Goal: Communication & Community: Connect with others

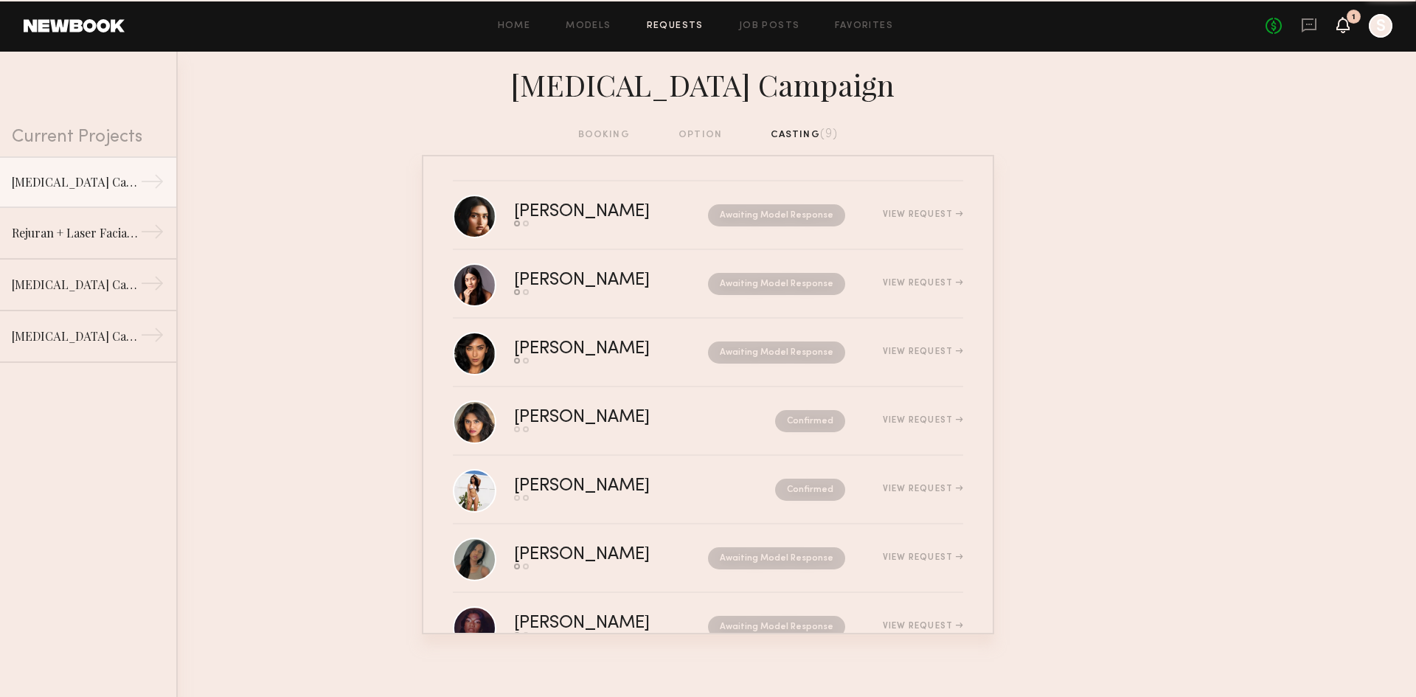
click at [1344, 31] on icon at bounding box center [1343, 32] width 4 height 2
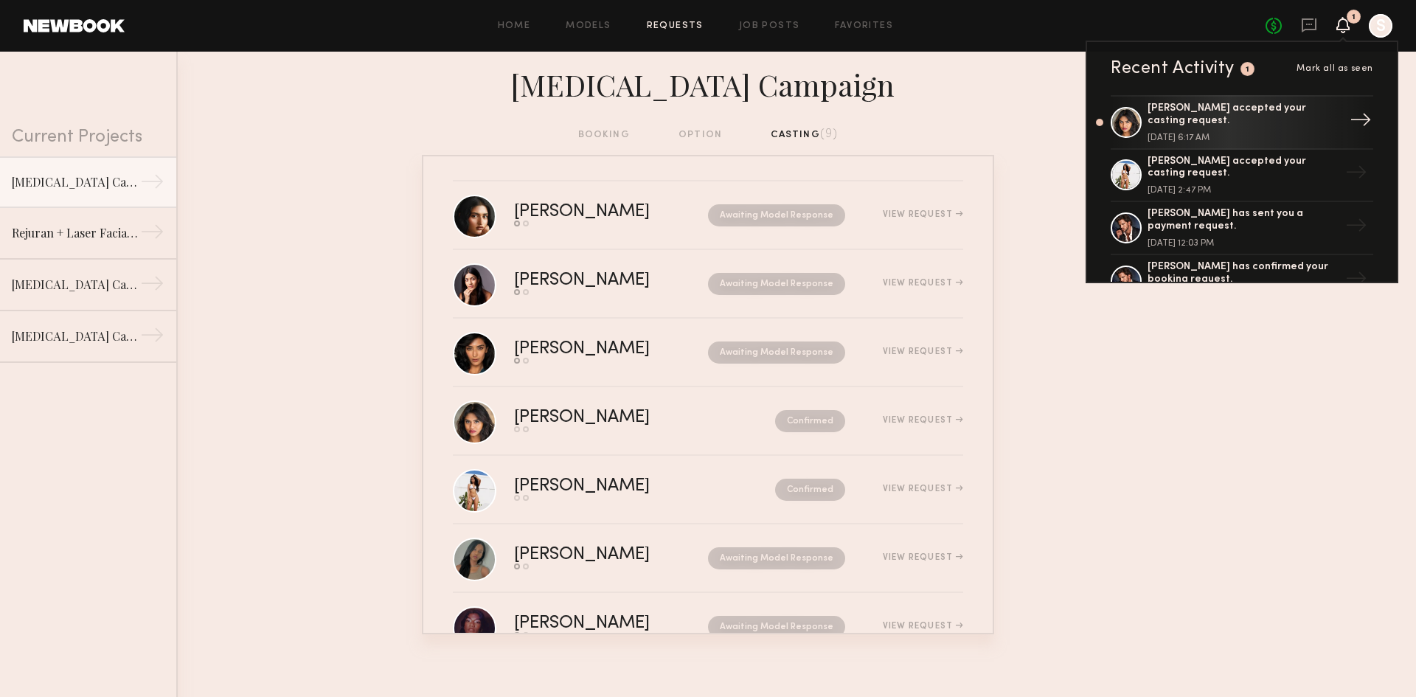
click at [1278, 114] on div "Bhaavika G. accepted your casting request." at bounding box center [1244, 115] width 192 height 25
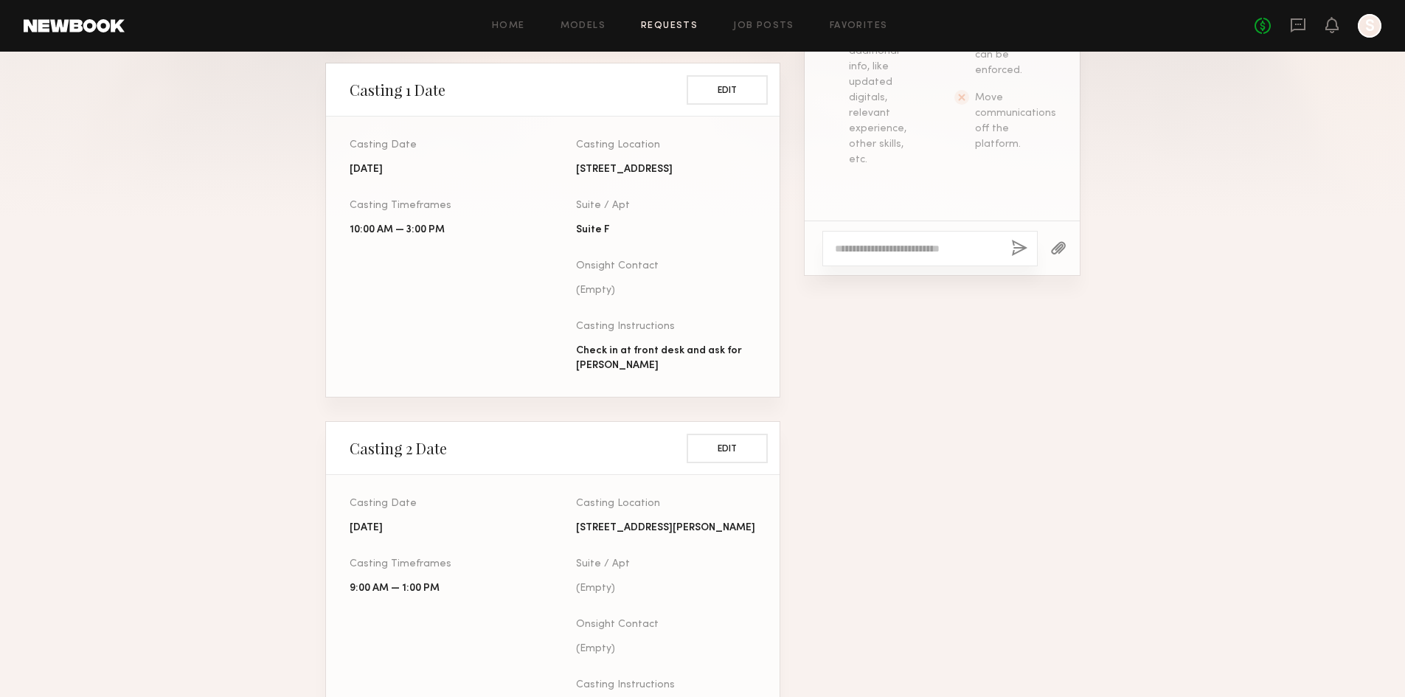
scroll to position [369, 0]
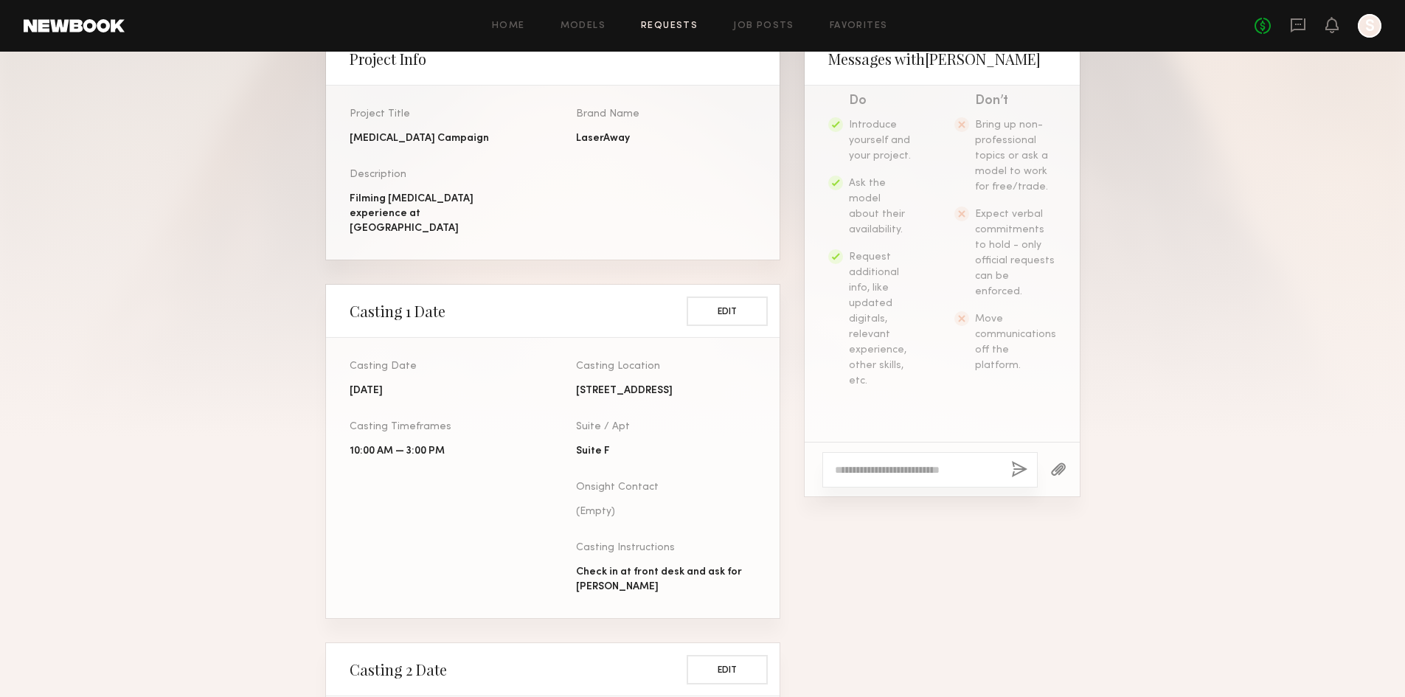
click at [892, 480] on div at bounding box center [929, 469] width 215 height 35
click at [854, 475] on textarea at bounding box center [917, 469] width 164 height 15
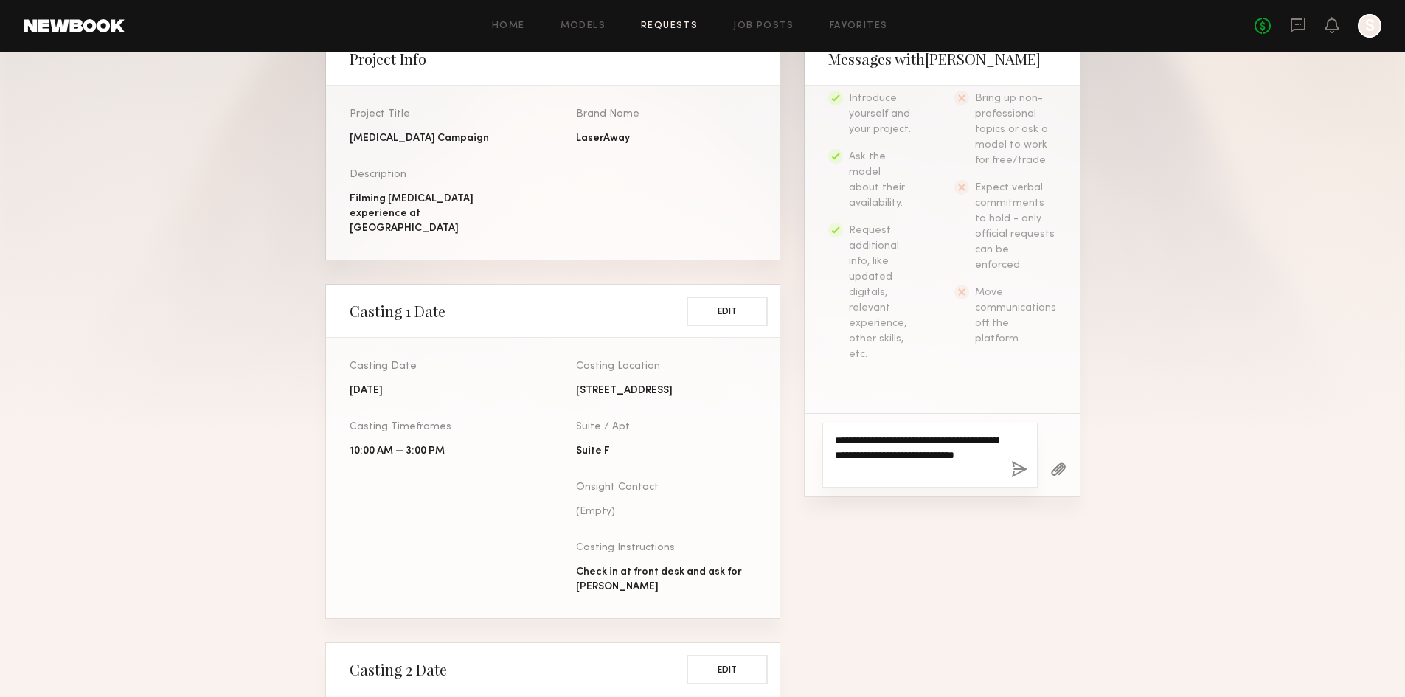
type textarea "**********"
click at [1019, 473] on button "button" at bounding box center [1019, 470] width 16 height 18
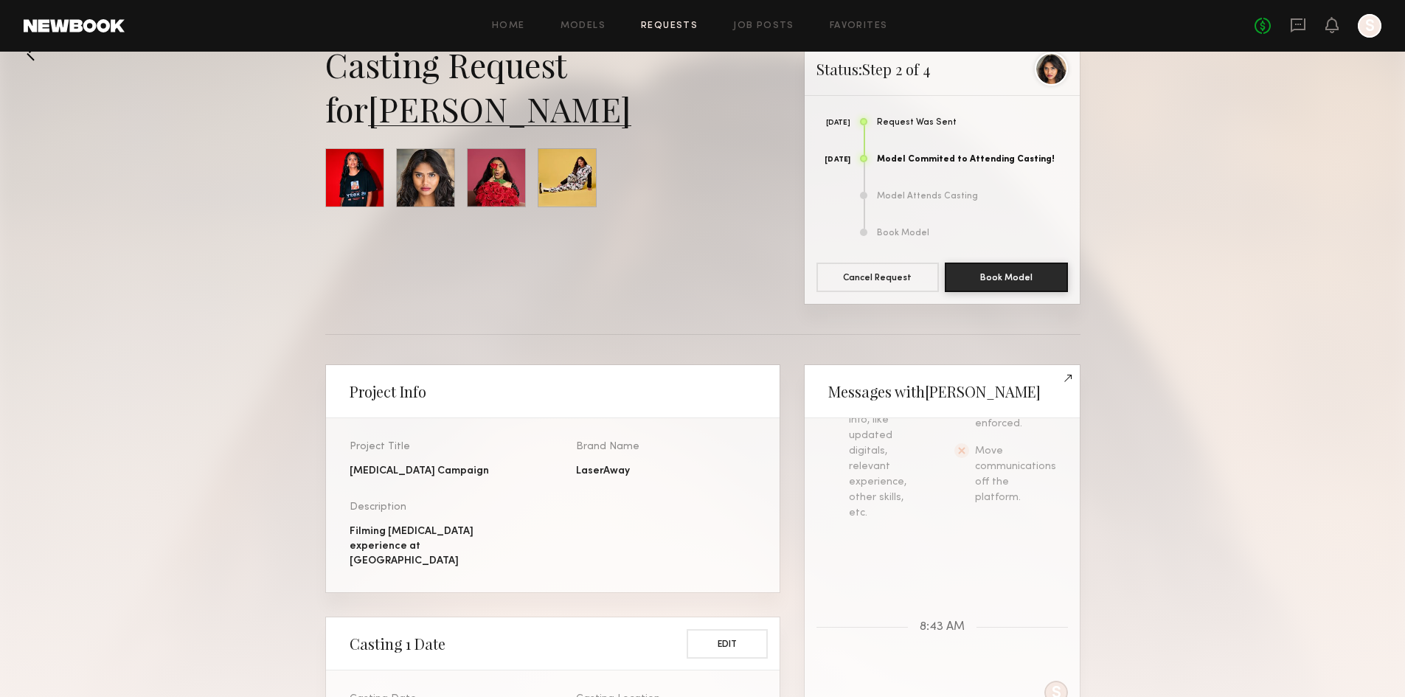
scroll to position [0, 0]
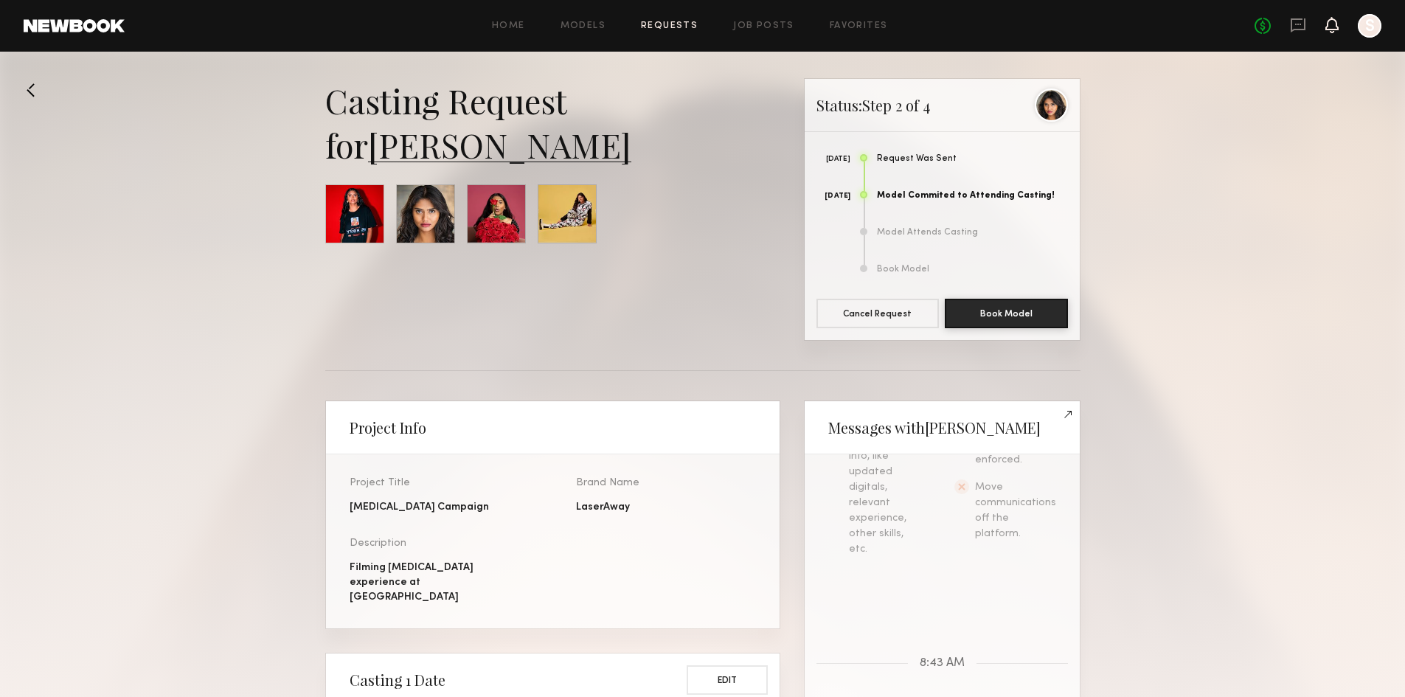
click at [1325, 30] on icon at bounding box center [1331, 25] width 13 height 16
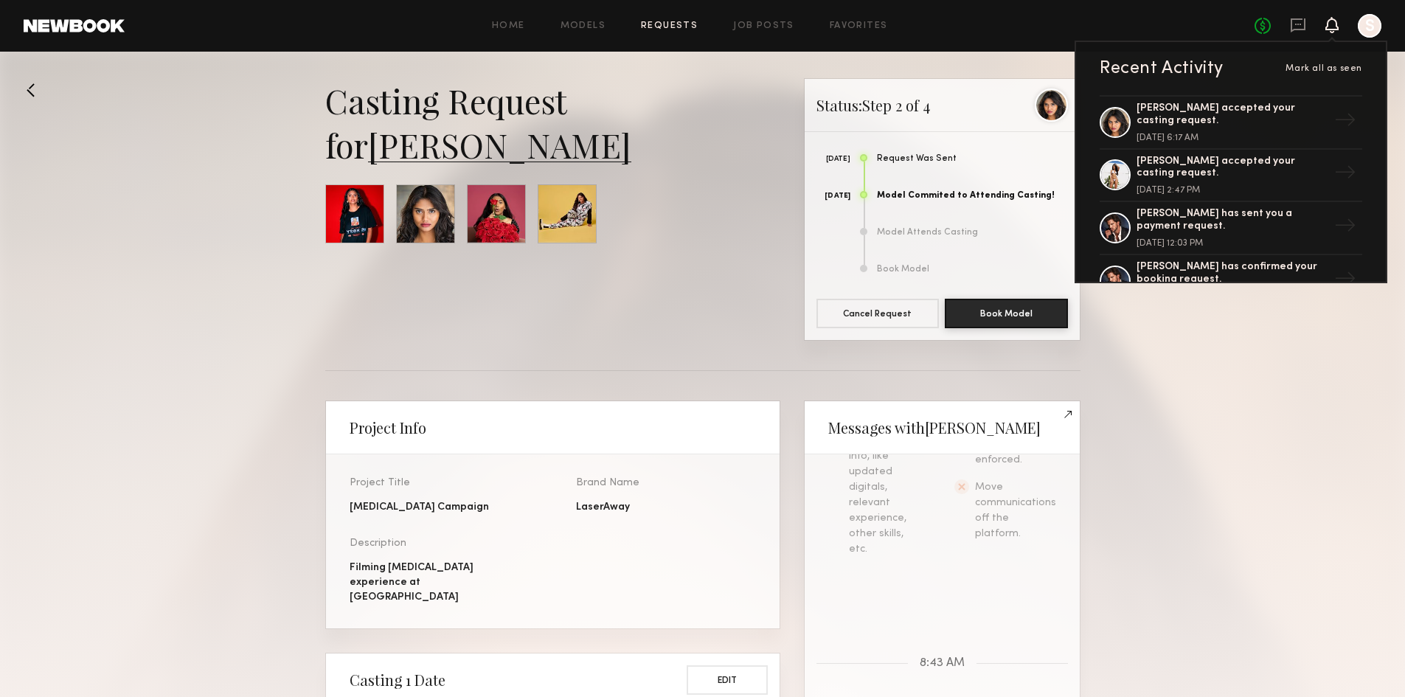
click at [665, 253] on div "Casting Request for Bhaavika G." at bounding box center [552, 209] width 455 height 263
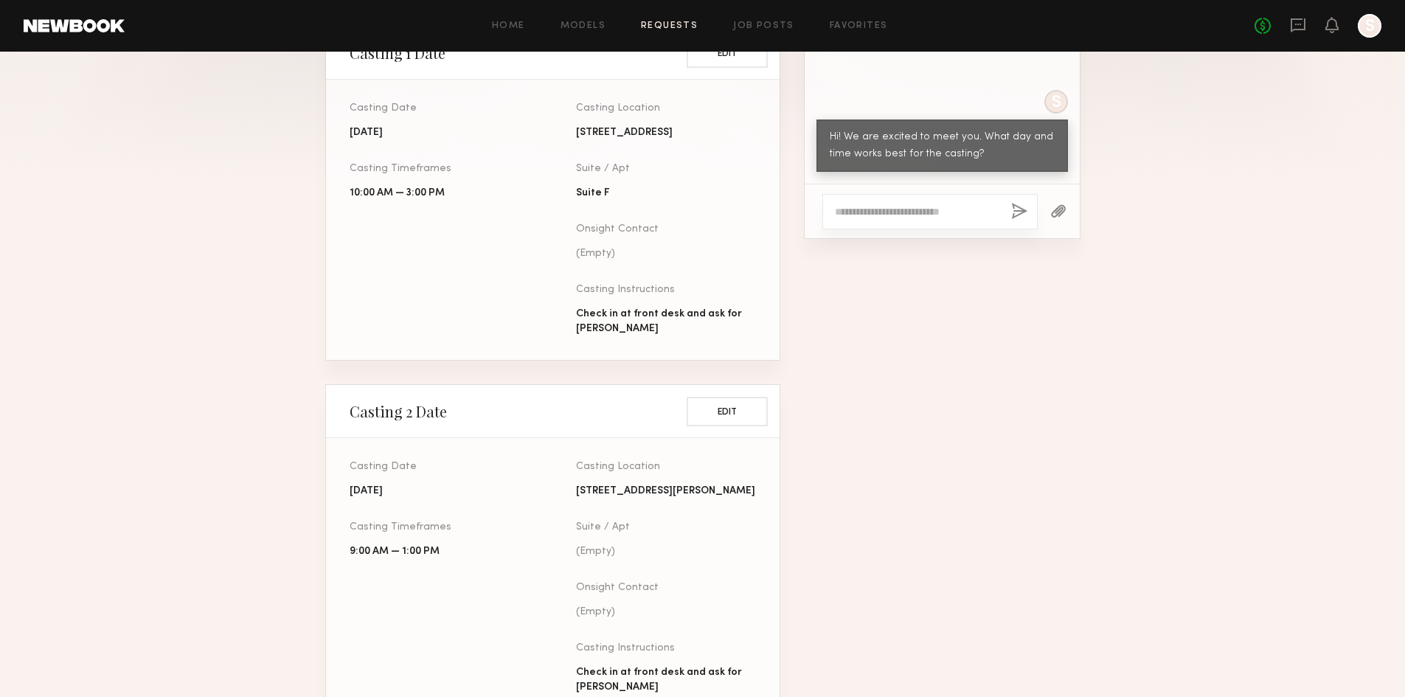
scroll to position [590, 0]
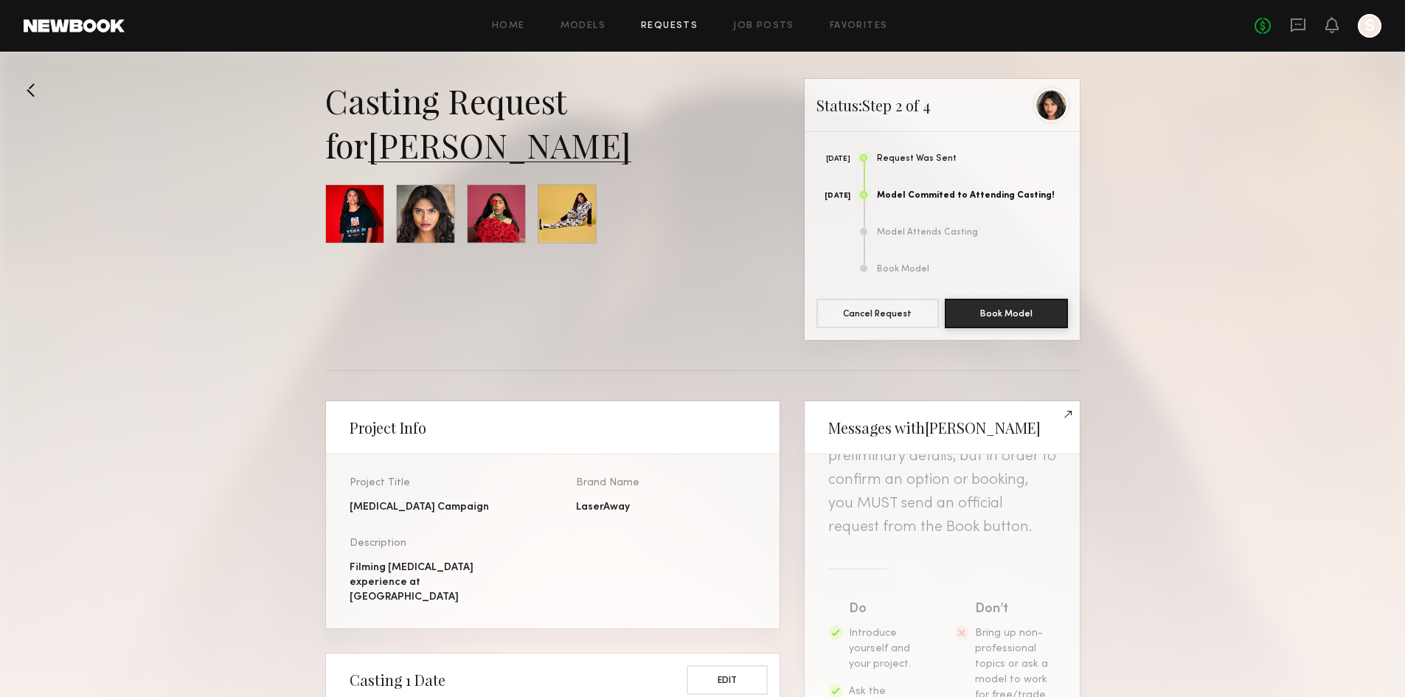
click at [423, 224] on div at bounding box center [425, 213] width 59 height 59
click at [457, 143] on link "Bhaavika G." at bounding box center [499, 144] width 263 height 44
click at [1295, 24] on icon at bounding box center [1298, 24] width 6 height 1
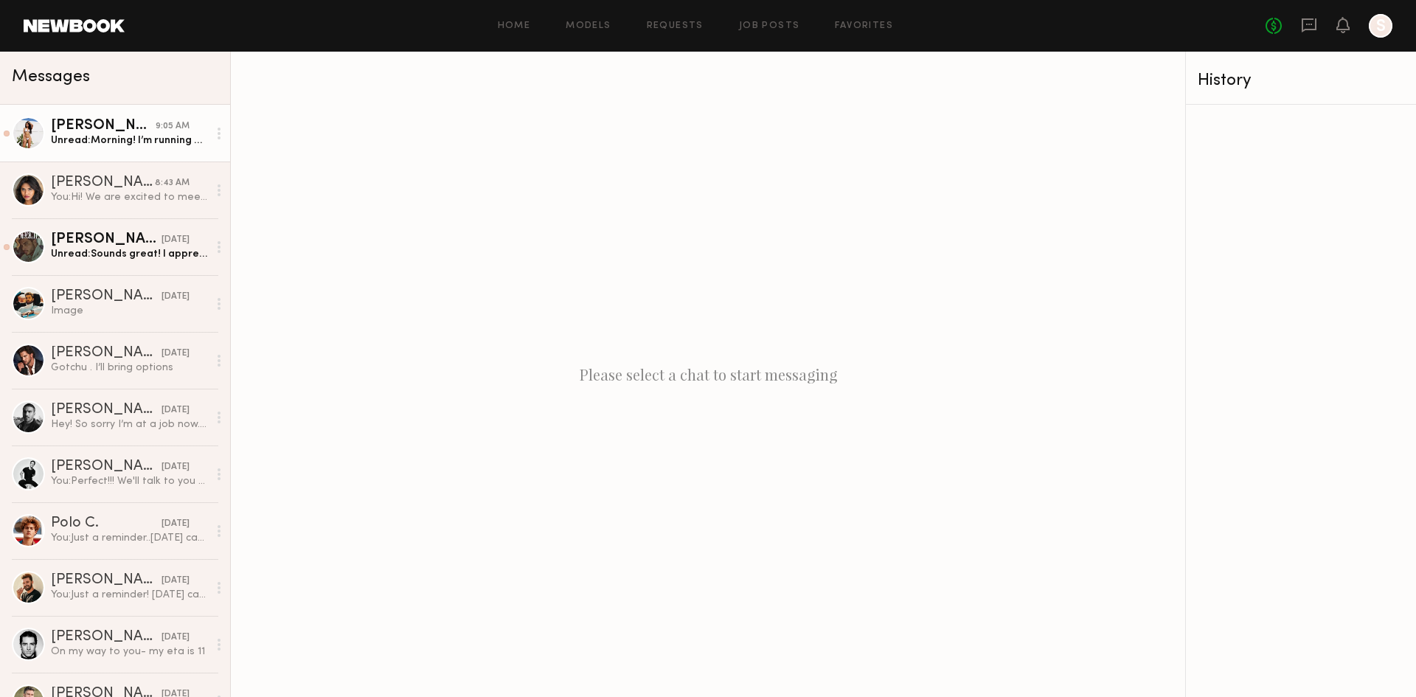
click at [156, 142] on div "Unread: Morning! I’m running a bit behind today. Would 1:30 work for you?" at bounding box center [129, 141] width 157 height 14
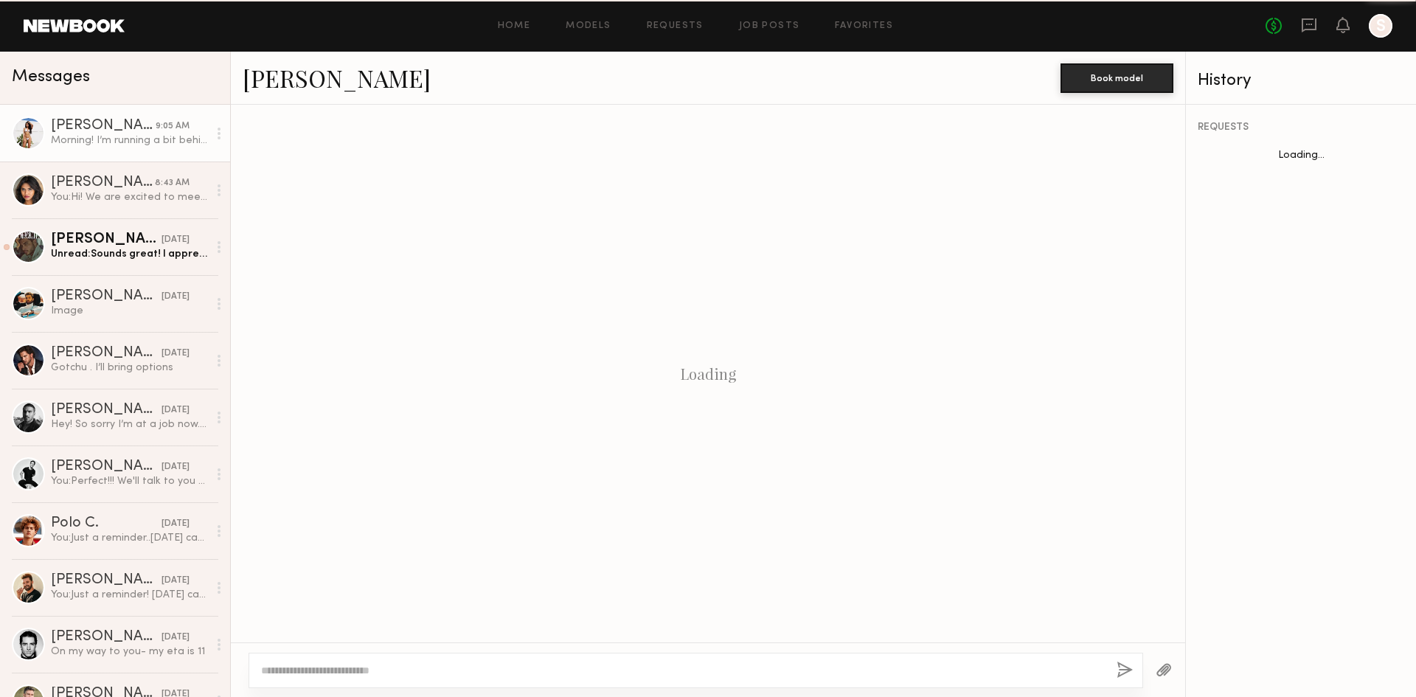
scroll to position [566, 0]
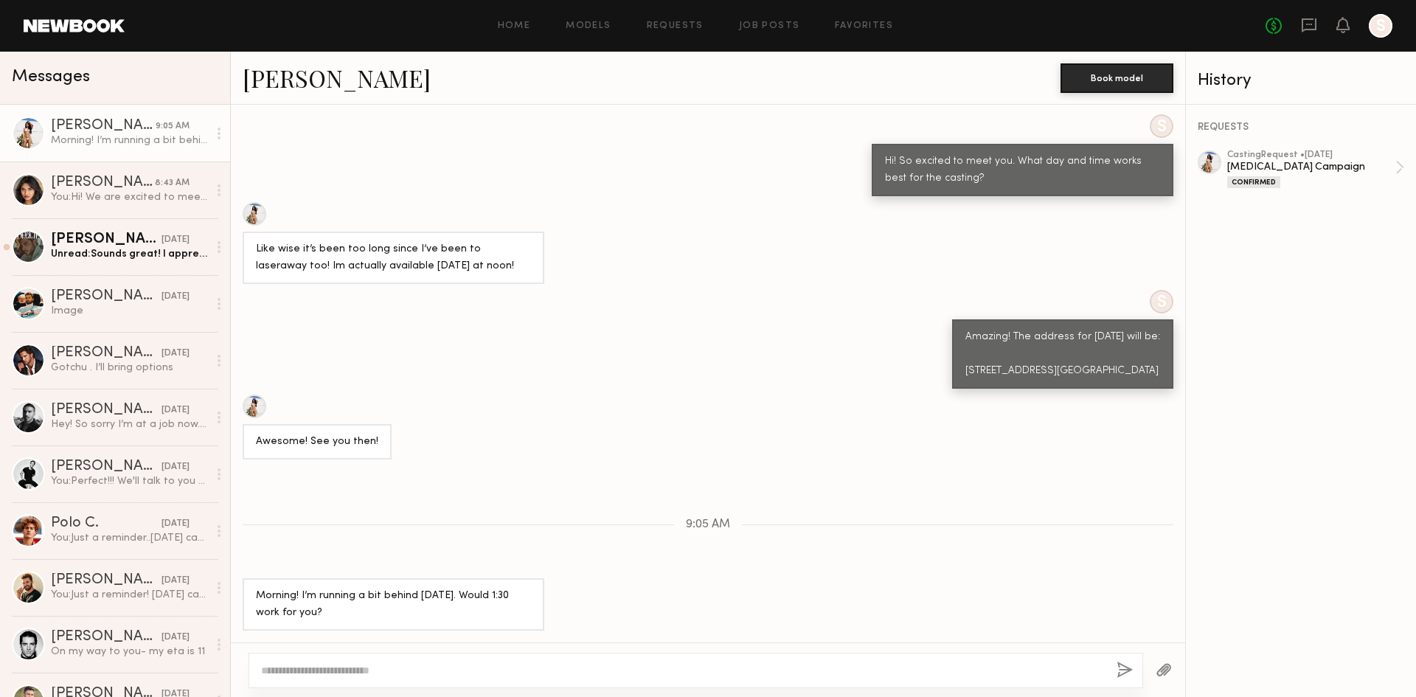
click at [551, 676] on textarea at bounding box center [683, 670] width 844 height 15
type textarea "**********"
click at [1130, 670] on button "button" at bounding box center [1125, 671] width 16 height 18
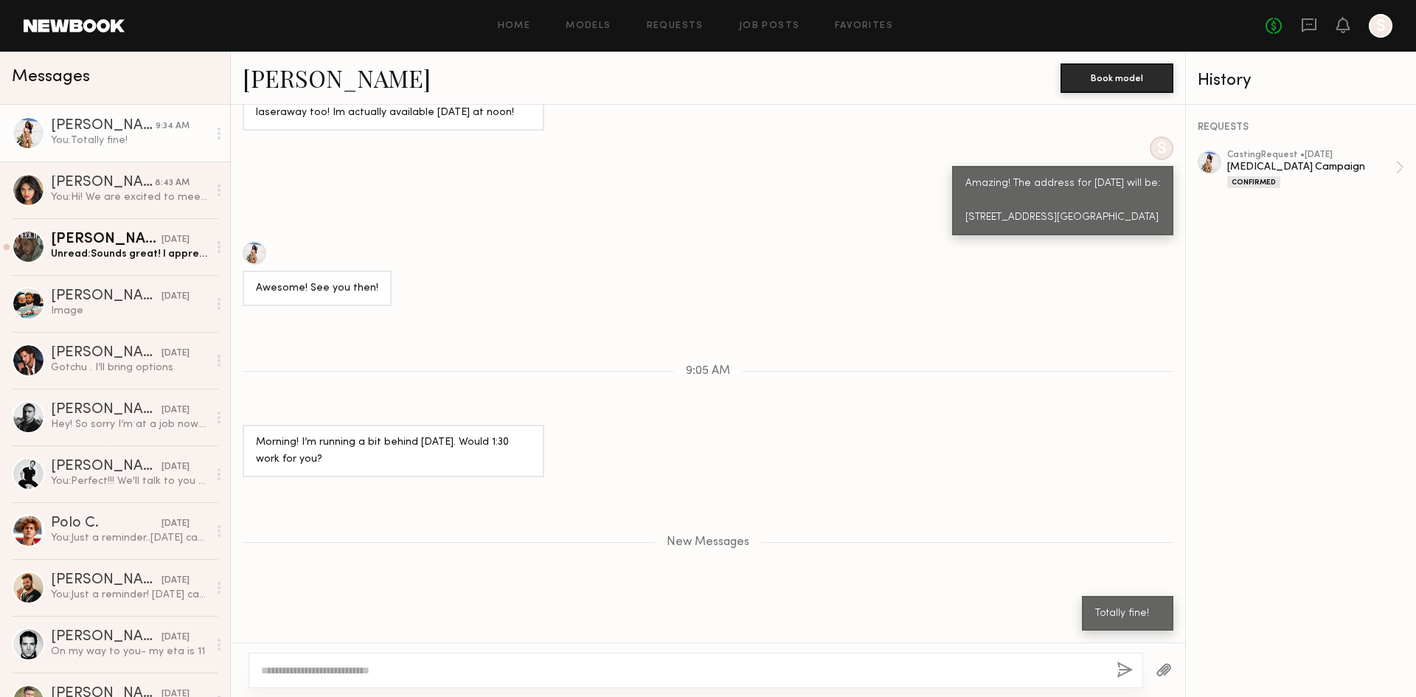
click at [318, 77] on link "[PERSON_NAME]" at bounding box center [337, 78] width 188 height 32
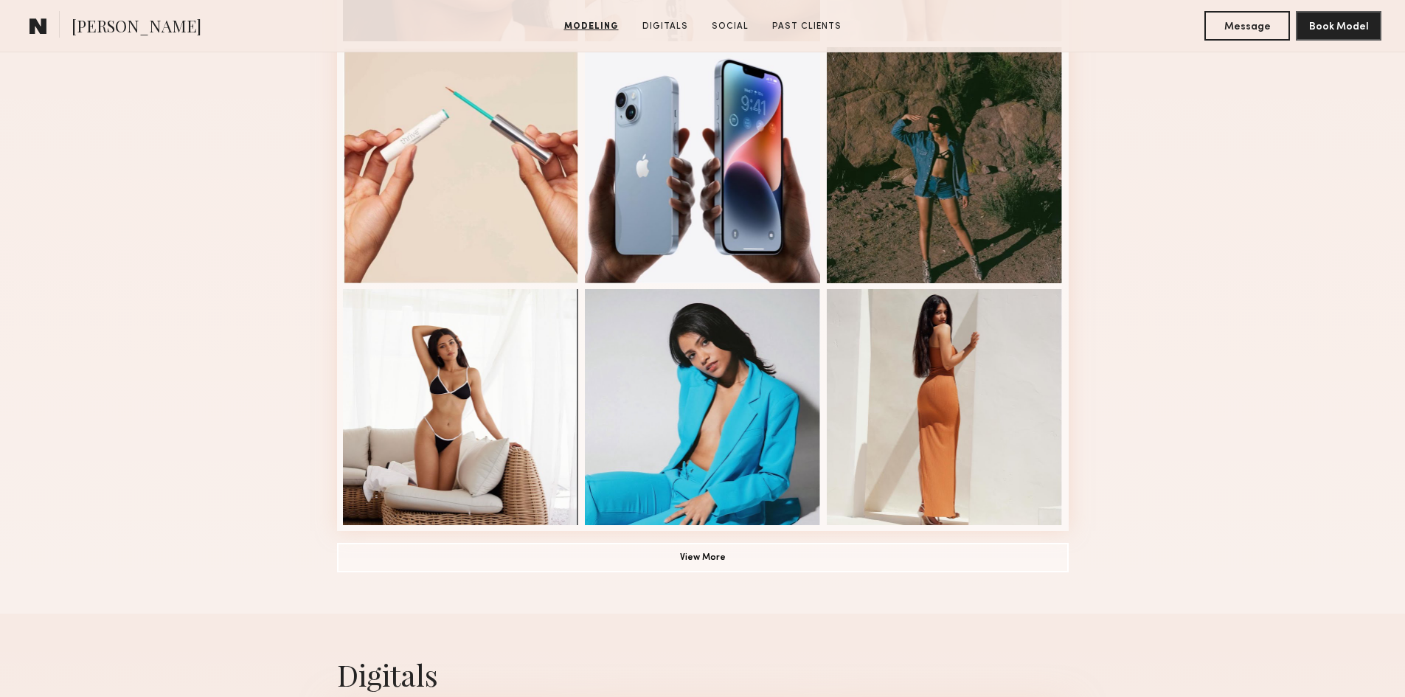
scroll to position [885, 0]
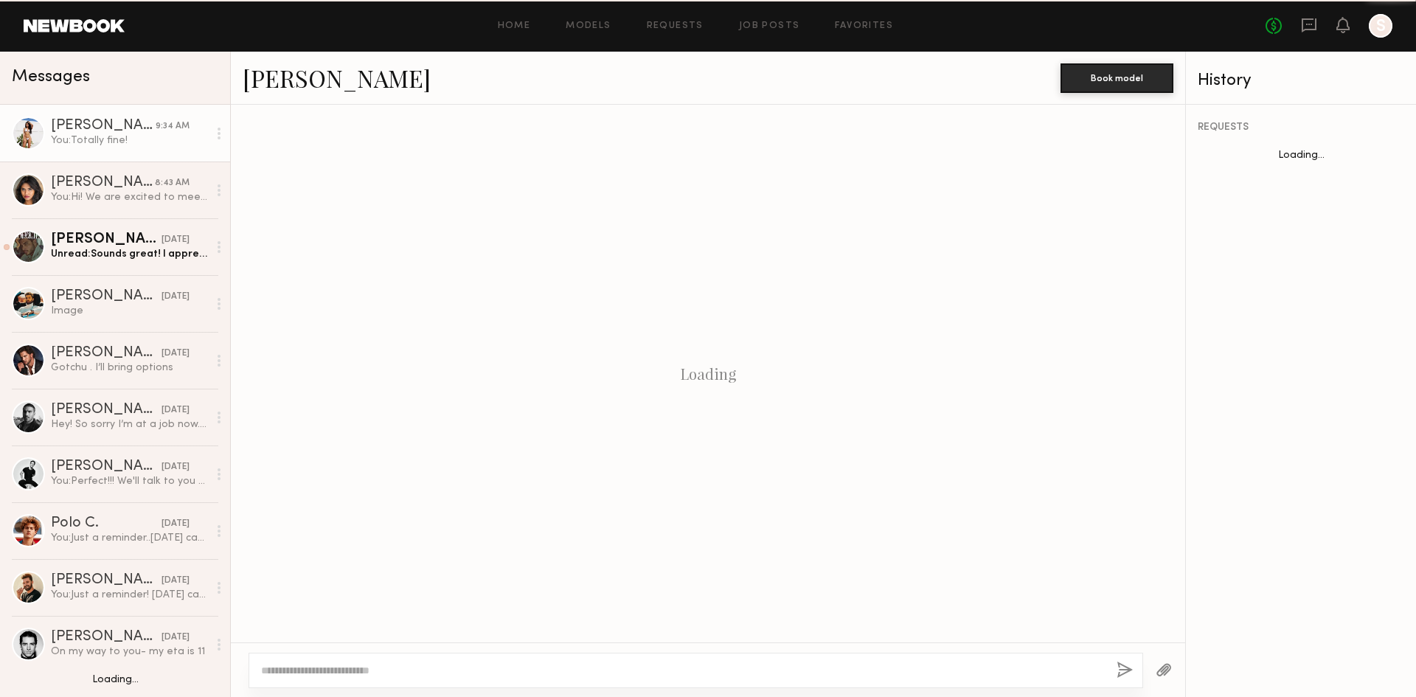
scroll to position [608, 0]
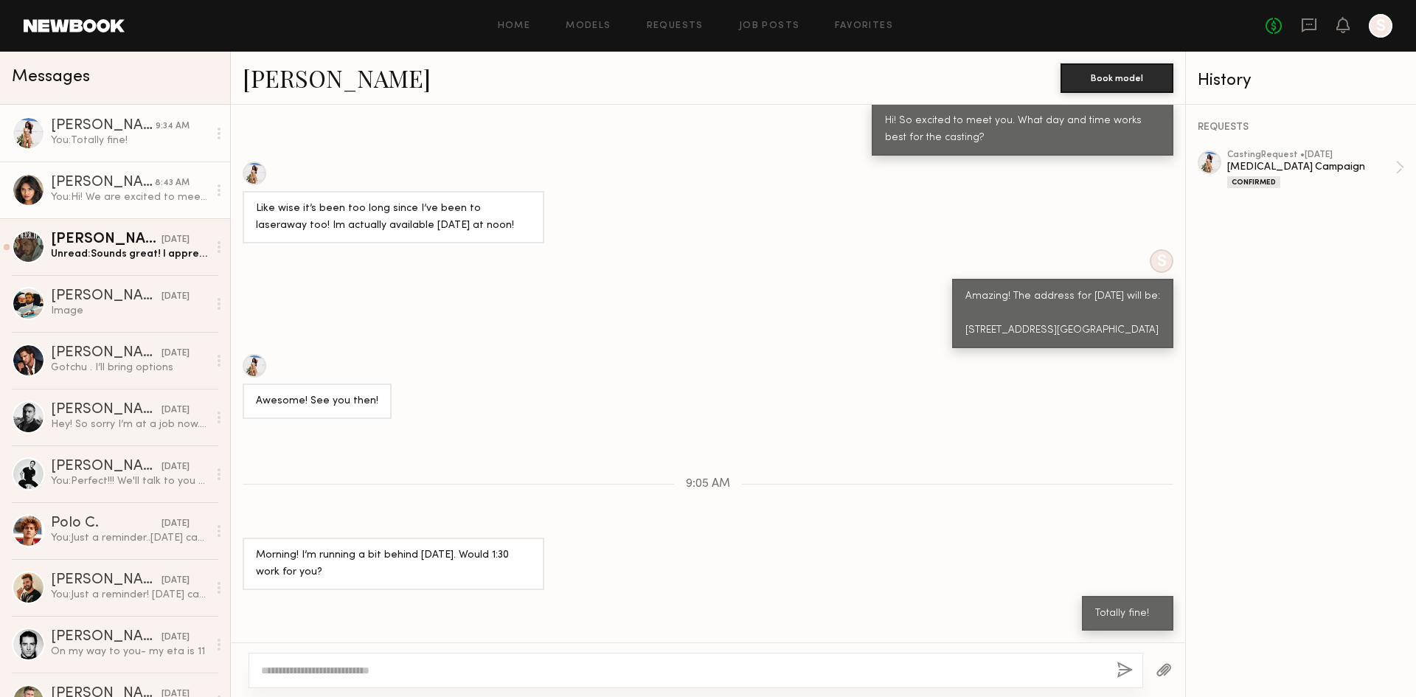
click at [170, 186] on div "8:43 AM" at bounding box center [172, 183] width 35 height 14
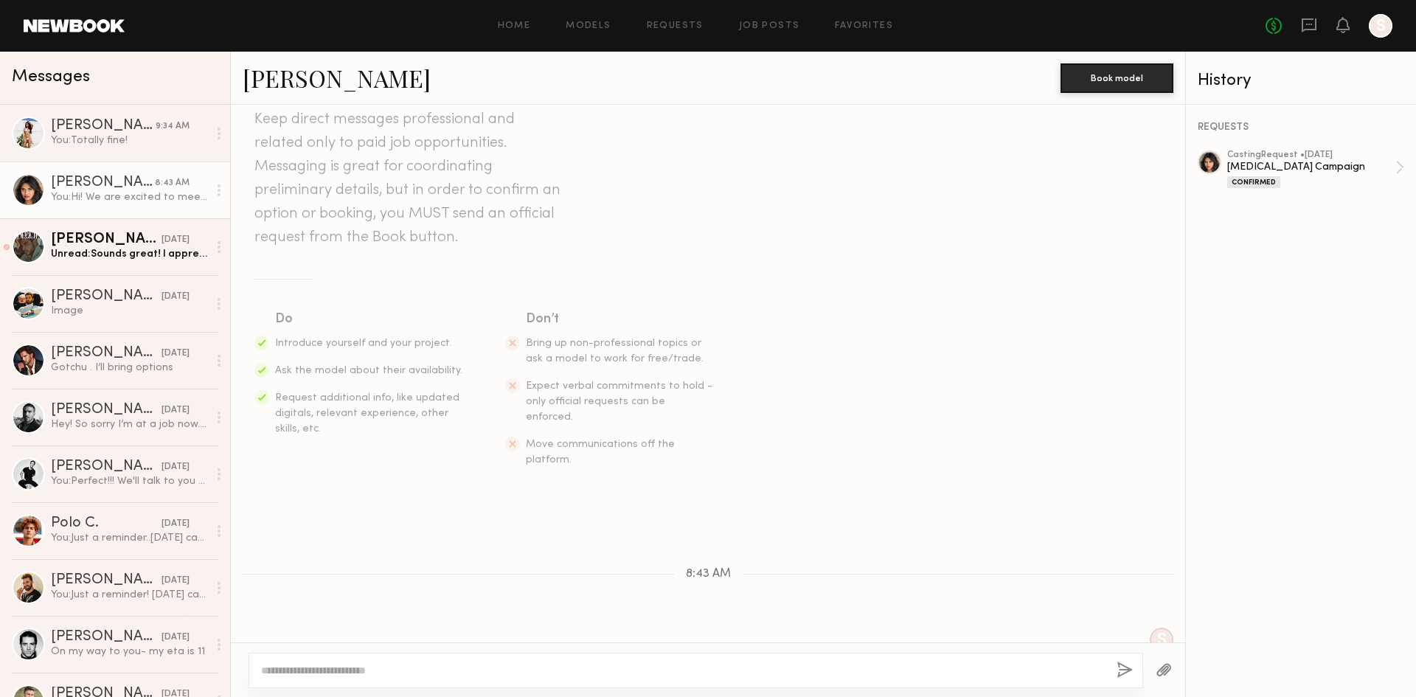
scroll to position [97, 0]
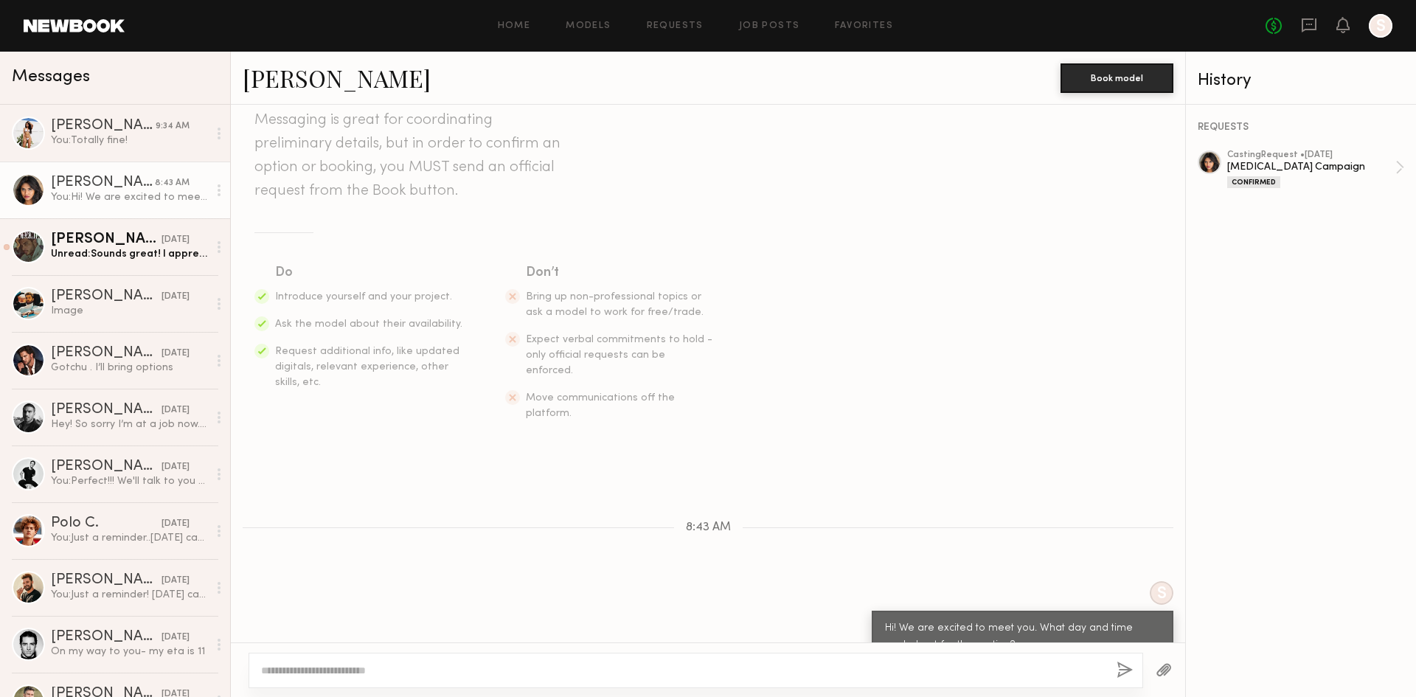
drag, startPoint x: 137, startPoint y: 150, endPoint x: 139, endPoint y: 164, distance: 14.2
click at [137, 149] on link "Christina M. 9:34 AM You: Totally fine!" at bounding box center [115, 133] width 230 height 57
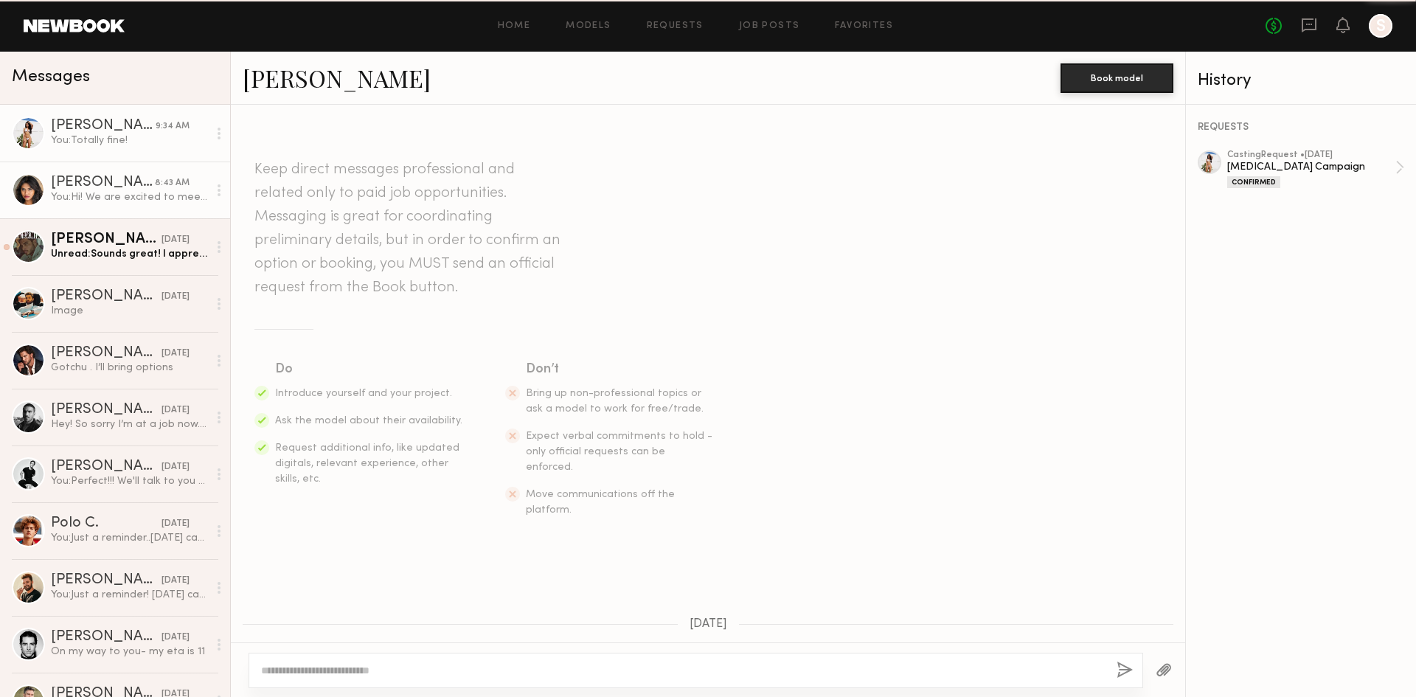
scroll to position [608, 0]
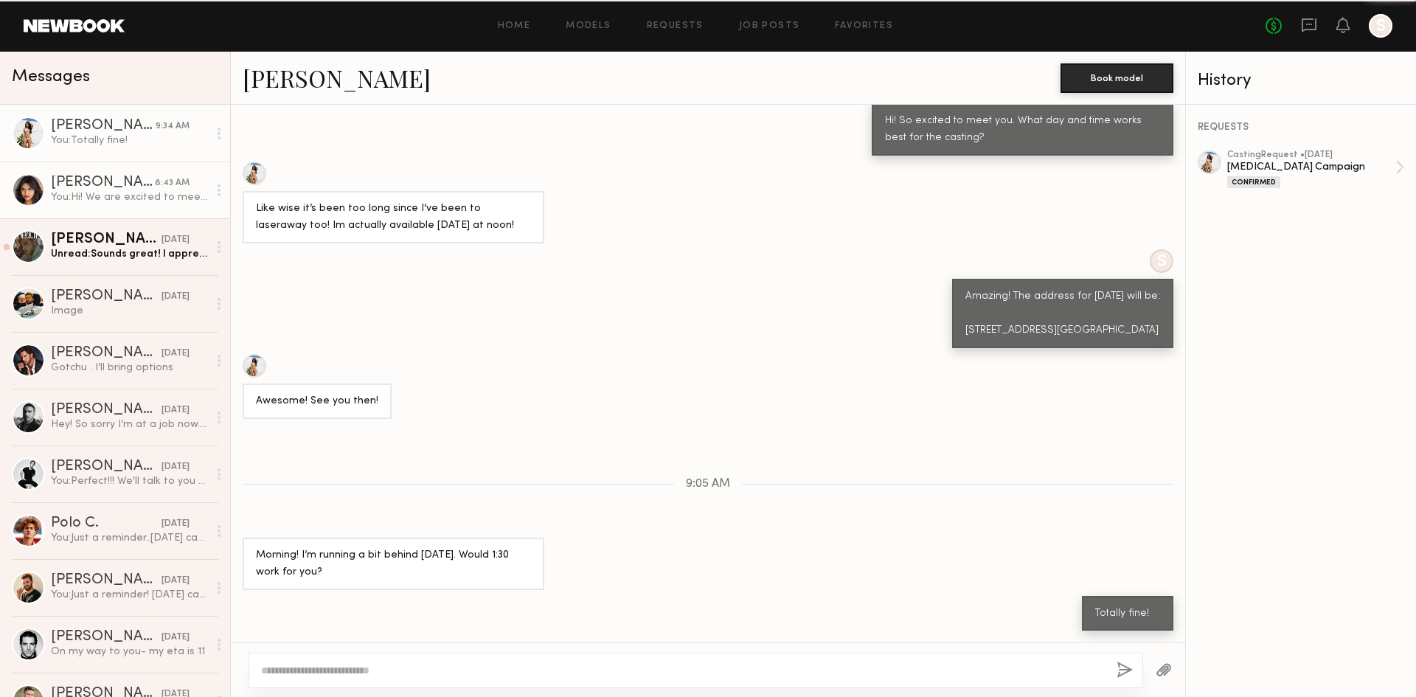
click at [144, 180] on div "[PERSON_NAME]" at bounding box center [103, 183] width 104 height 15
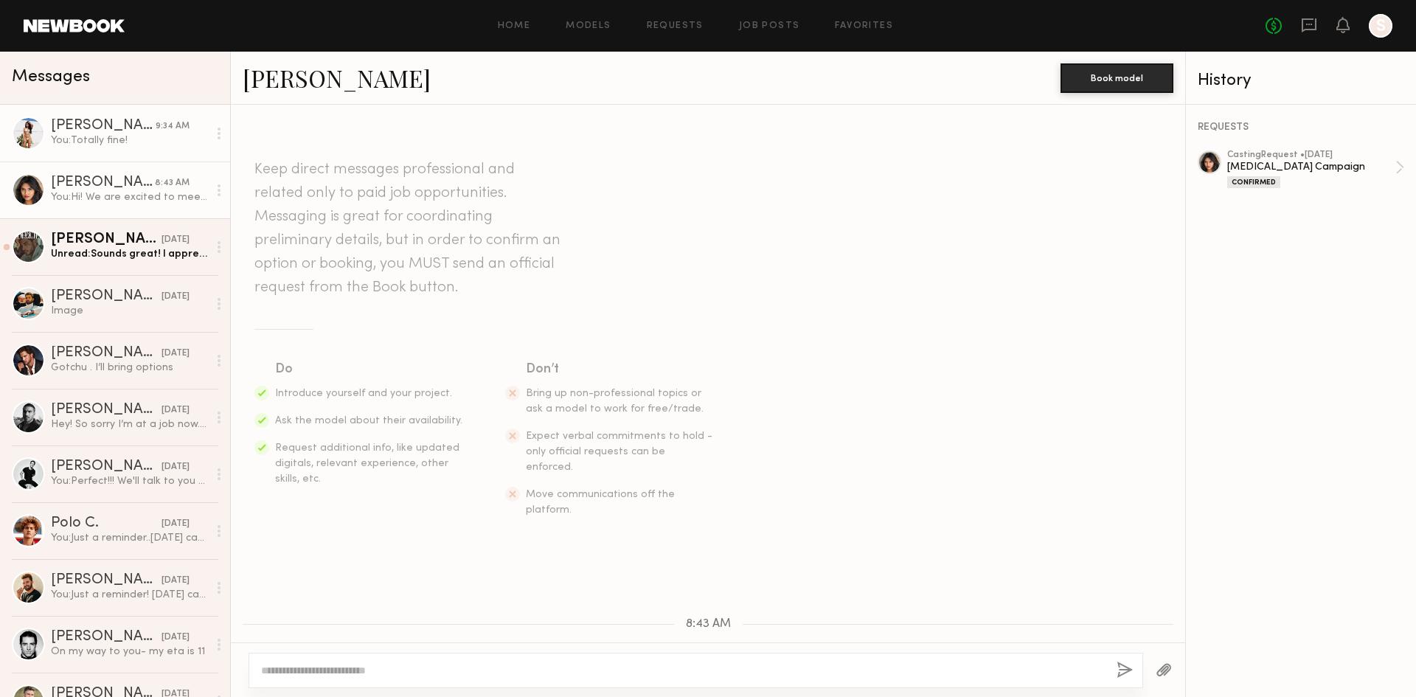
scroll to position [97, 0]
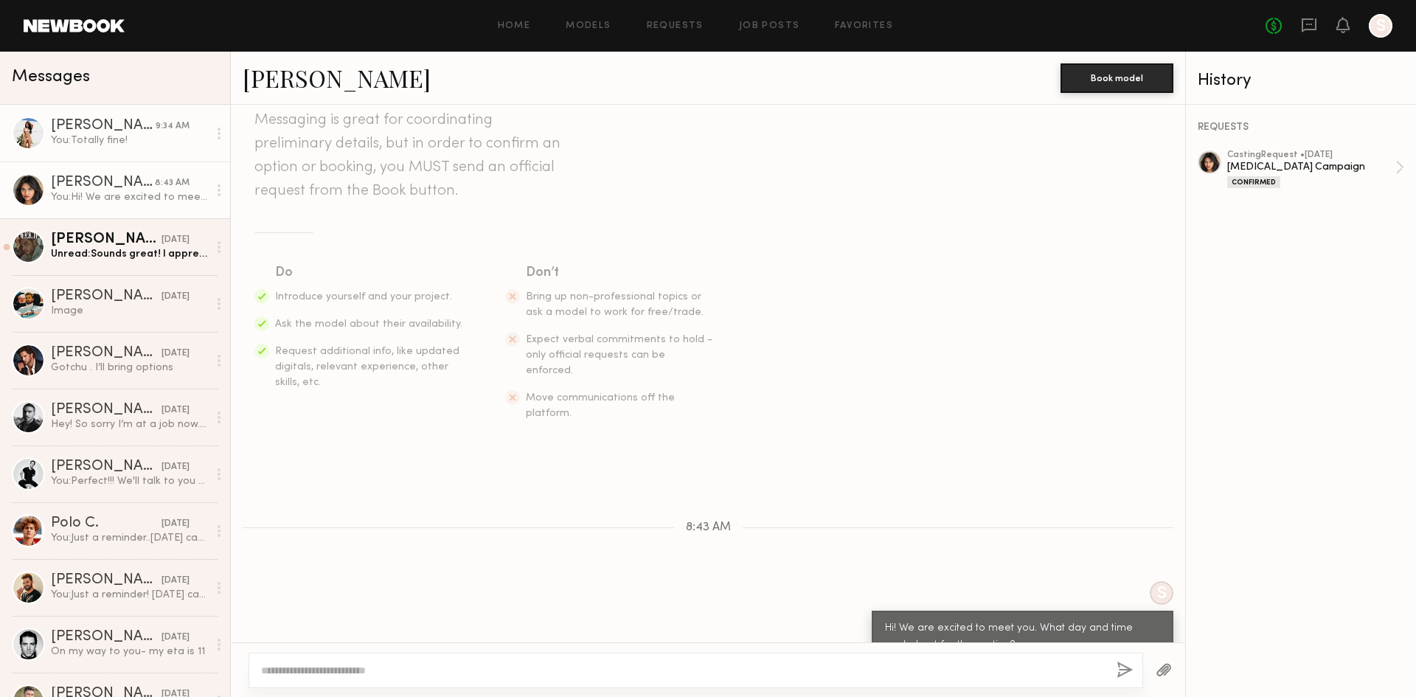
click at [146, 146] on div "You: Totally fine!" at bounding box center [129, 141] width 157 height 14
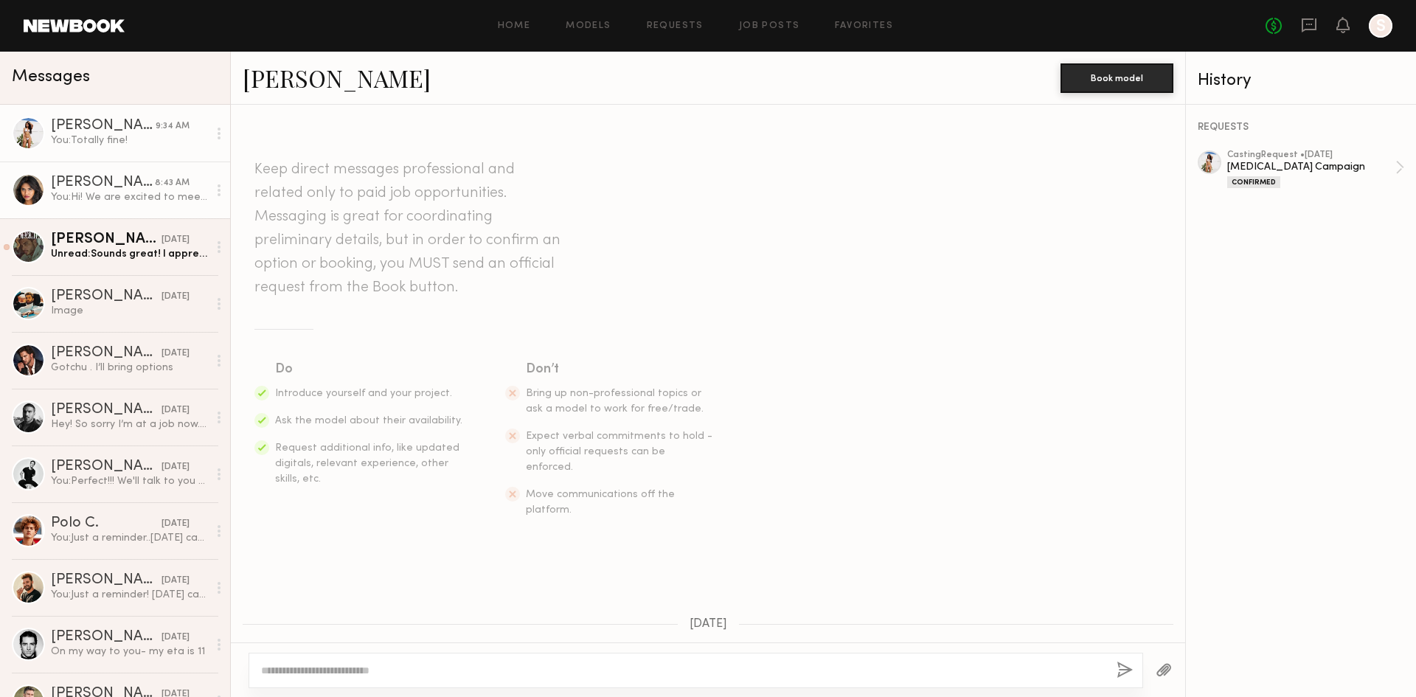
click at [155, 183] on div "8:43 AM" at bounding box center [172, 183] width 35 height 14
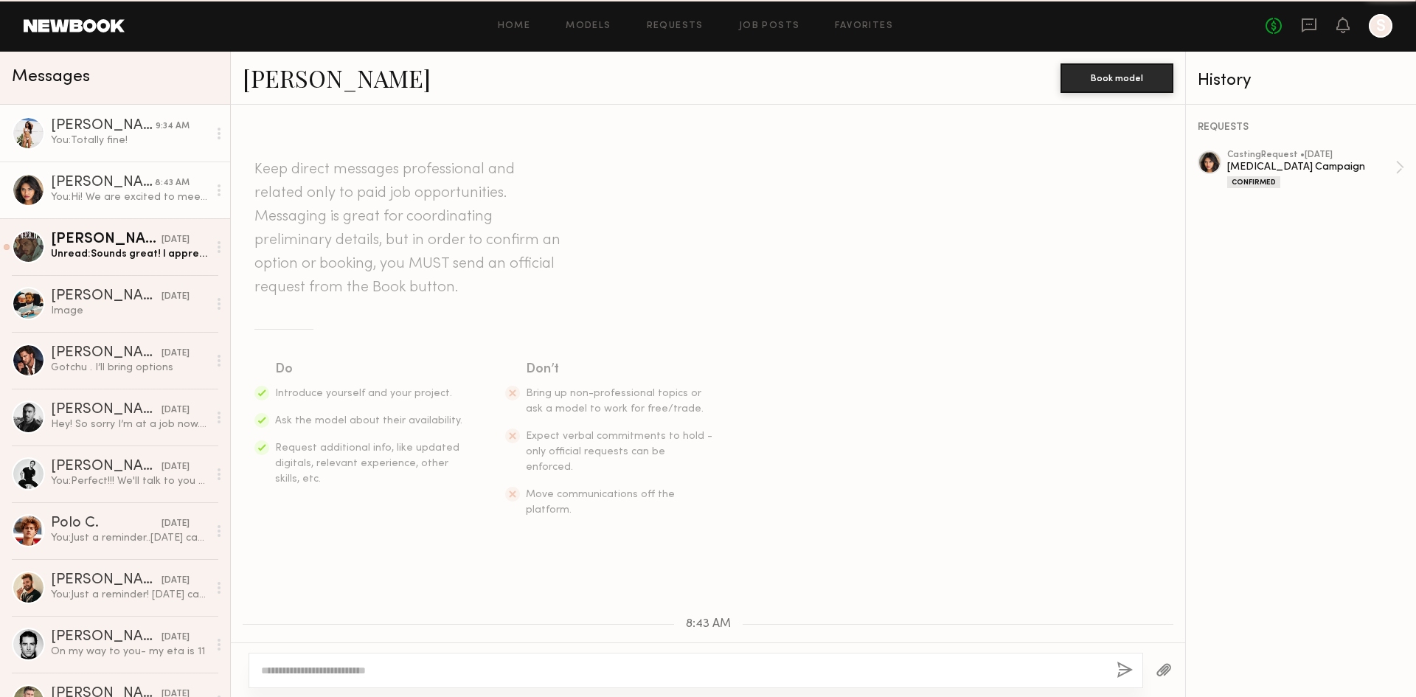
scroll to position [97, 0]
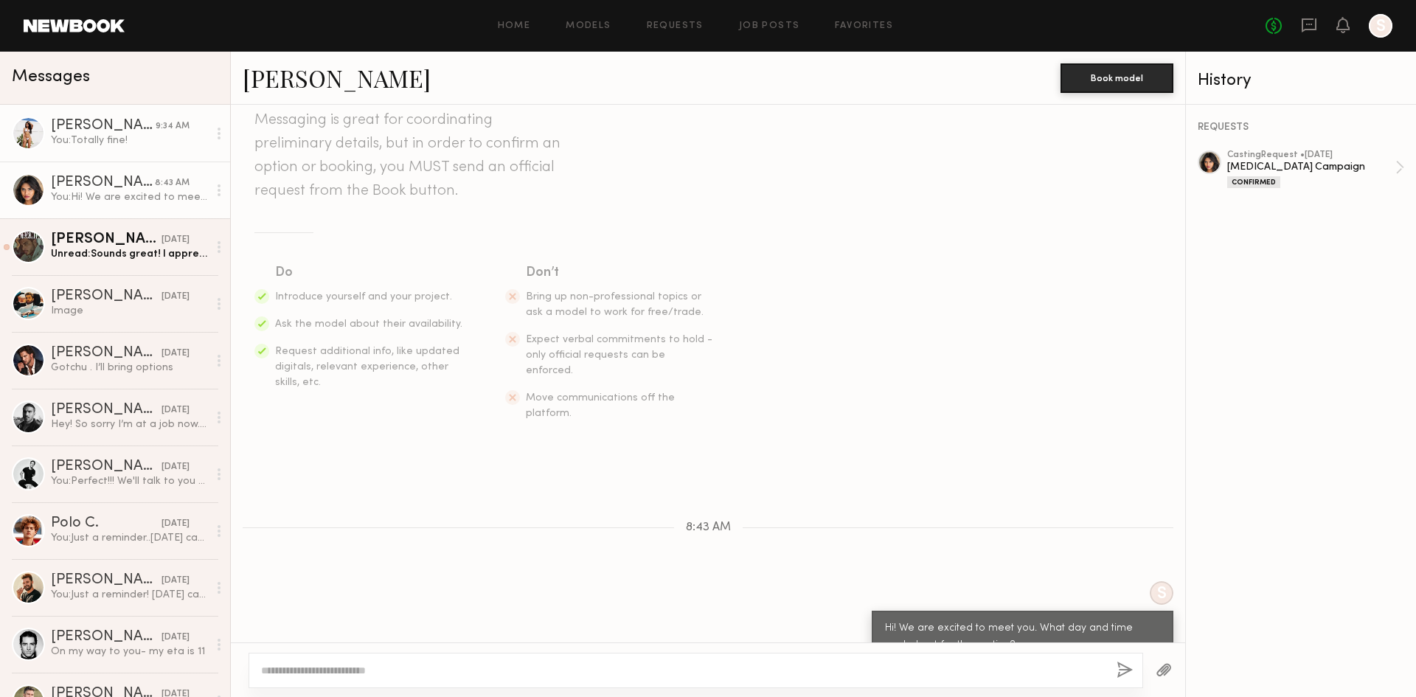
click at [134, 151] on link "Christina M. 9:34 AM You: Totally fine!" at bounding box center [115, 133] width 230 height 57
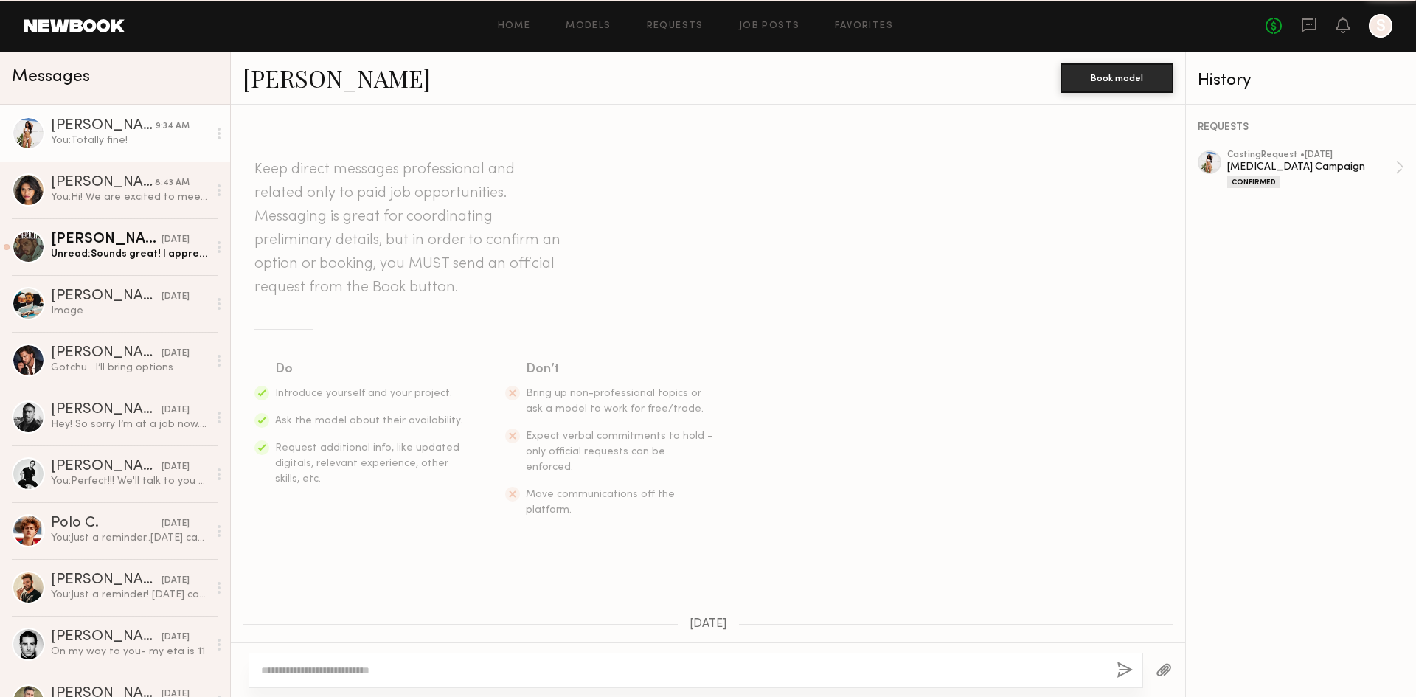
scroll to position [608, 0]
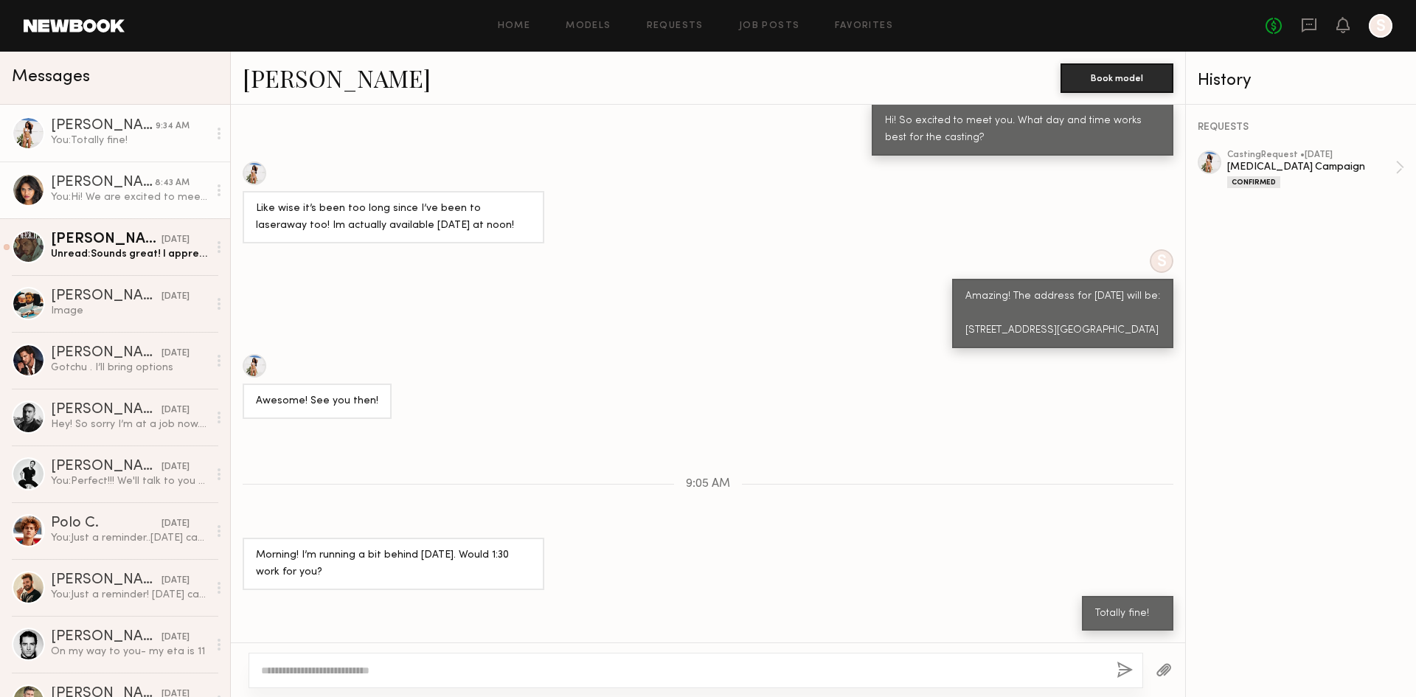
click at [126, 187] on div "[PERSON_NAME]" at bounding box center [103, 183] width 104 height 15
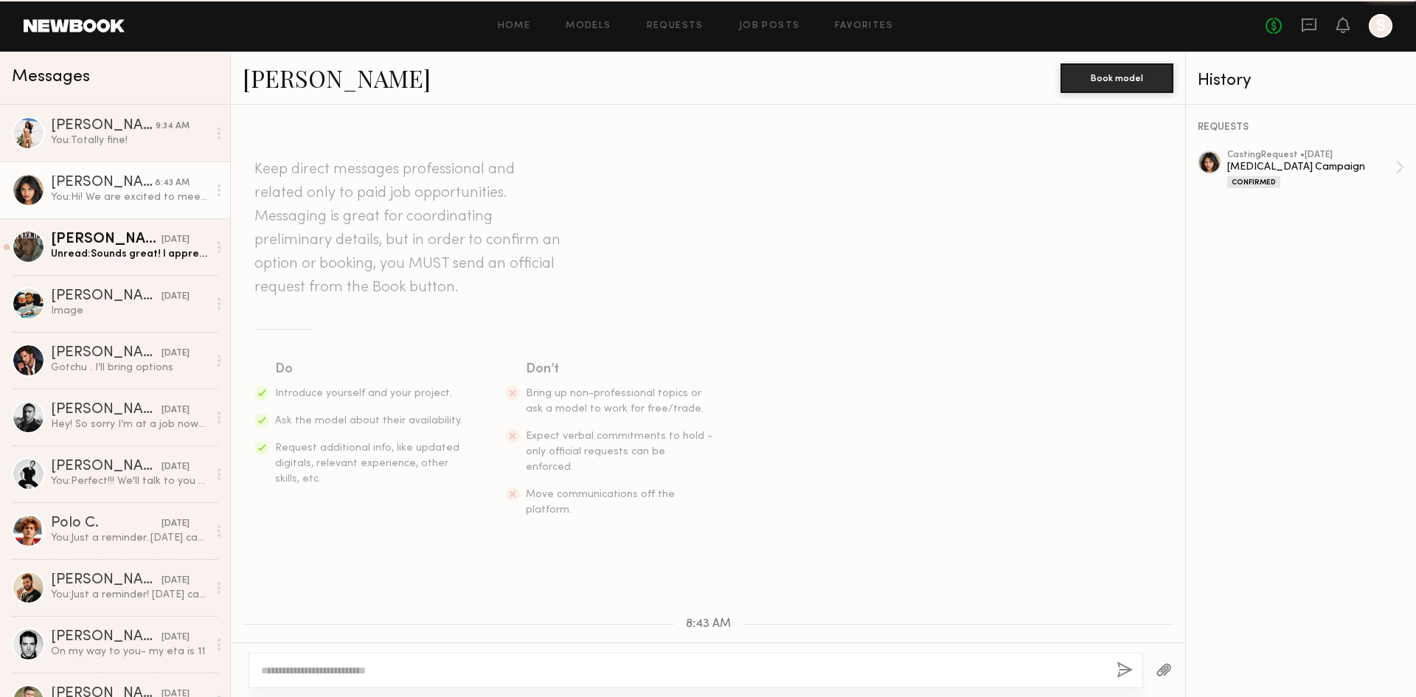
scroll to position [97, 0]
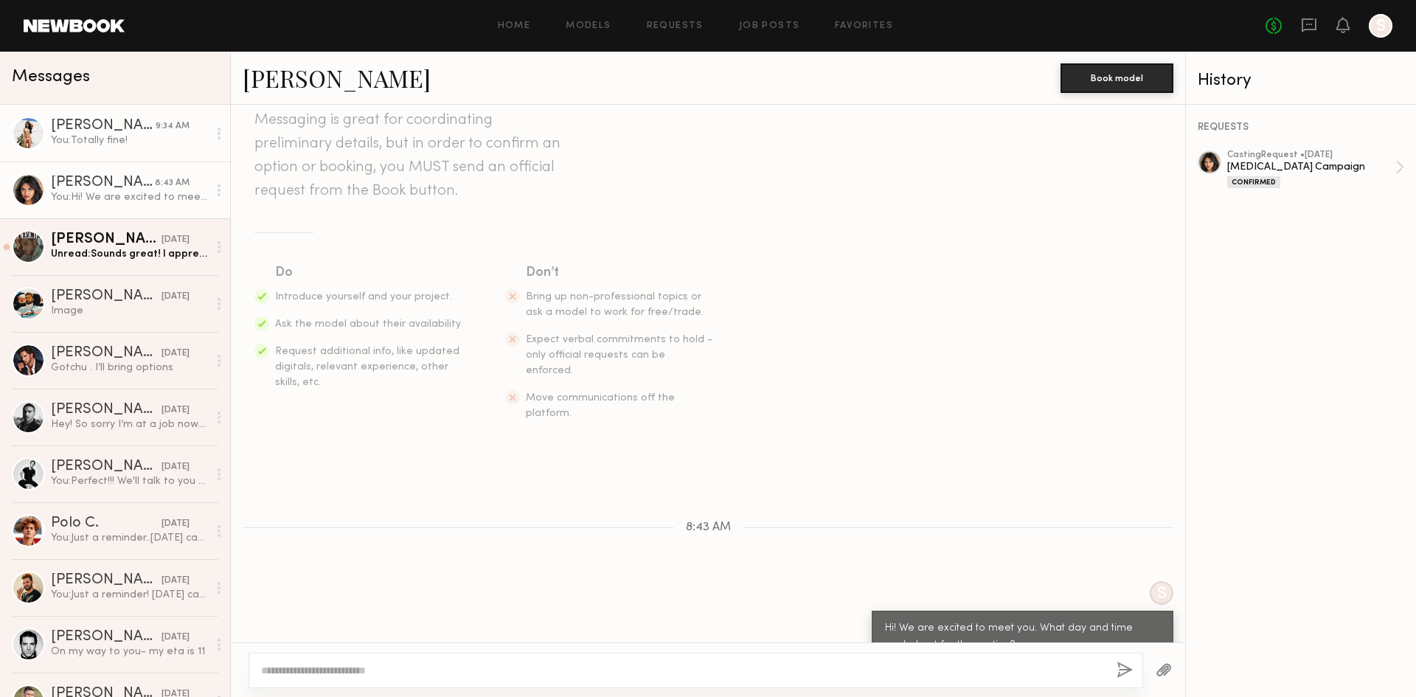
click at [125, 144] on div "You: Totally fine!" at bounding box center [129, 141] width 157 height 14
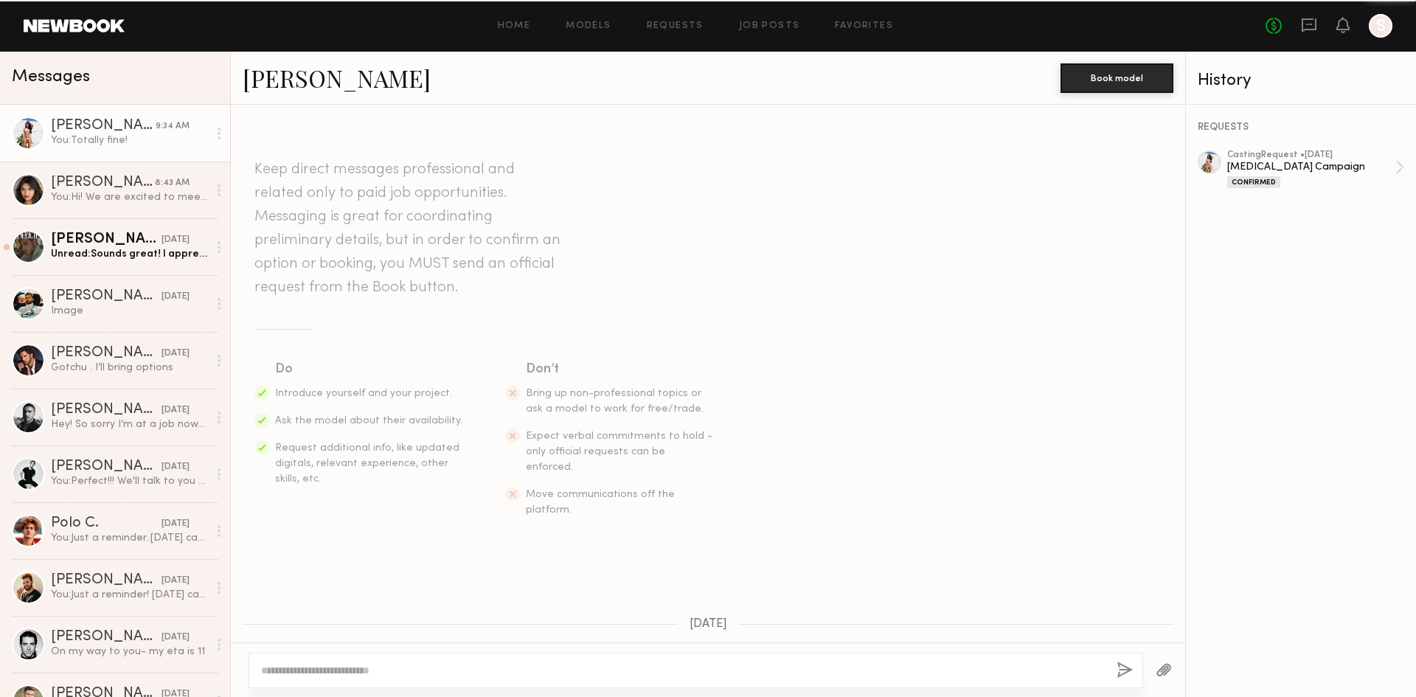
scroll to position [608, 0]
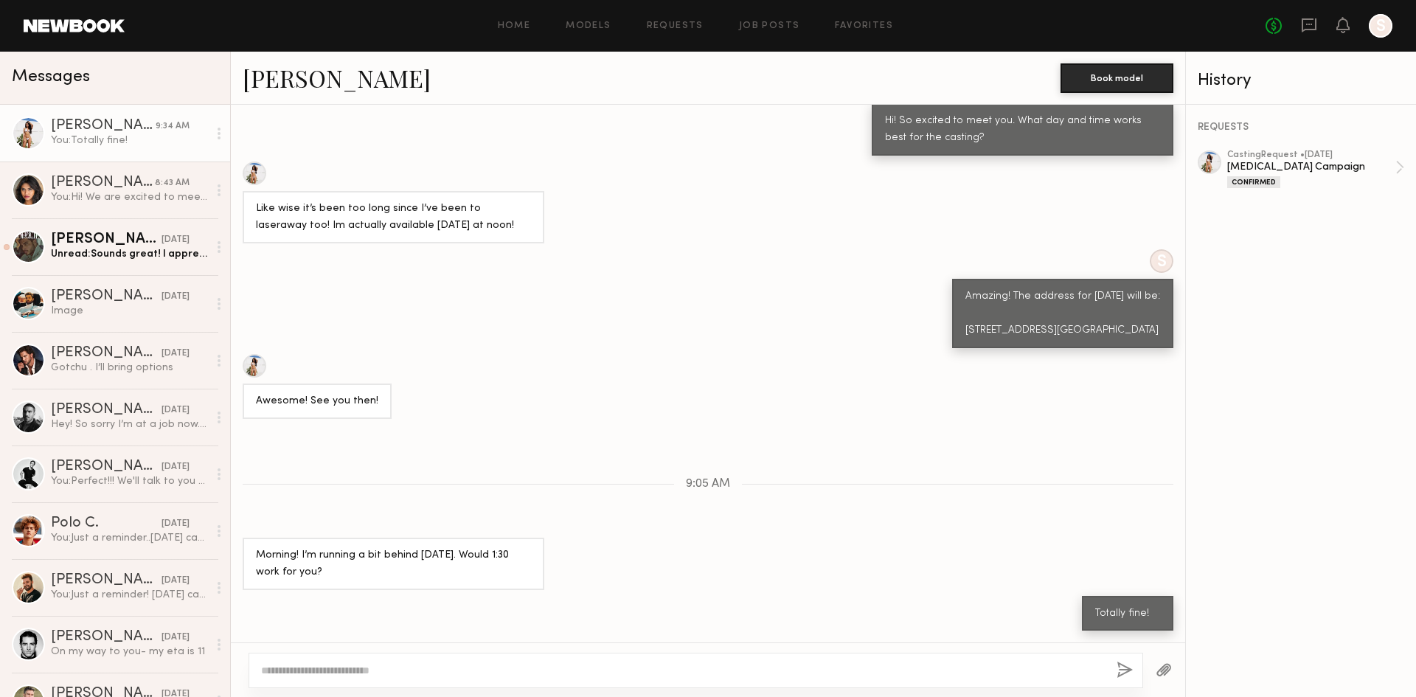
click at [251, 83] on link "[PERSON_NAME]" at bounding box center [337, 78] width 188 height 32
click at [164, 195] on div "You: Hi! We are excited to meet you. What day and time works best for the casti…" at bounding box center [129, 197] width 157 height 14
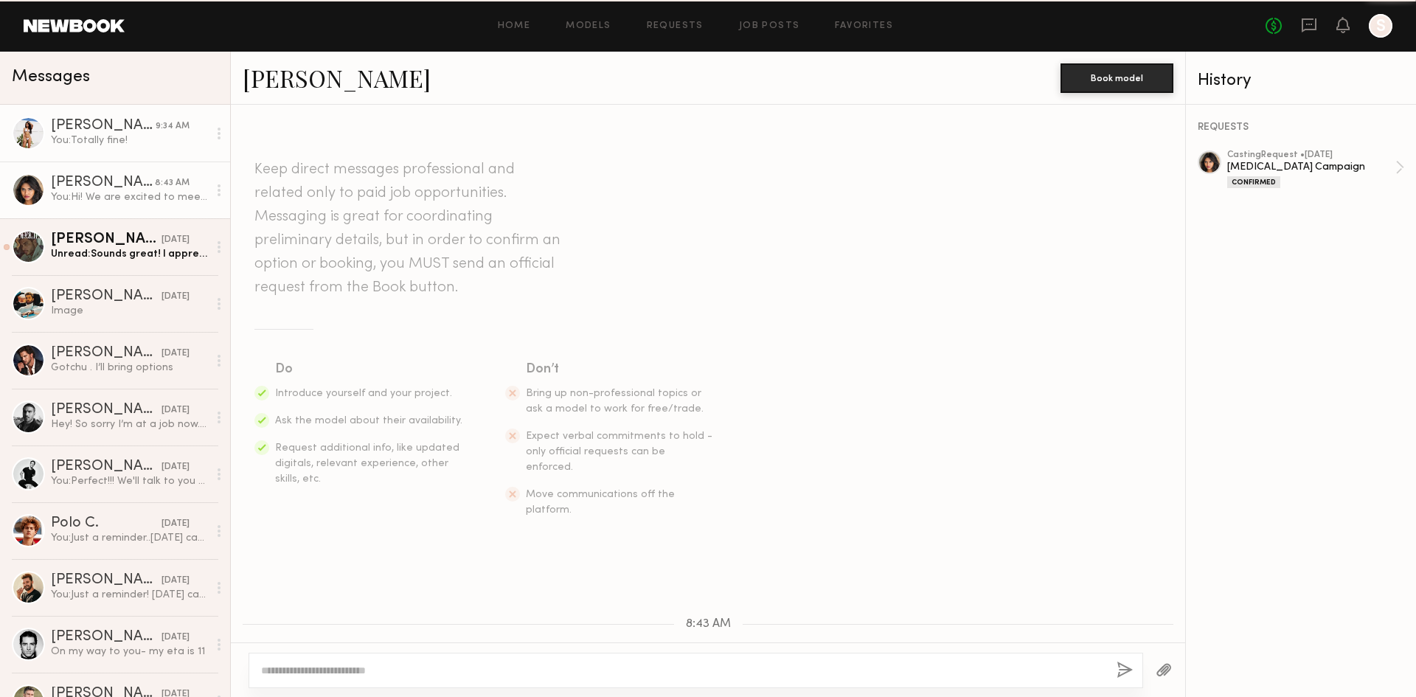
scroll to position [97, 0]
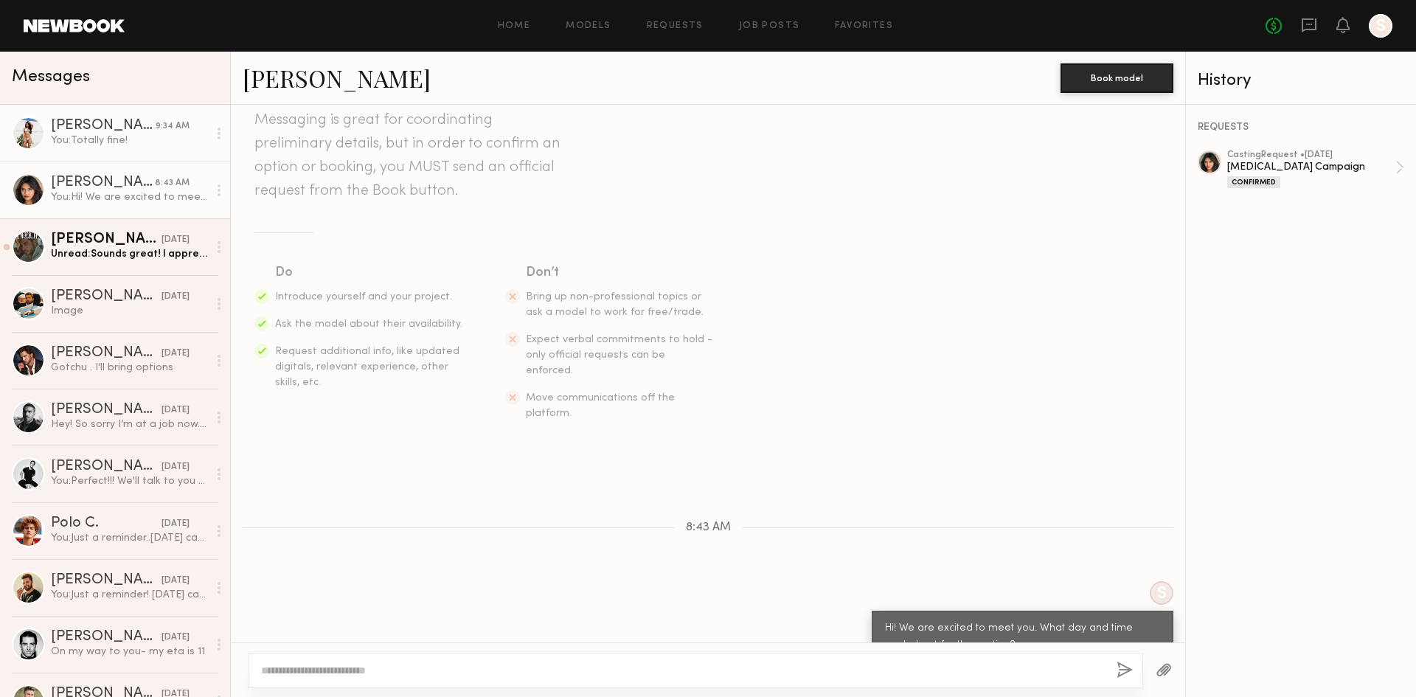
click at [150, 119] on div "Christina M. 9:34 AM" at bounding box center [129, 126] width 157 height 15
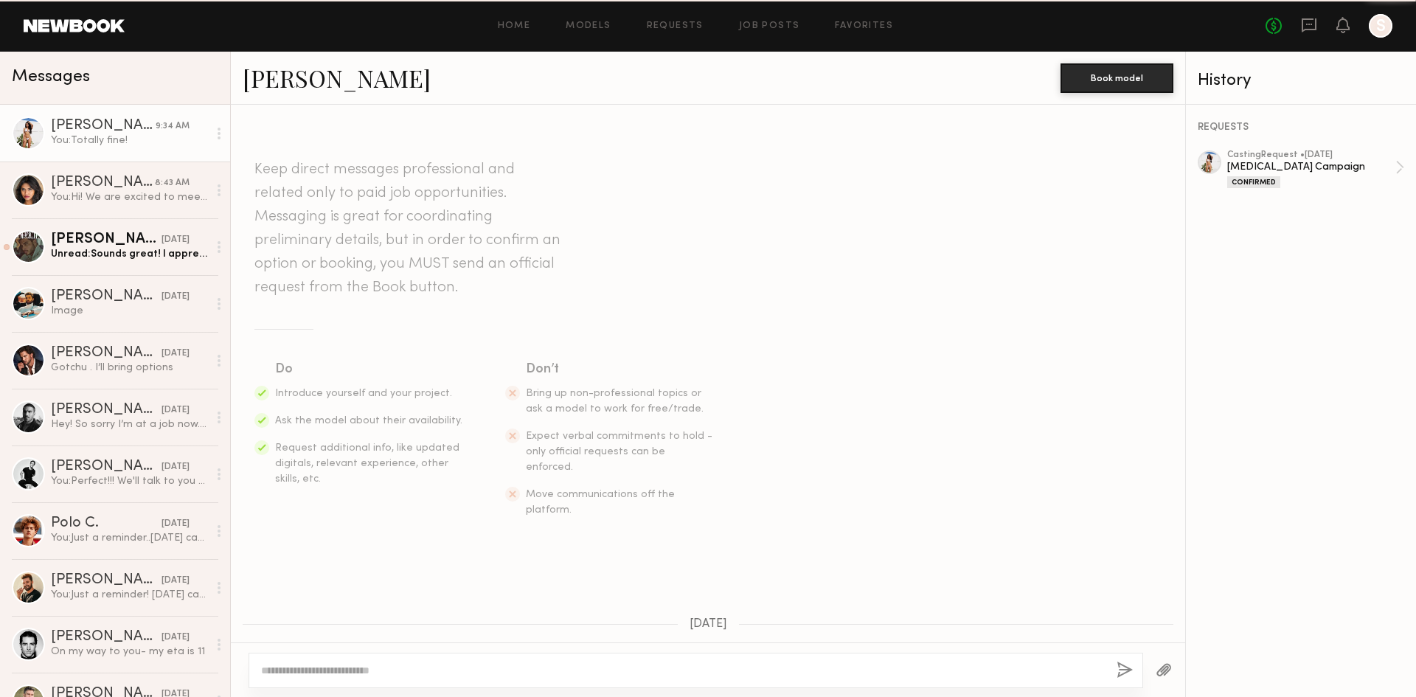
scroll to position [608, 0]
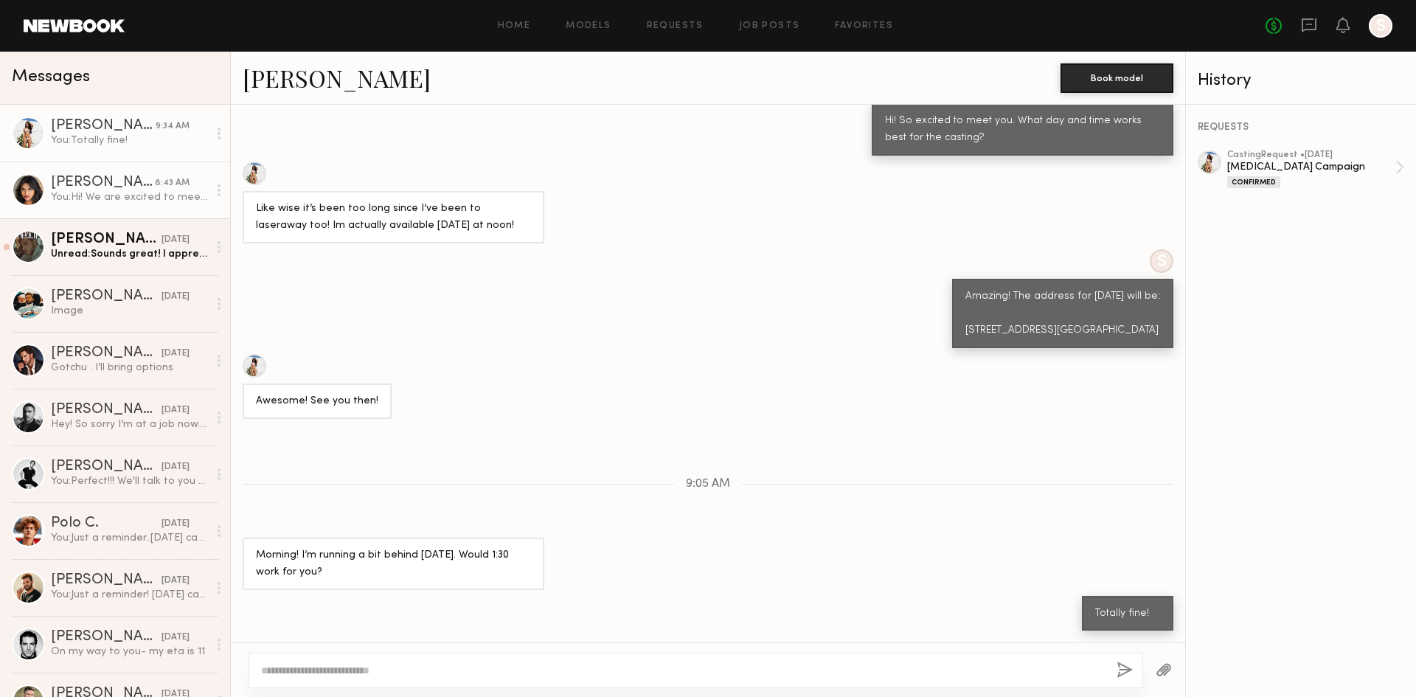
click at [138, 199] on div "You: Hi! We are excited to meet you. What day and time works best for the casti…" at bounding box center [129, 197] width 157 height 14
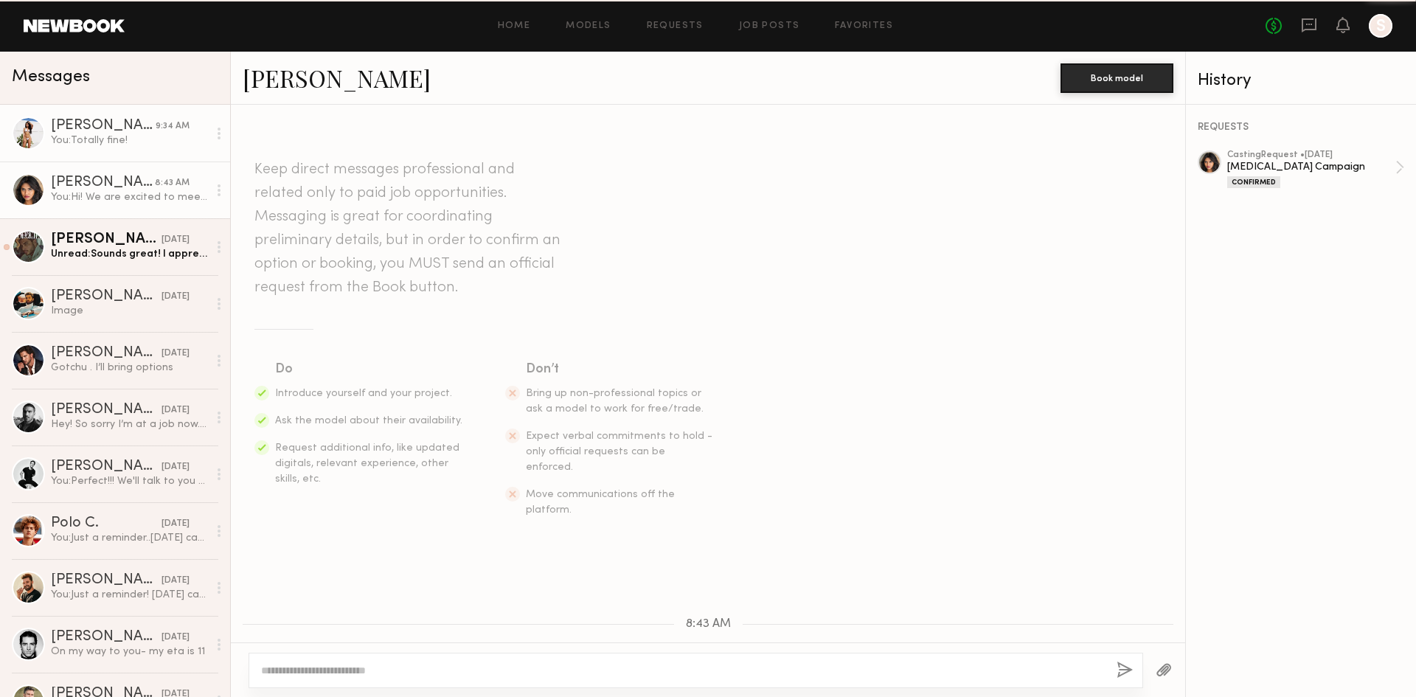
scroll to position [97, 0]
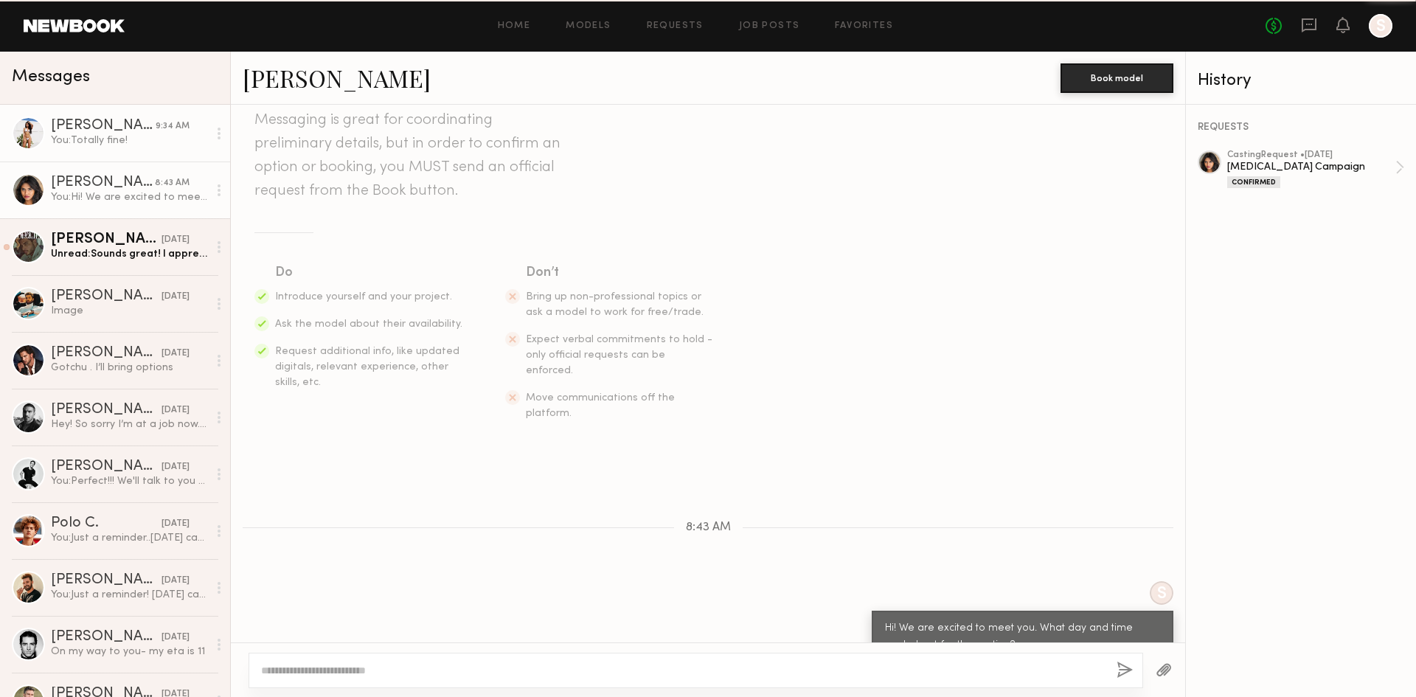
click at [145, 147] on div "You: Totally fine!" at bounding box center [129, 141] width 157 height 14
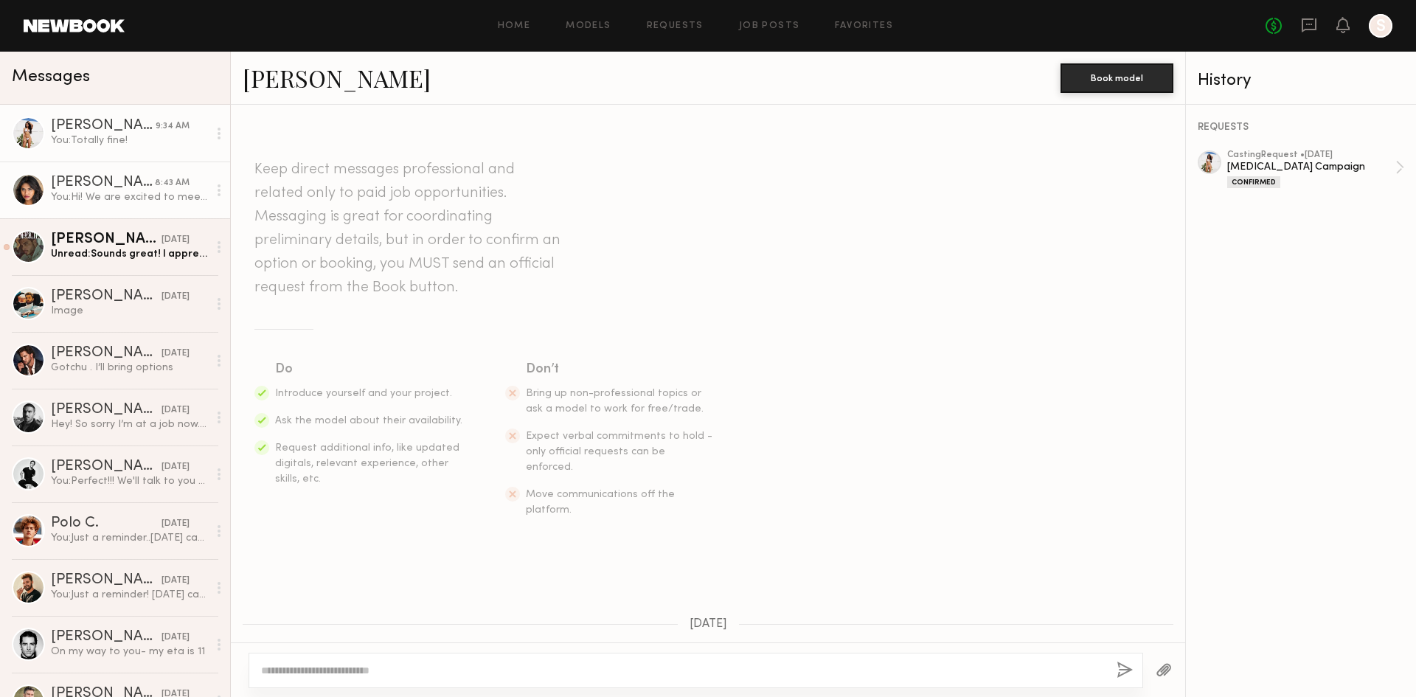
click at [143, 184] on div "[PERSON_NAME]" at bounding box center [103, 183] width 104 height 15
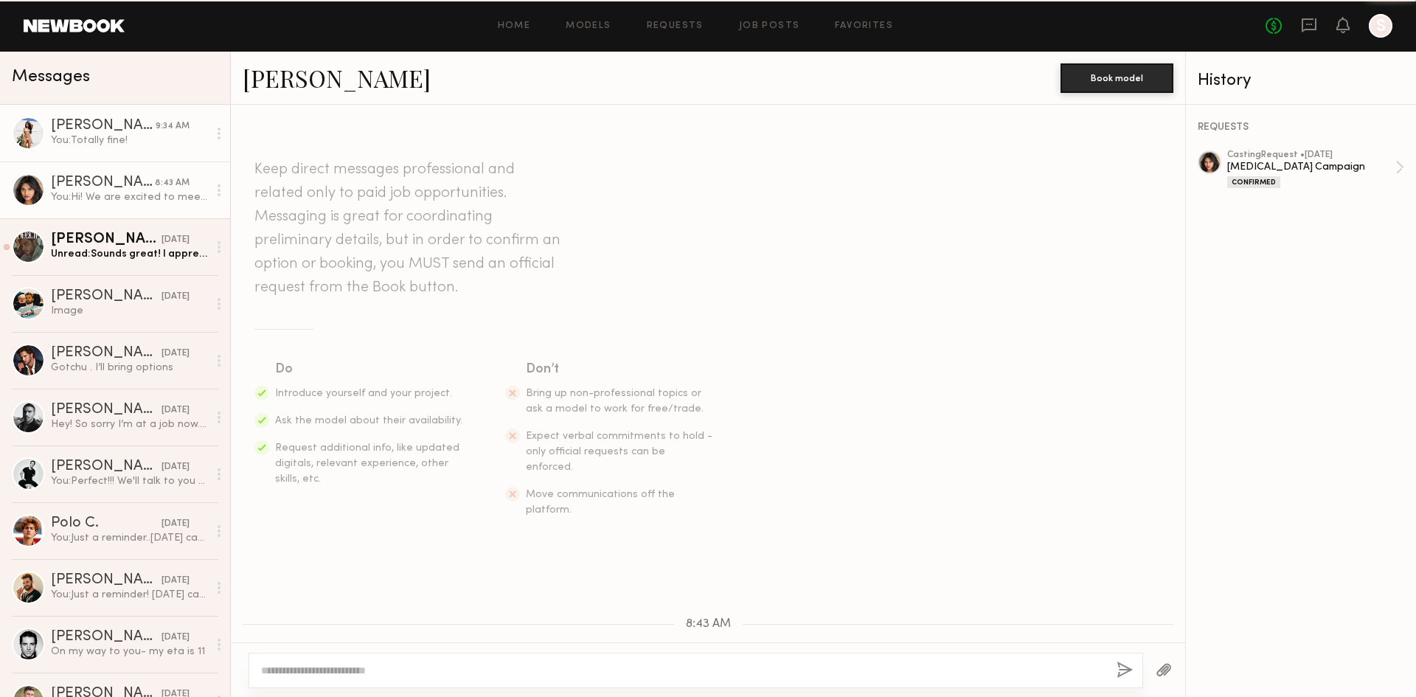
scroll to position [97, 0]
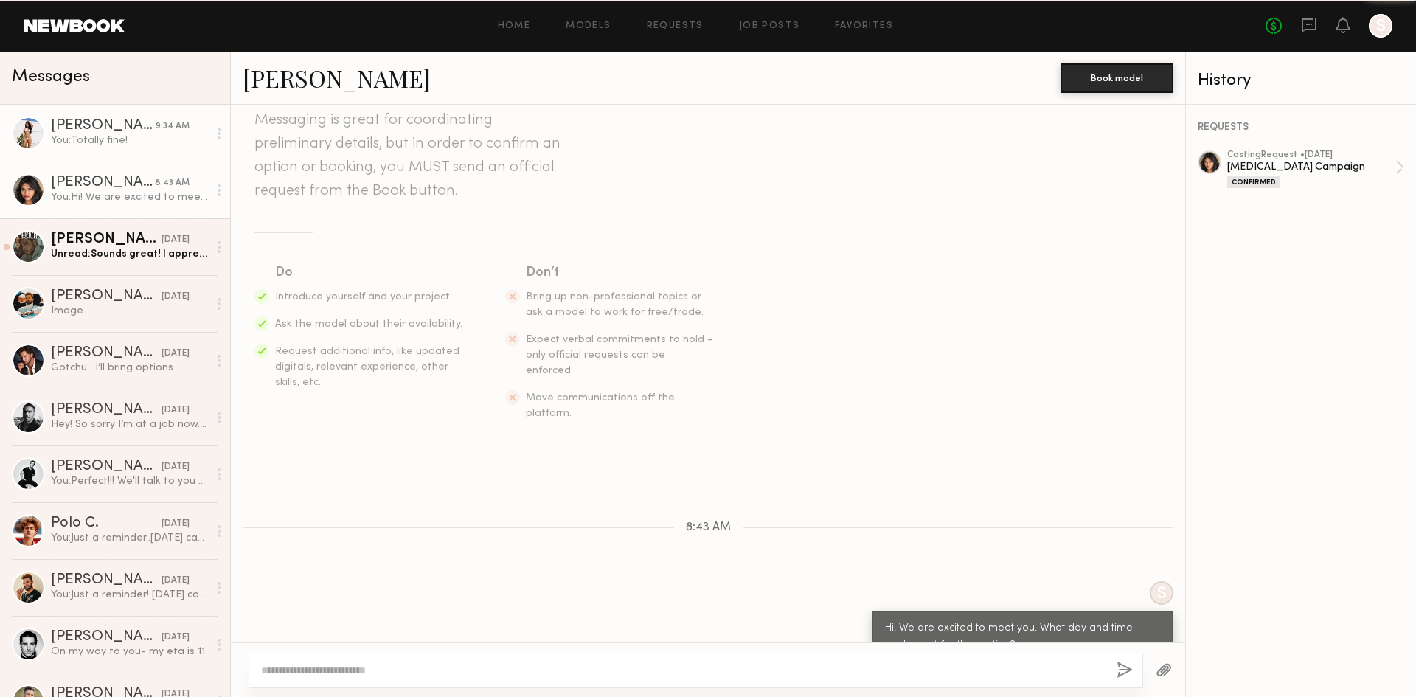
click at [143, 155] on link "Christina M. 9:34 AM You: Totally fine!" at bounding box center [115, 133] width 230 height 57
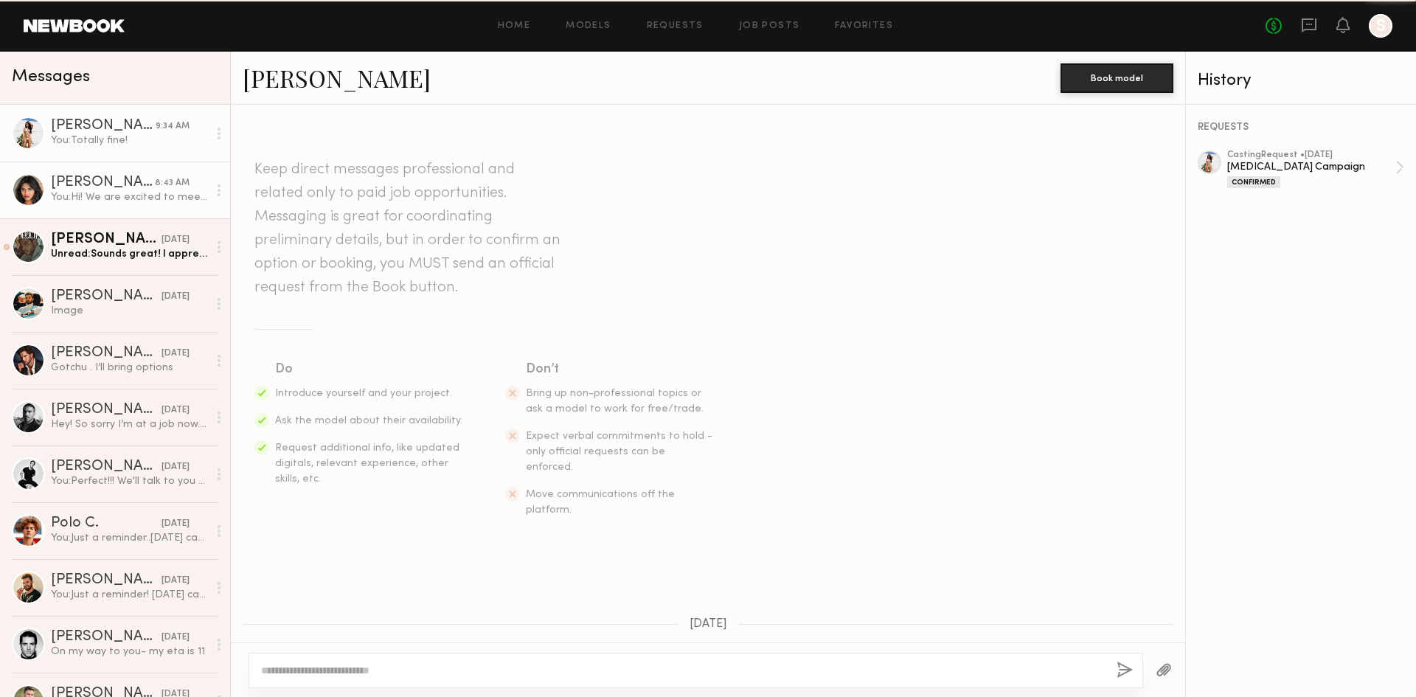
scroll to position [608, 0]
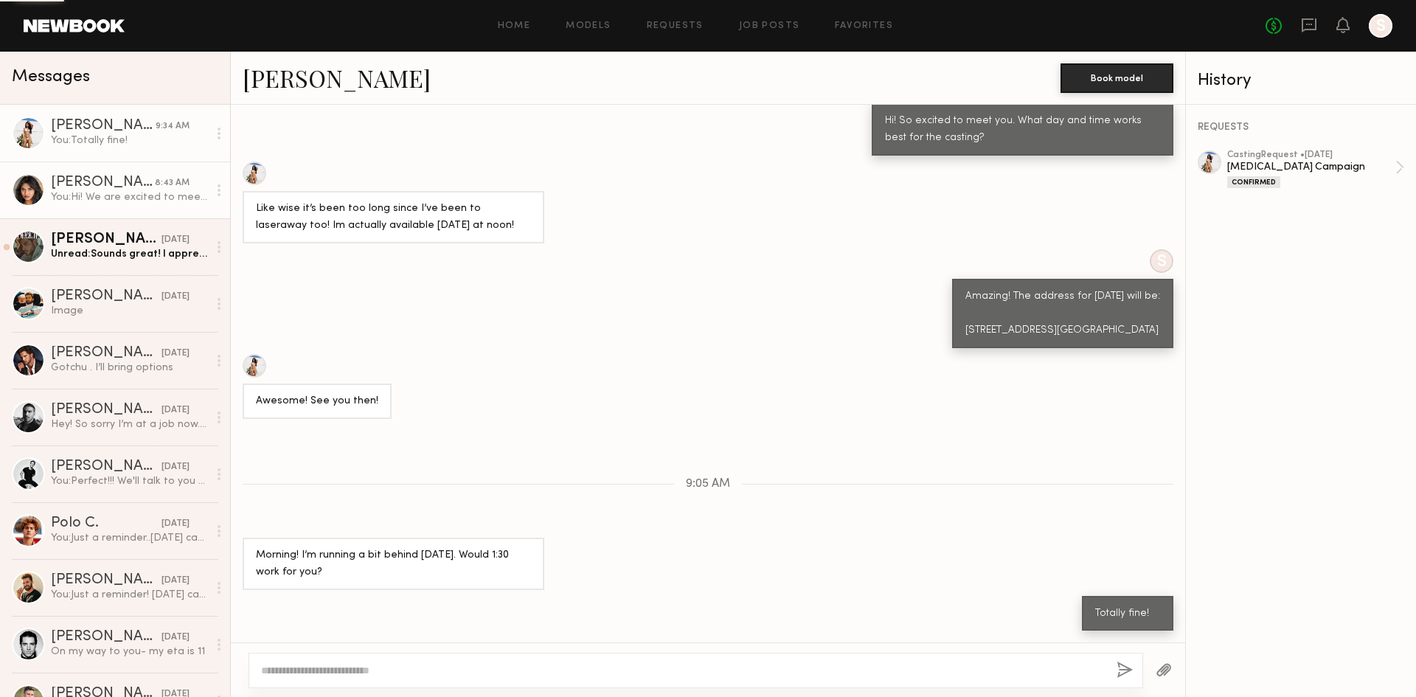
click at [134, 195] on div "You: Hi! We are excited to meet you. What day and time works best for the casti…" at bounding box center [129, 197] width 157 height 14
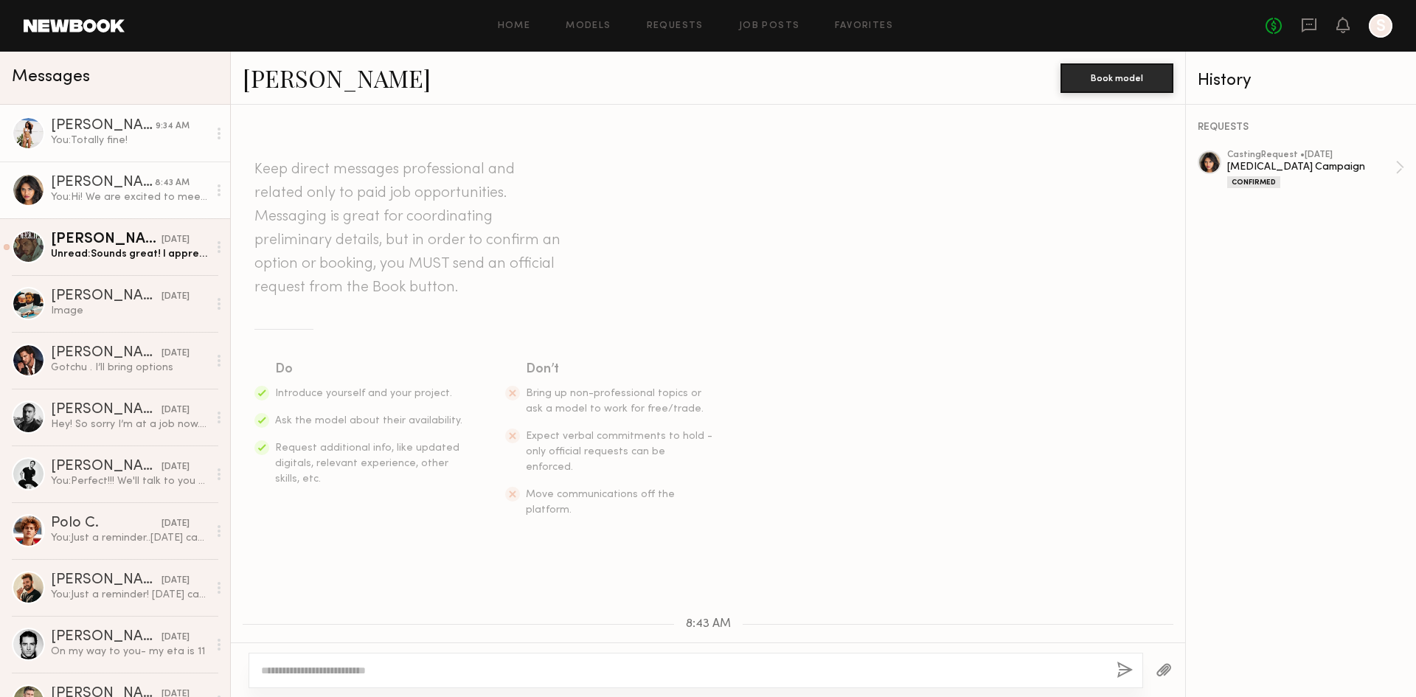
scroll to position [97, 0]
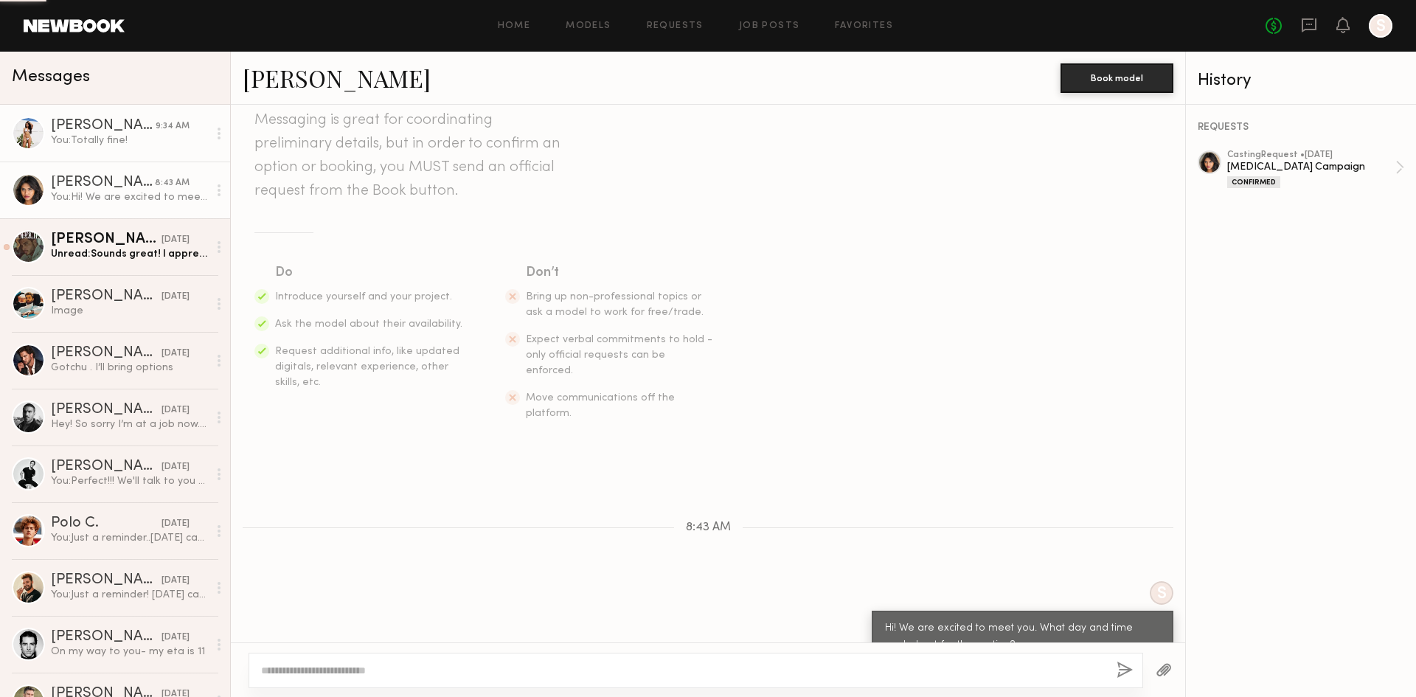
click at [125, 154] on link "Christina M. 9:34 AM You: Totally fine!" at bounding box center [115, 133] width 230 height 57
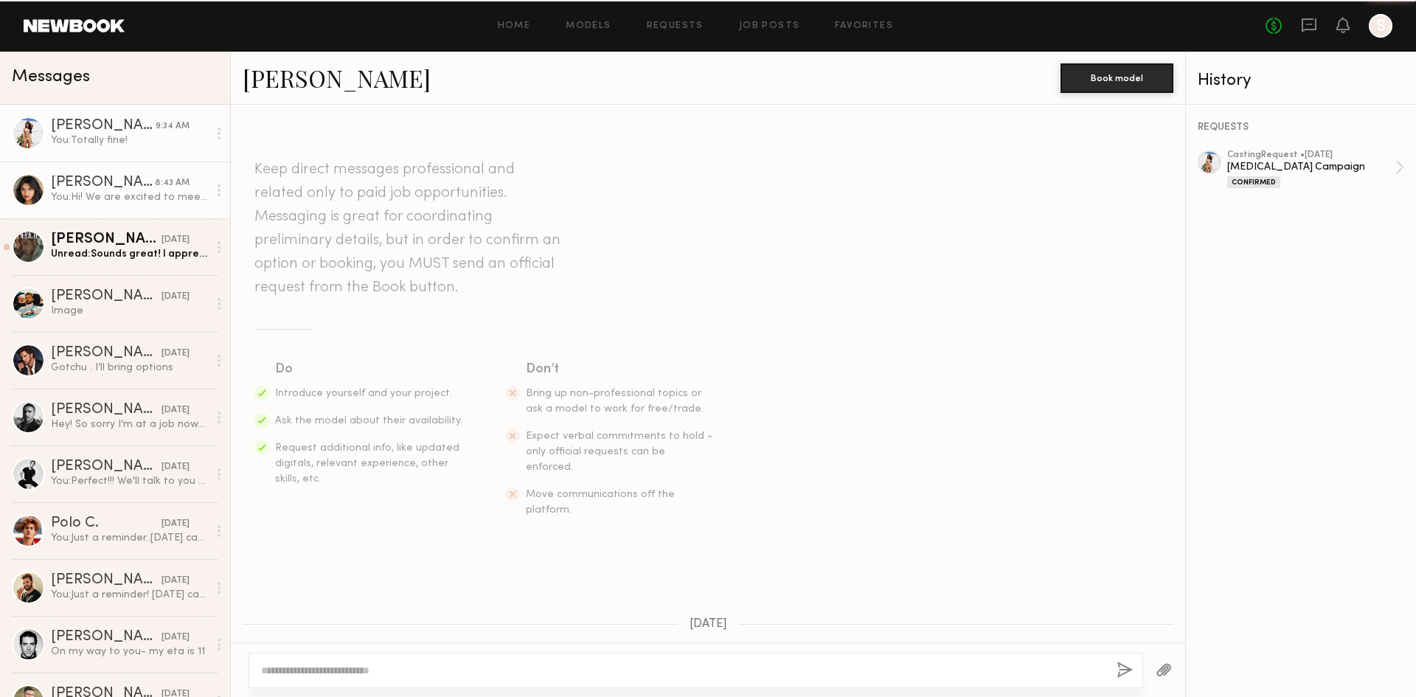
scroll to position [608, 0]
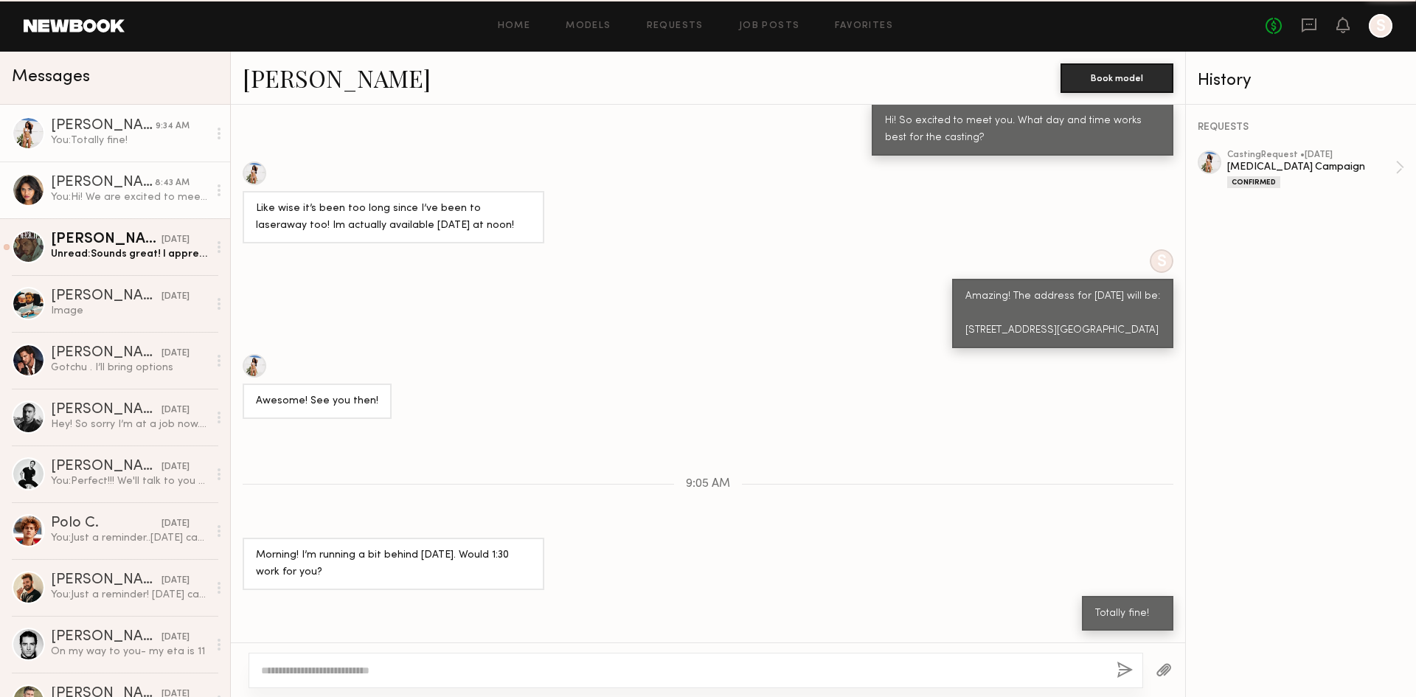
click at [128, 196] on div "You: Hi! We are excited to meet you. What day and time works best for the casti…" at bounding box center [129, 197] width 157 height 14
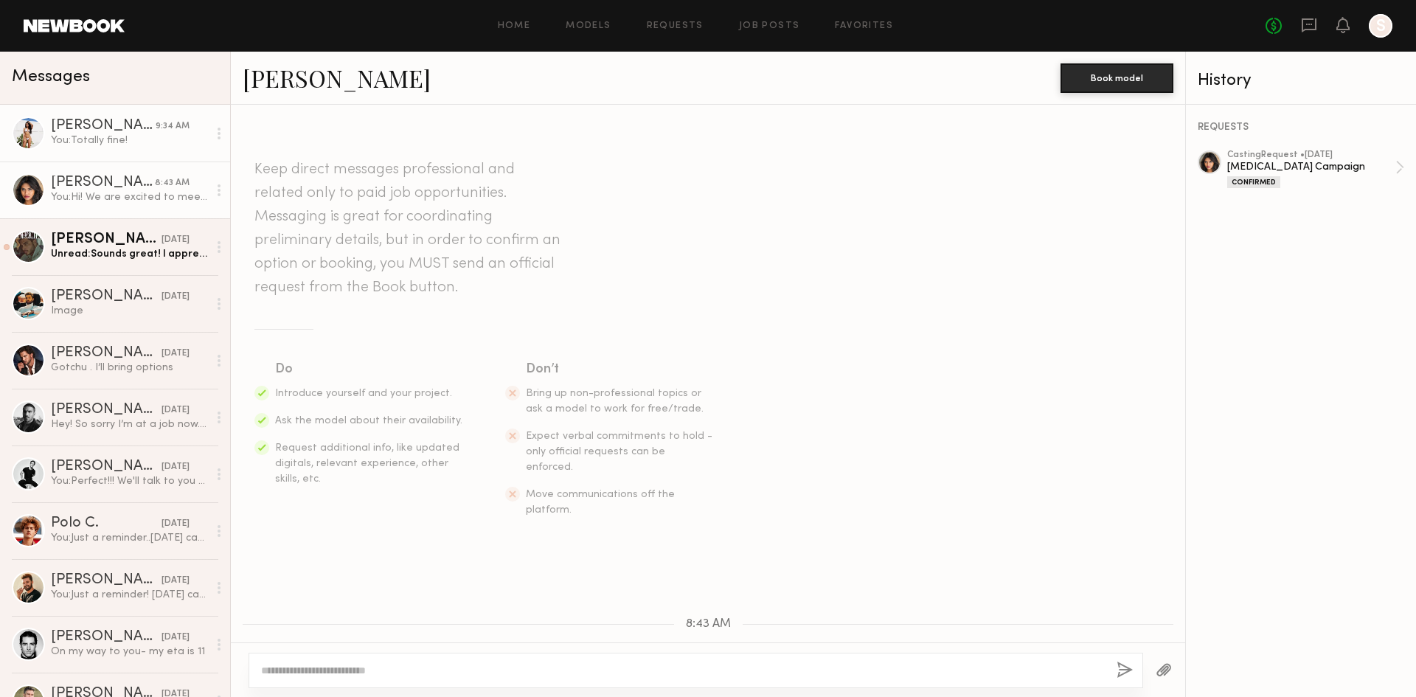
scroll to position [97, 0]
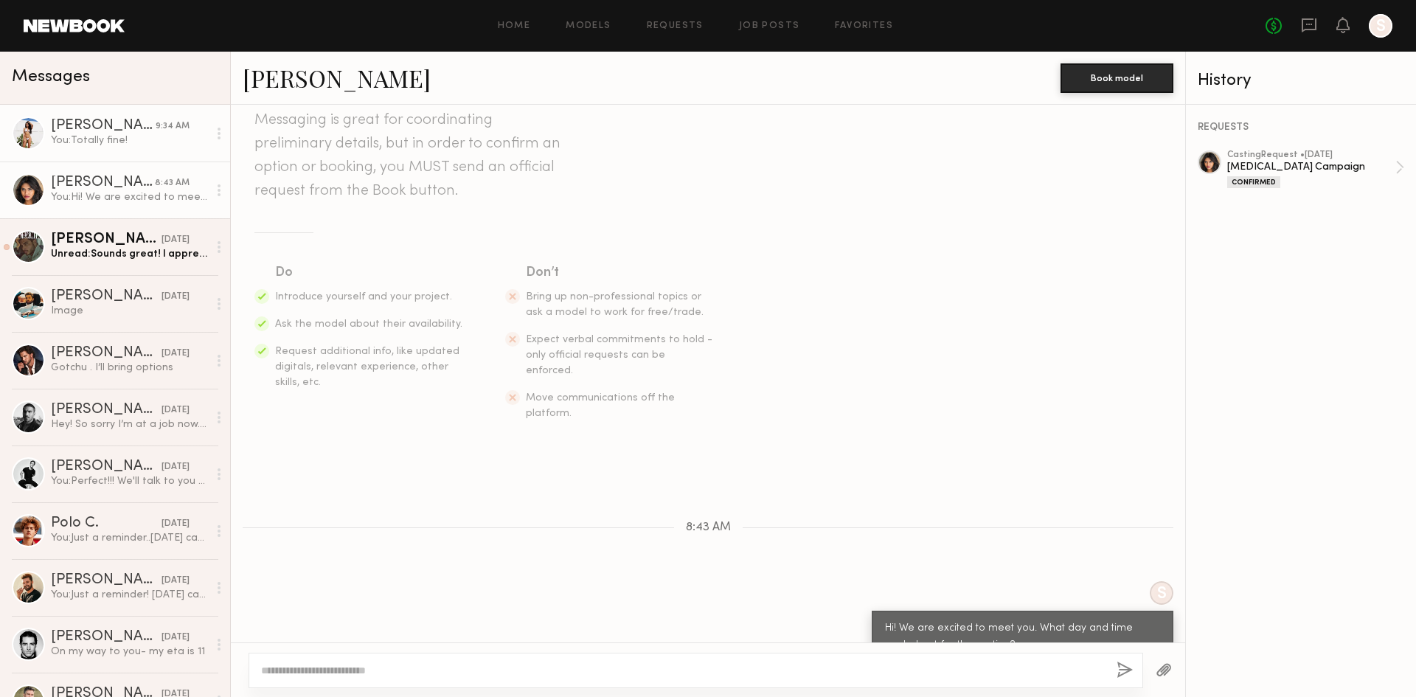
click at [139, 139] on div "You: Totally fine!" at bounding box center [129, 141] width 157 height 14
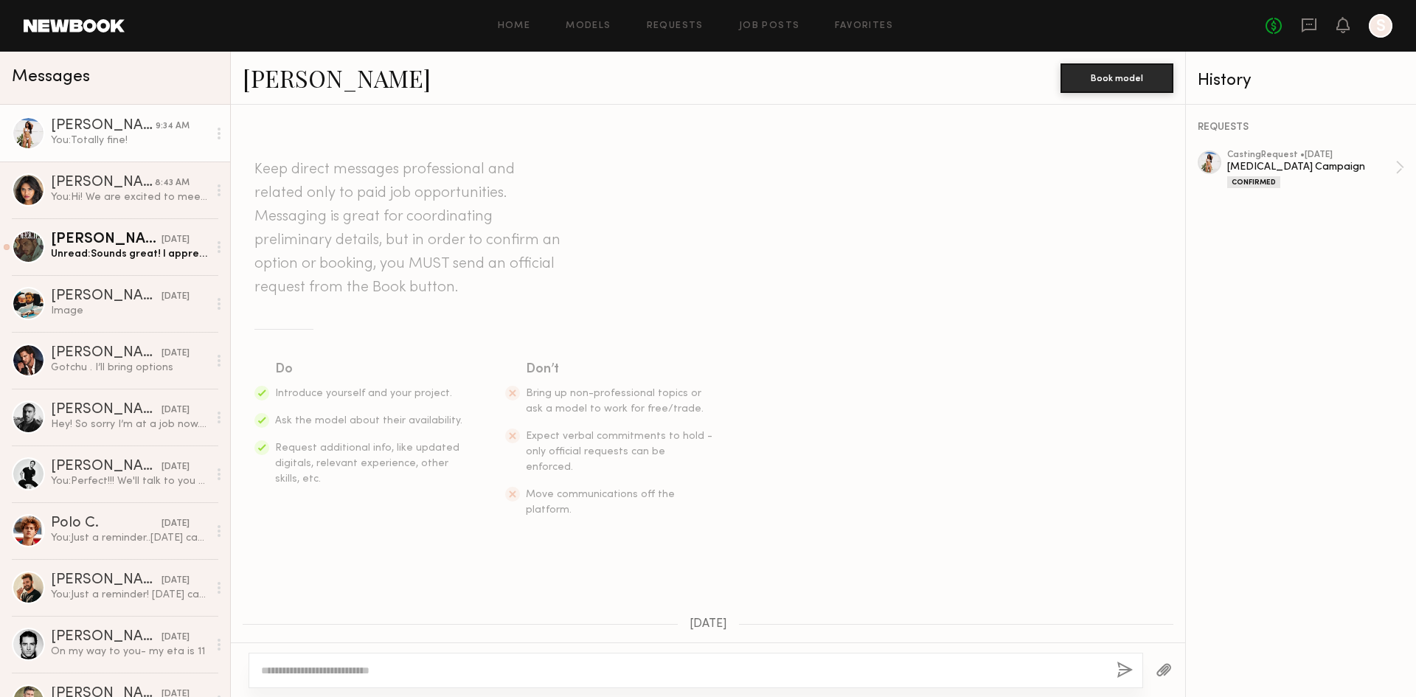
scroll to position [608, 0]
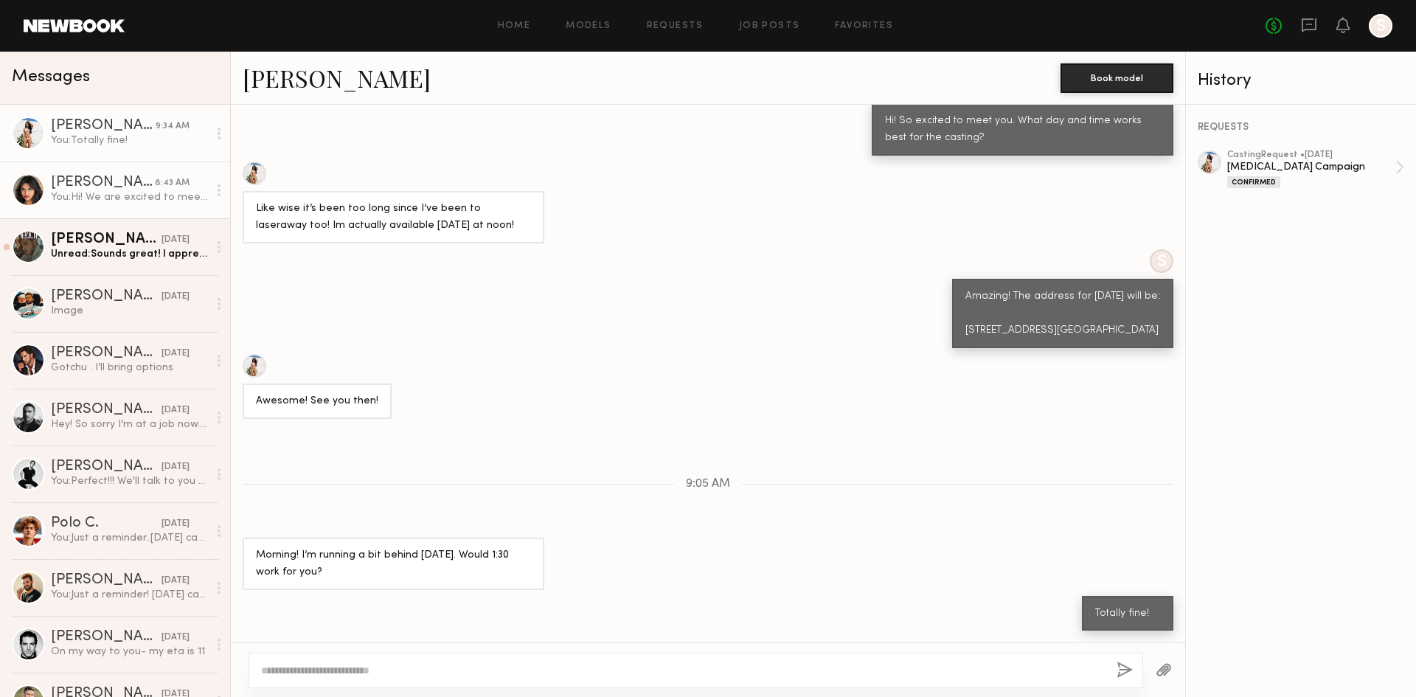
click at [122, 190] on div "[PERSON_NAME]" at bounding box center [103, 183] width 104 height 15
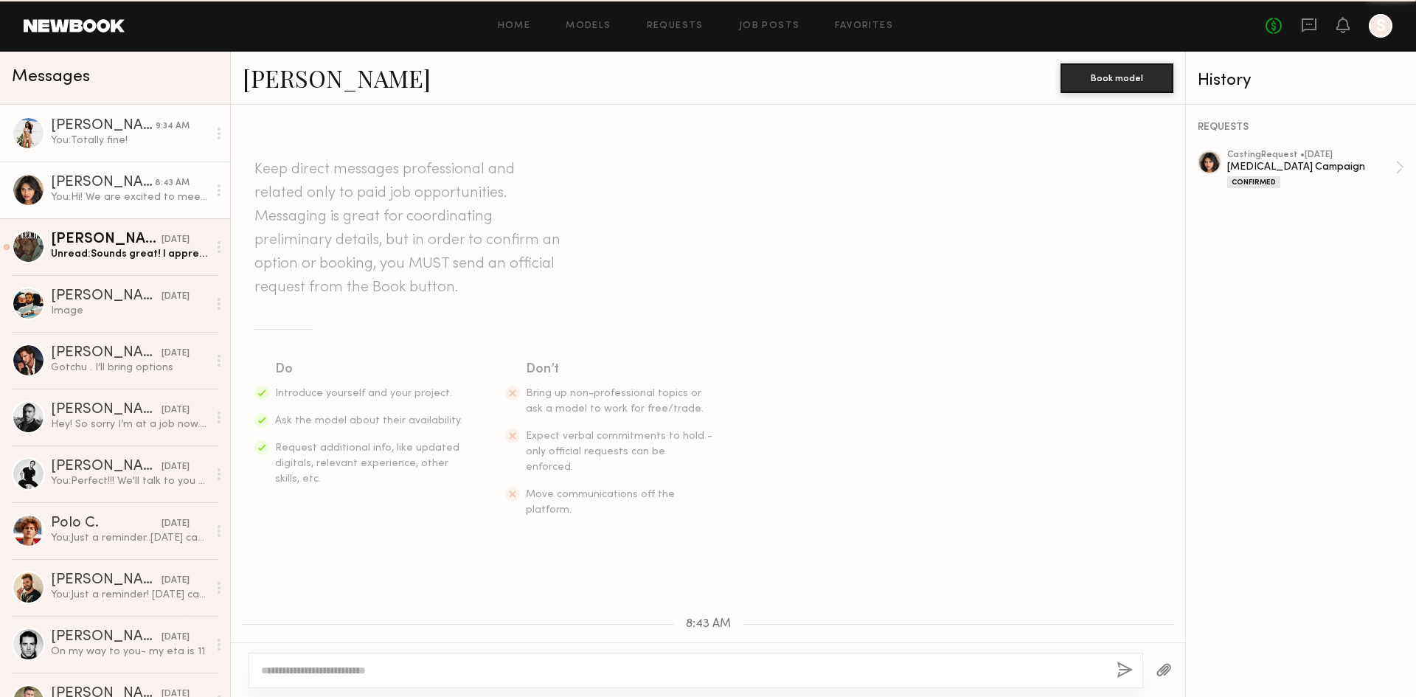
scroll to position [97, 0]
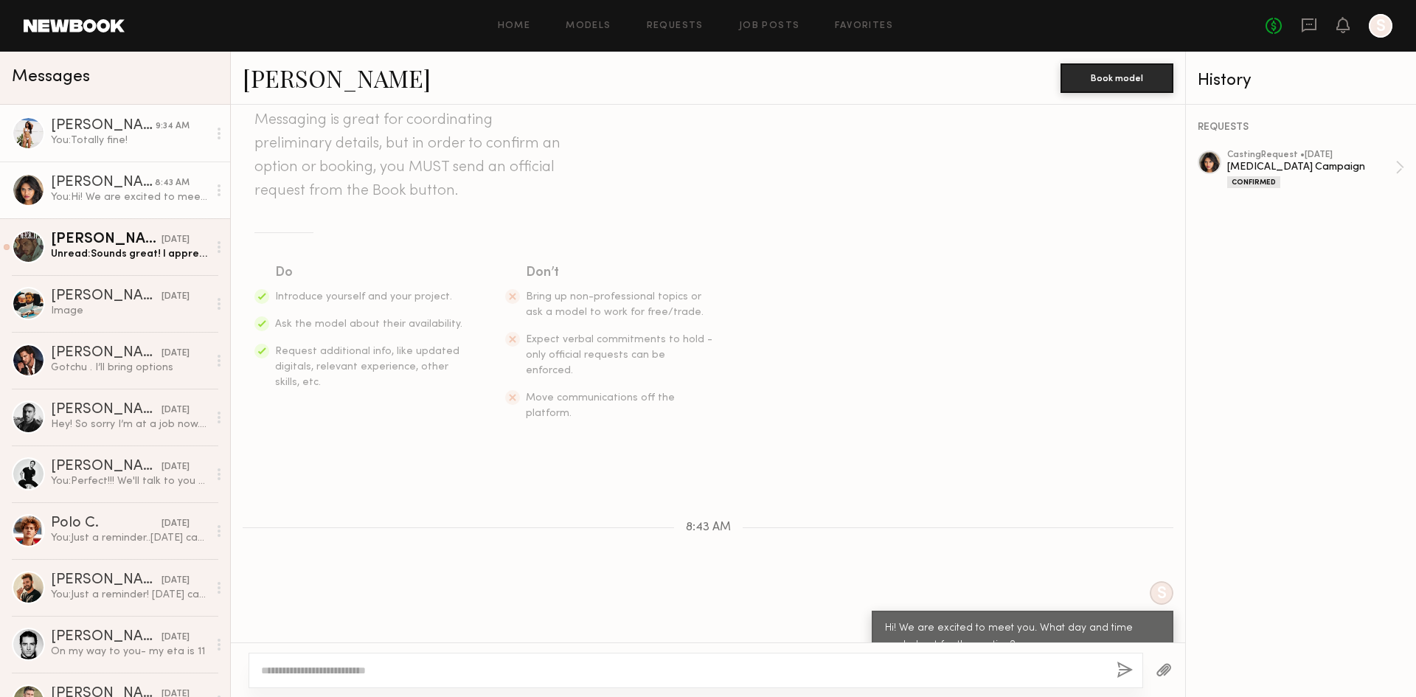
click at [134, 125] on div "[PERSON_NAME]" at bounding box center [103, 126] width 105 height 15
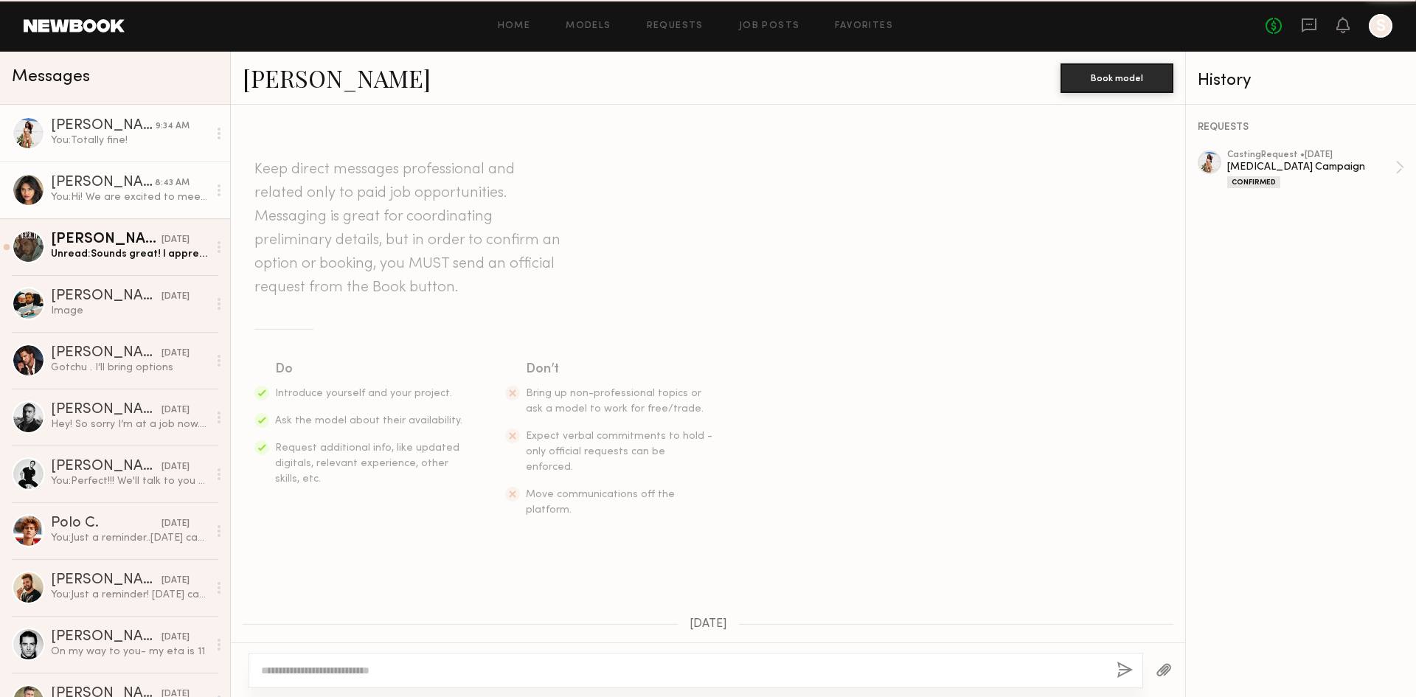
scroll to position [608, 0]
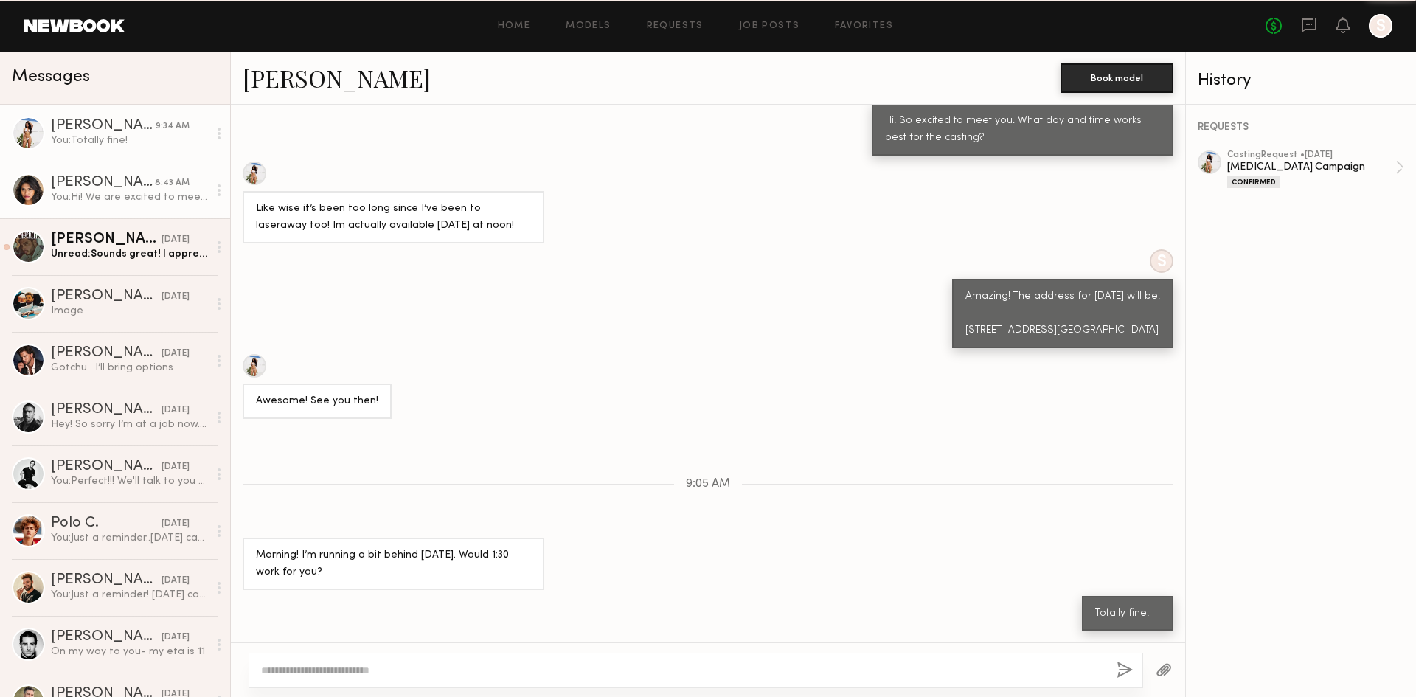
click at [134, 192] on div "You: Hi! We are excited to meet you. What day and time works best for the casti…" at bounding box center [129, 197] width 157 height 14
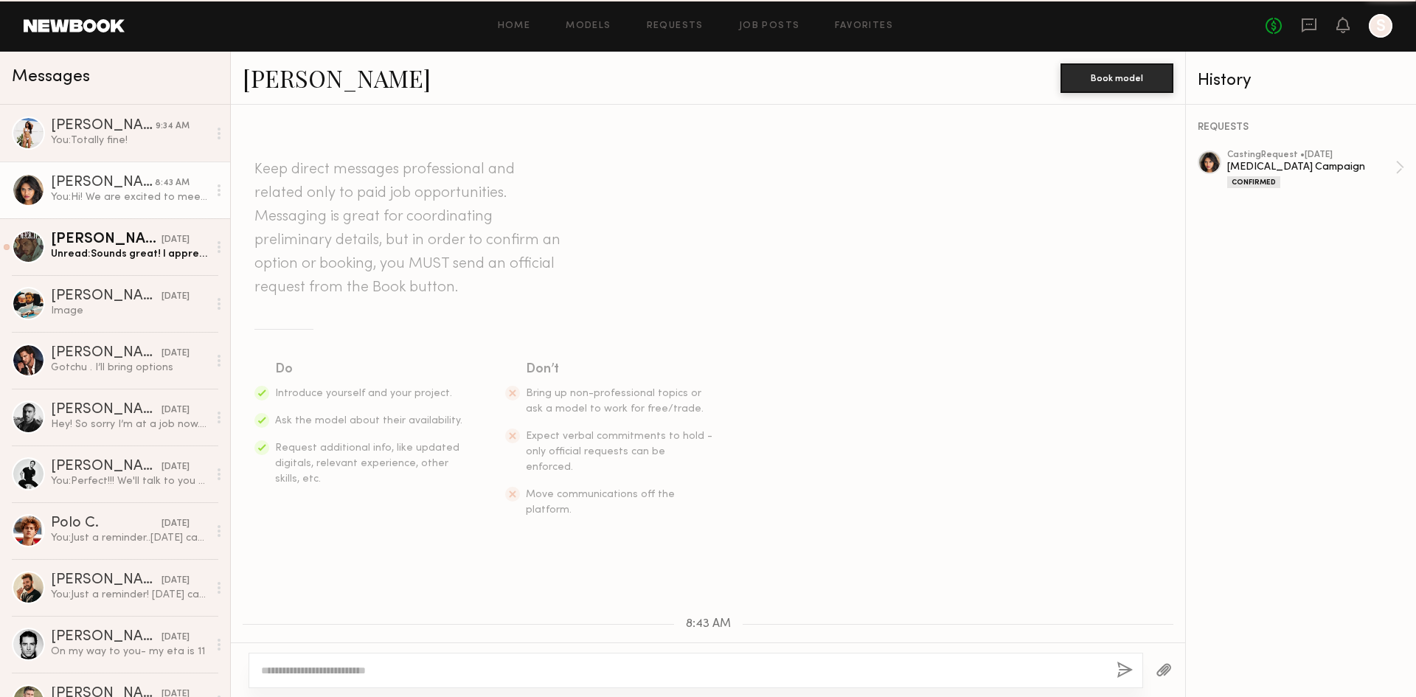
scroll to position [97, 0]
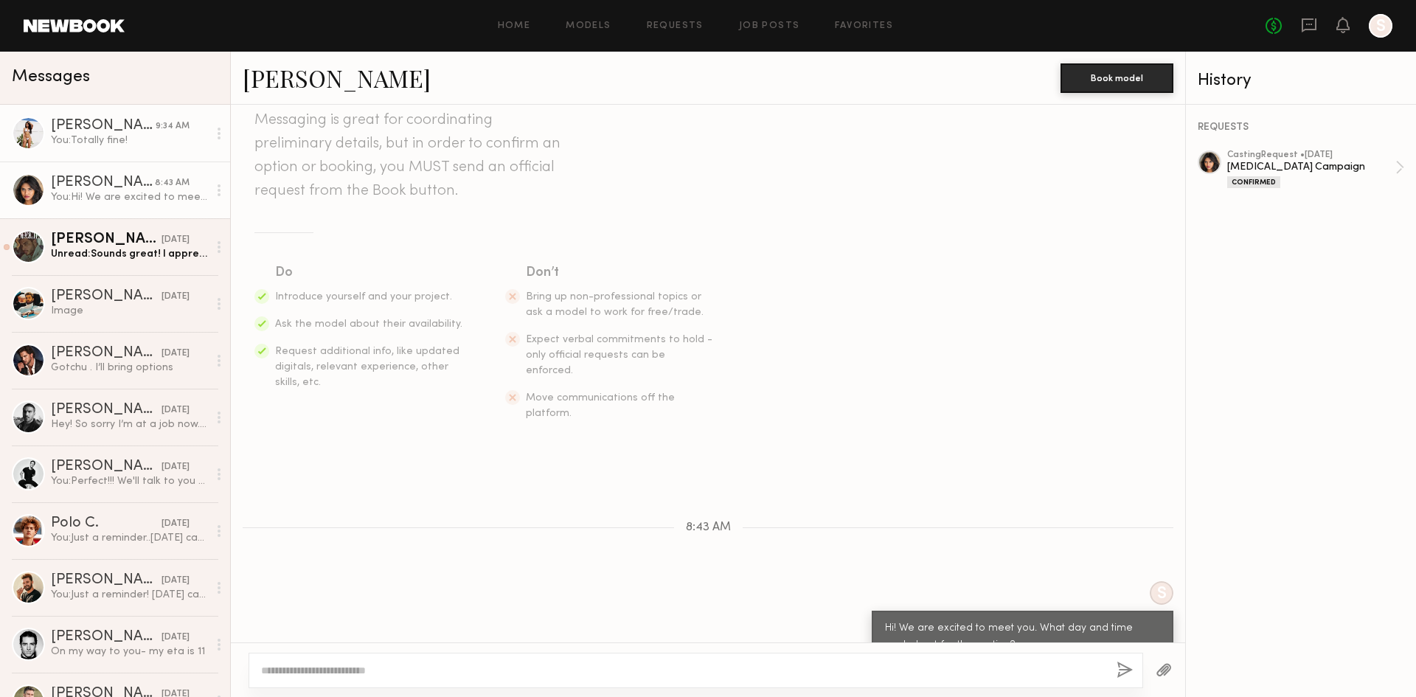
click at [134, 142] on div "You: Totally fine!" at bounding box center [129, 141] width 157 height 14
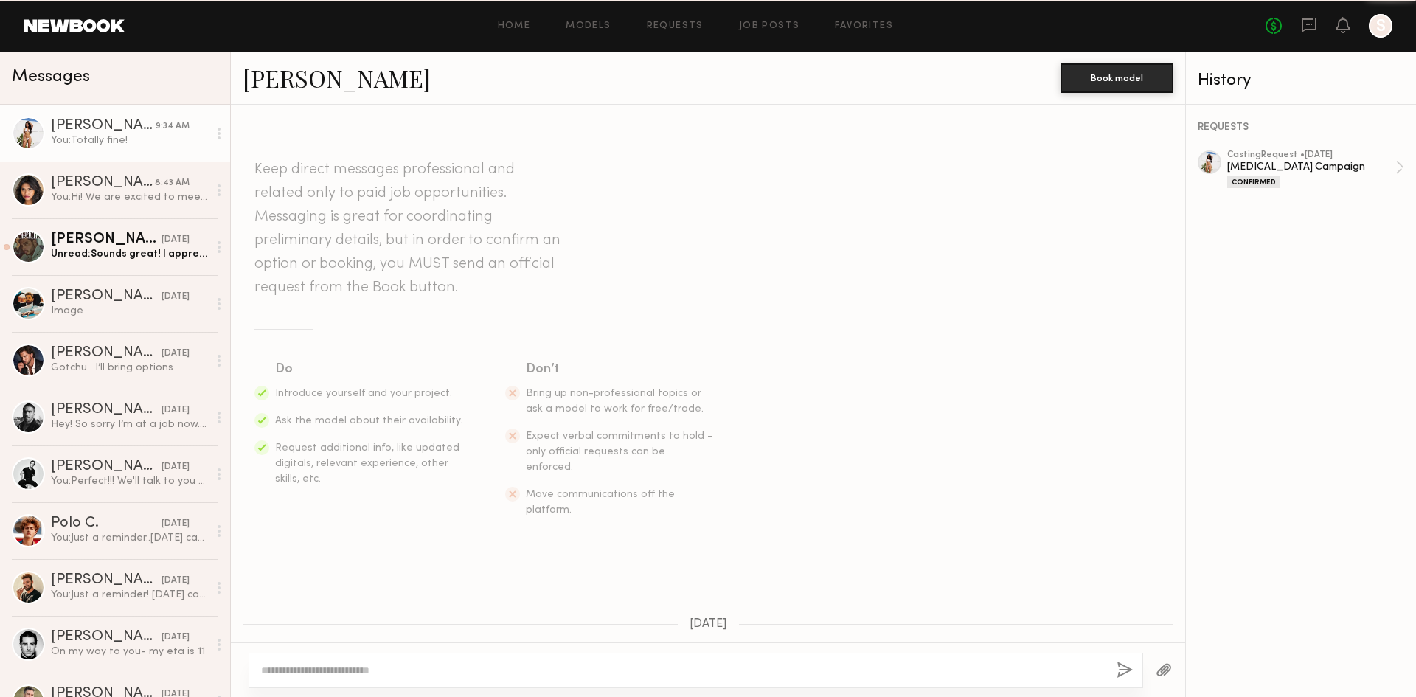
scroll to position [608, 0]
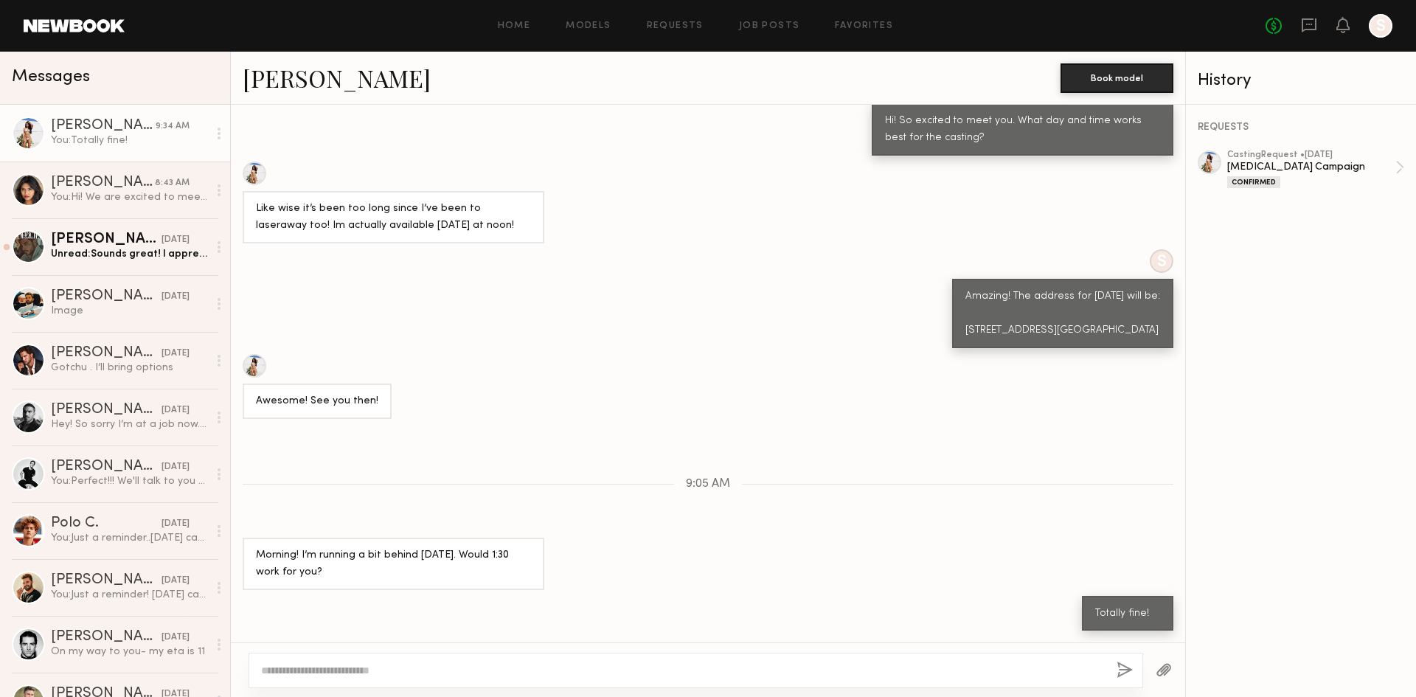
click at [478, 679] on div at bounding box center [696, 670] width 895 height 35
click at [478, 677] on div at bounding box center [696, 670] width 895 height 35
click at [475, 667] on textarea at bounding box center [683, 670] width 844 height 15
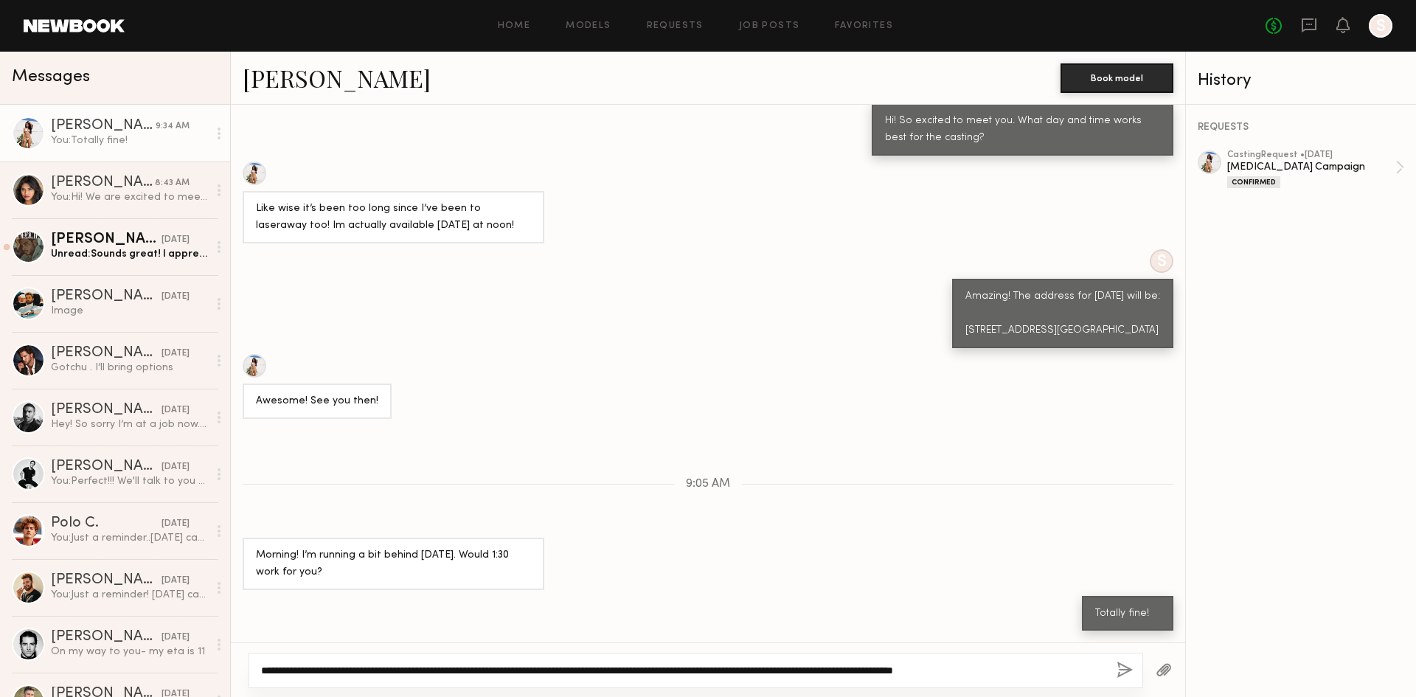
type textarea "**********"
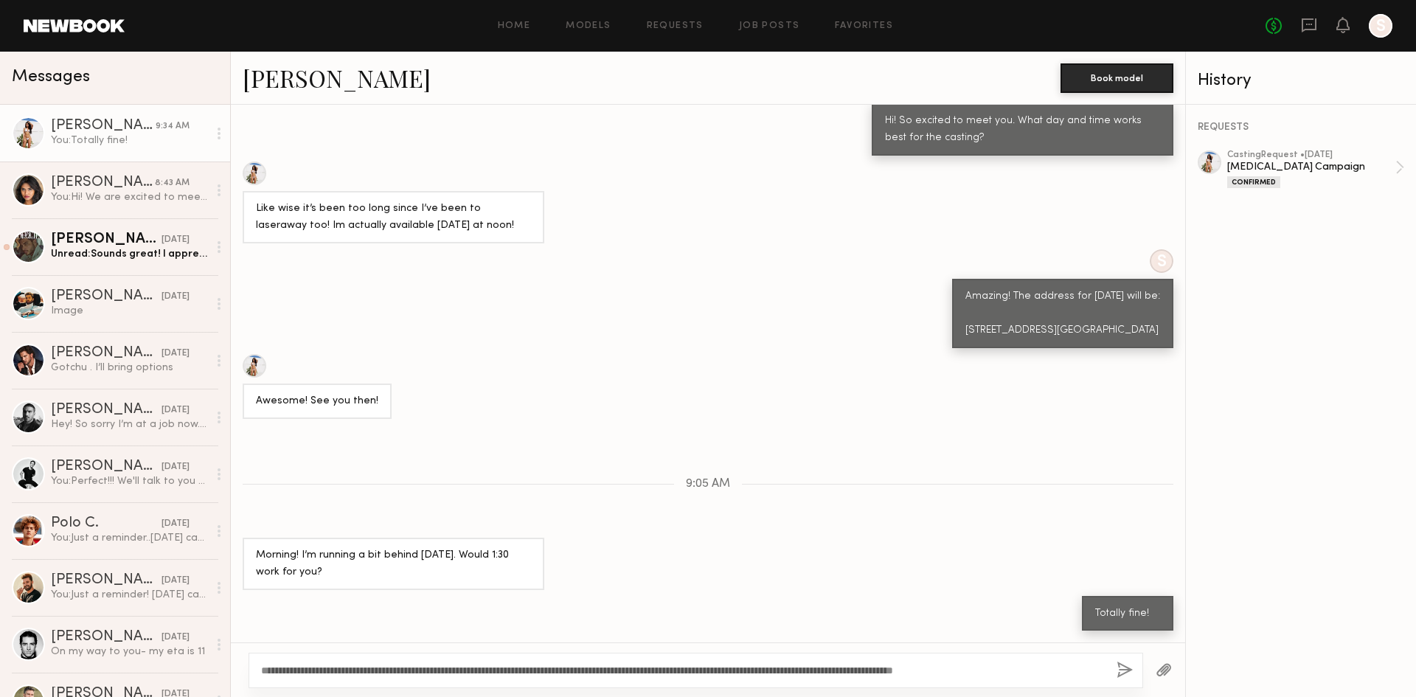
click at [1131, 665] on button "button" at bounding box center [1125, 671] width 16 height 18
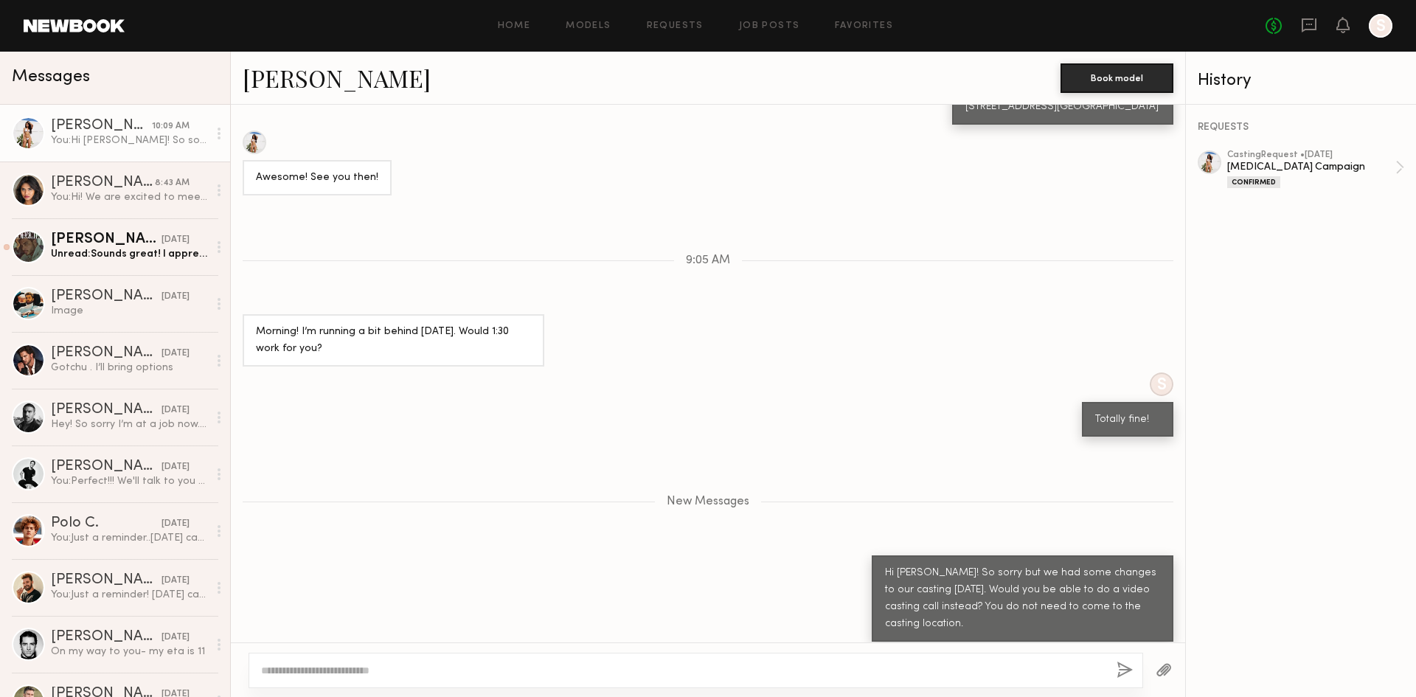
scroll to position [920, 0]
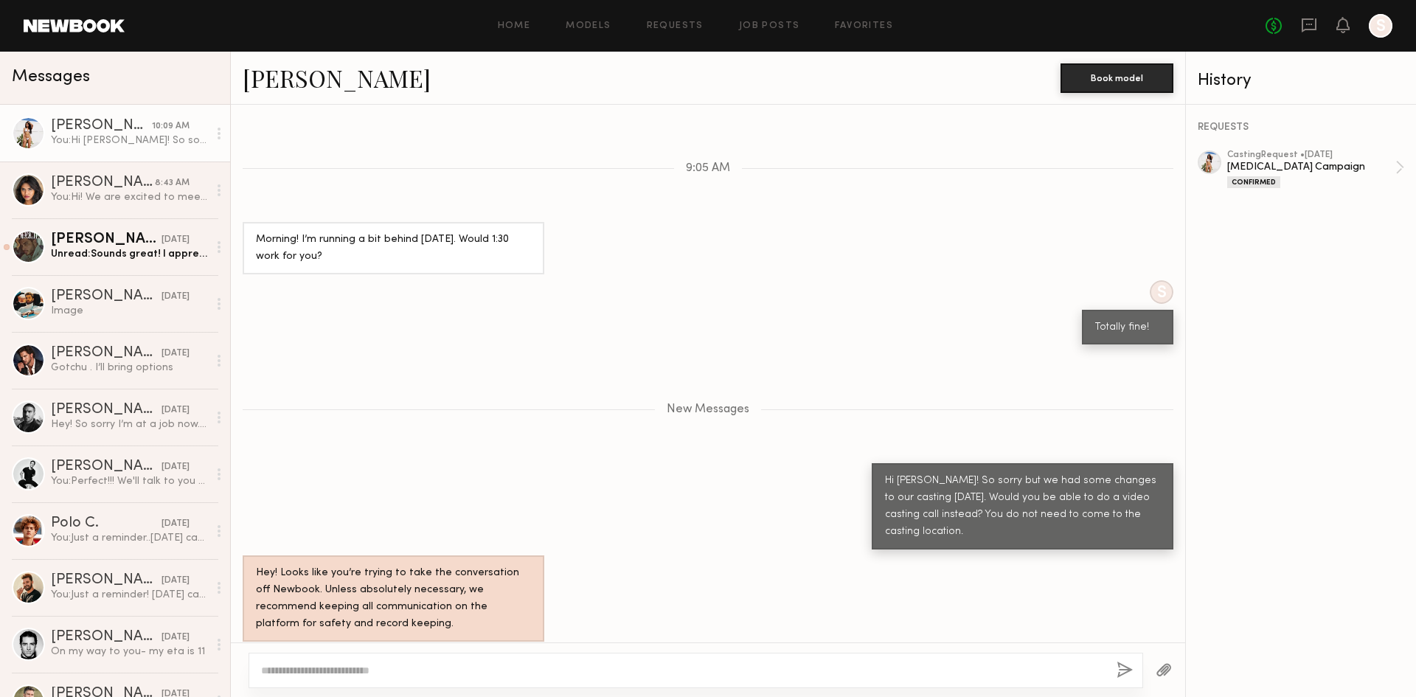
click at [958, 675] on textarea at bounding box center [683, 670] width 844 height 15
type textarea "**********"
click at [1123, 670] on button "button" at bounding box center [1125, 671] width 16 height 18
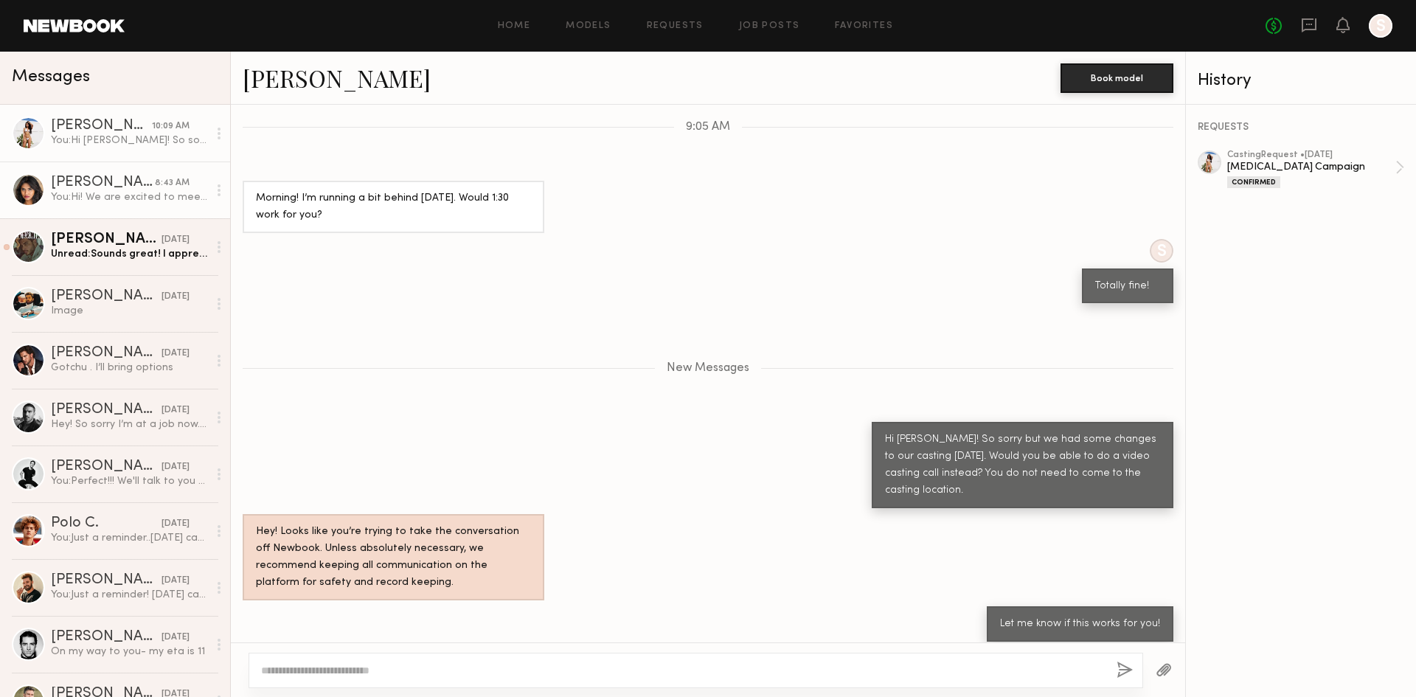
click at [125, 185] on div "[PERSON_NAME]" at bounding box center [103, 183] width 104 height 15
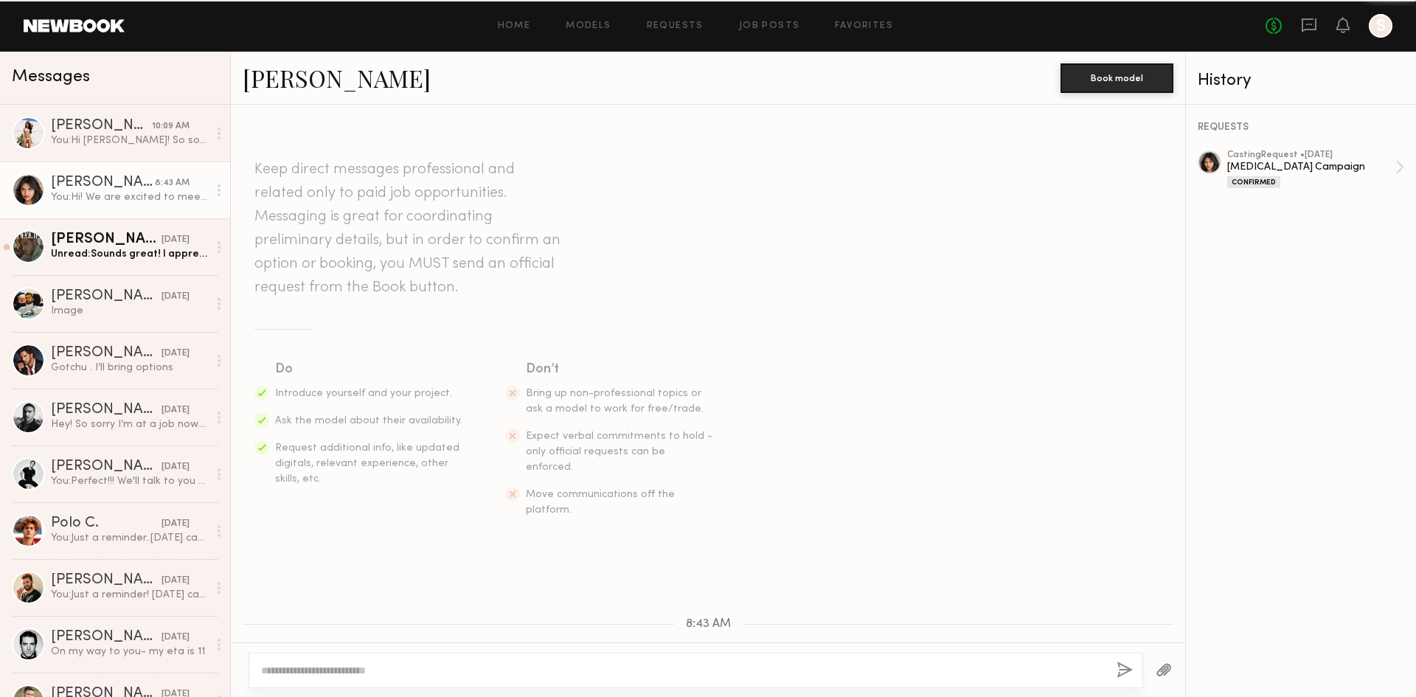
scroll to position [97, 0]
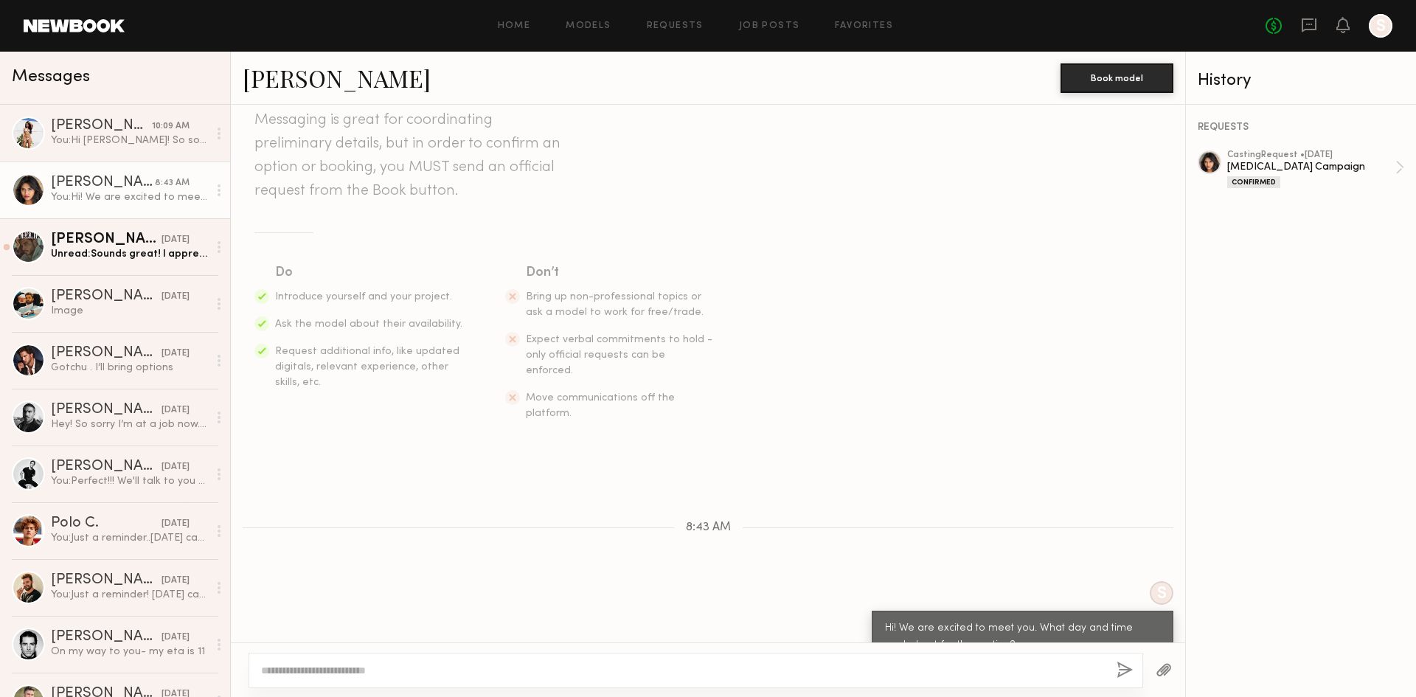
click at [500, 670] on textarea at bounding box center [683, 670] width 844 height 15
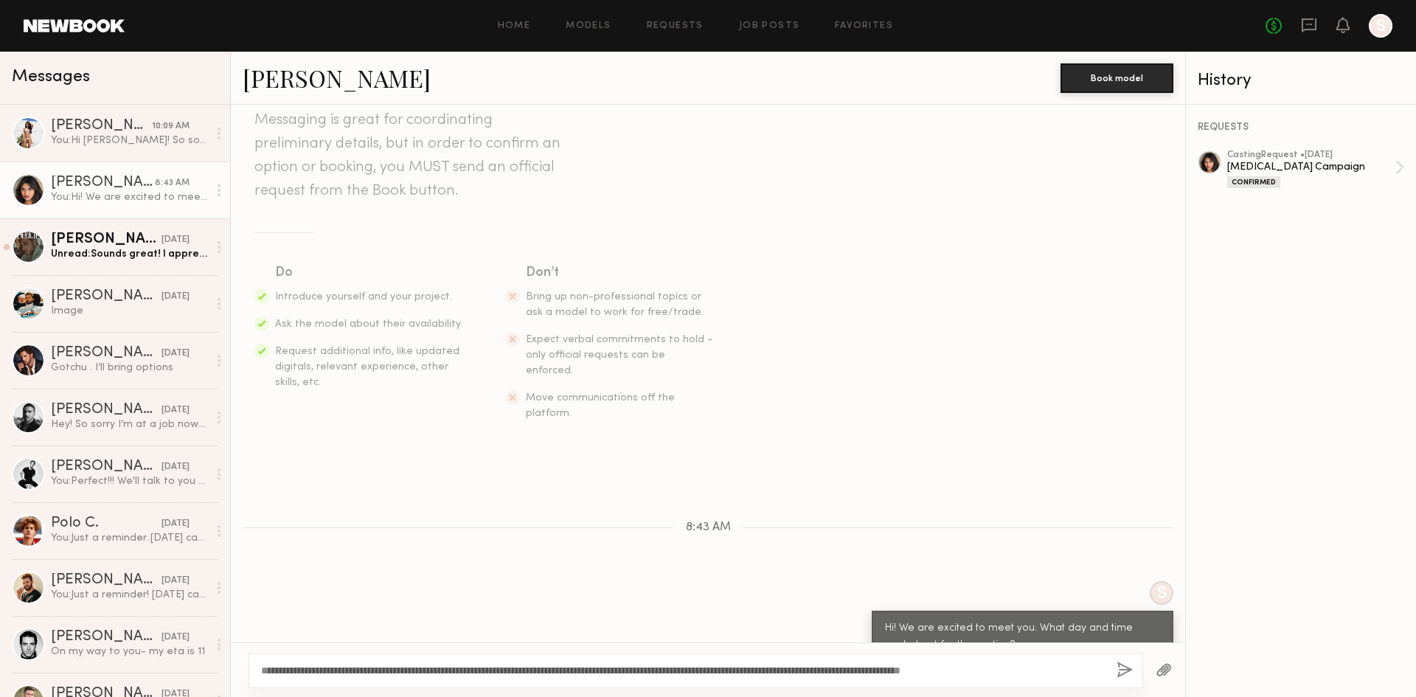
type textarea "**********"
click at [1130, 668] on button "button" at bounding box center [1125, 671] width 16 height 18
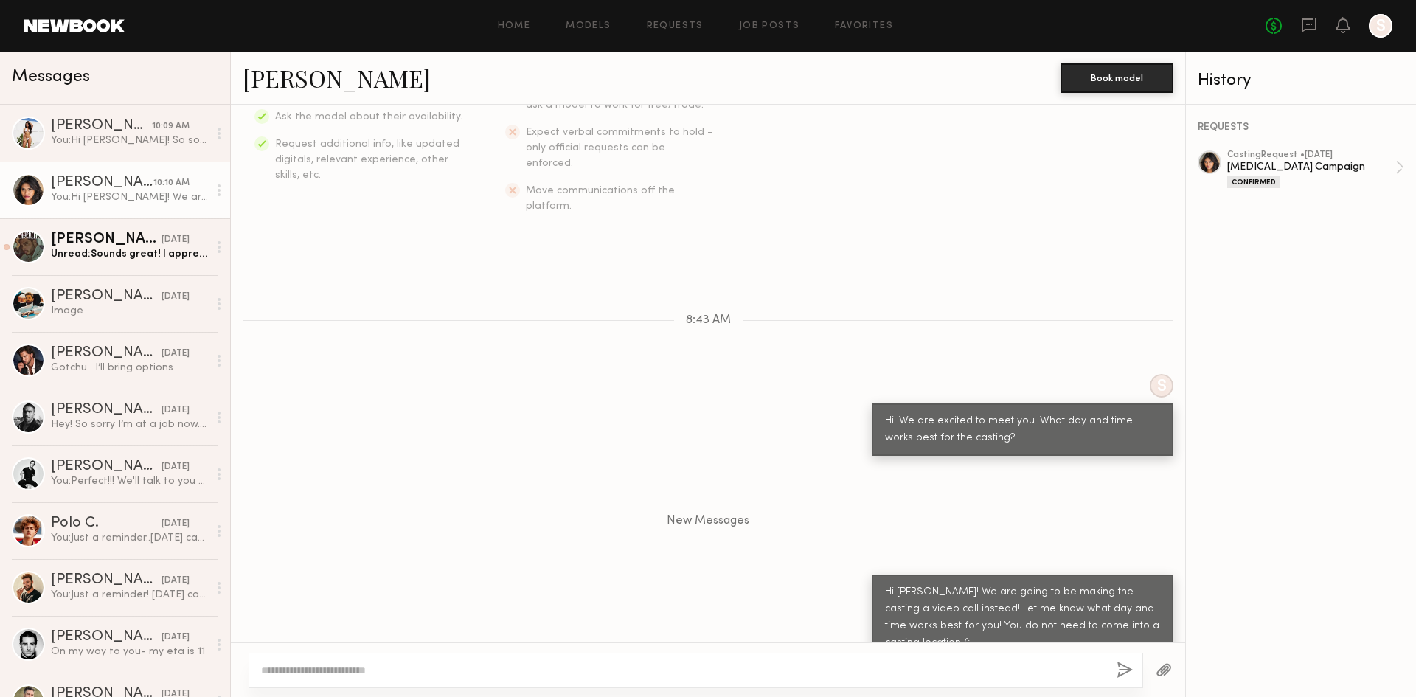
scroll to position [396, 0]
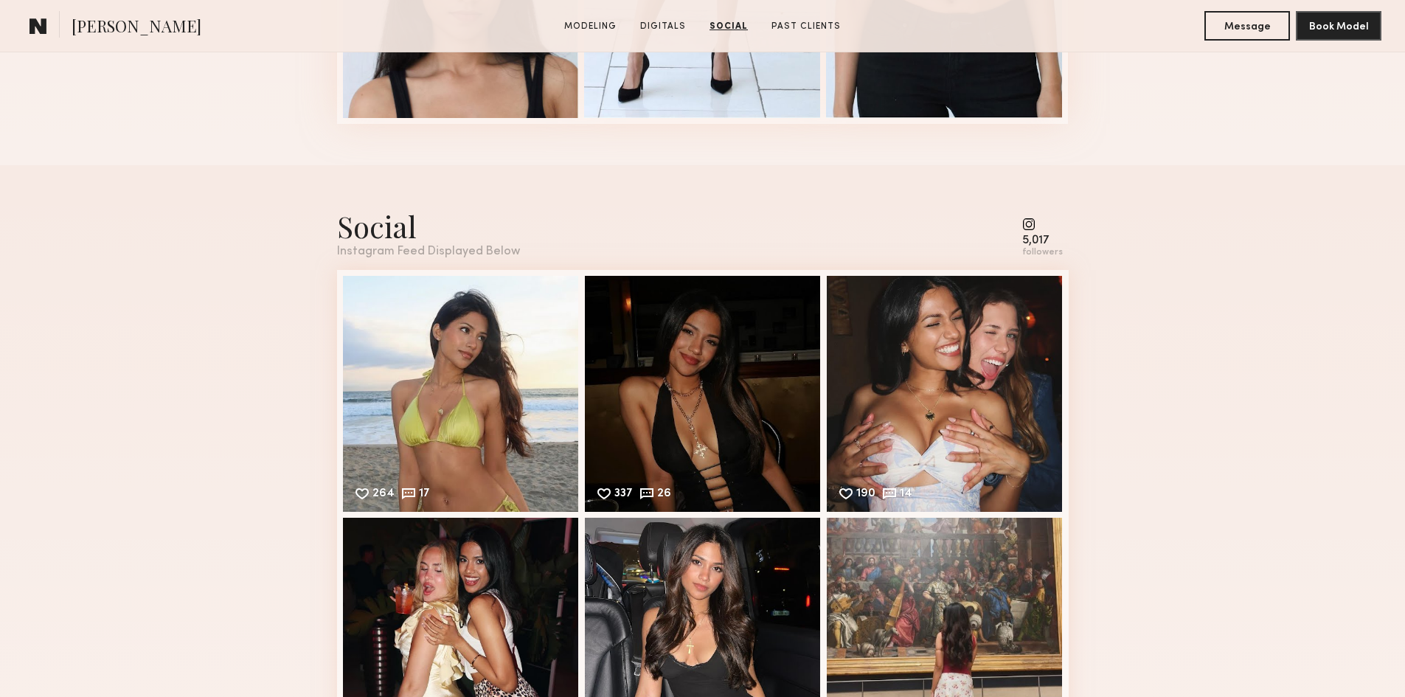
scroll to position [1918, 0]
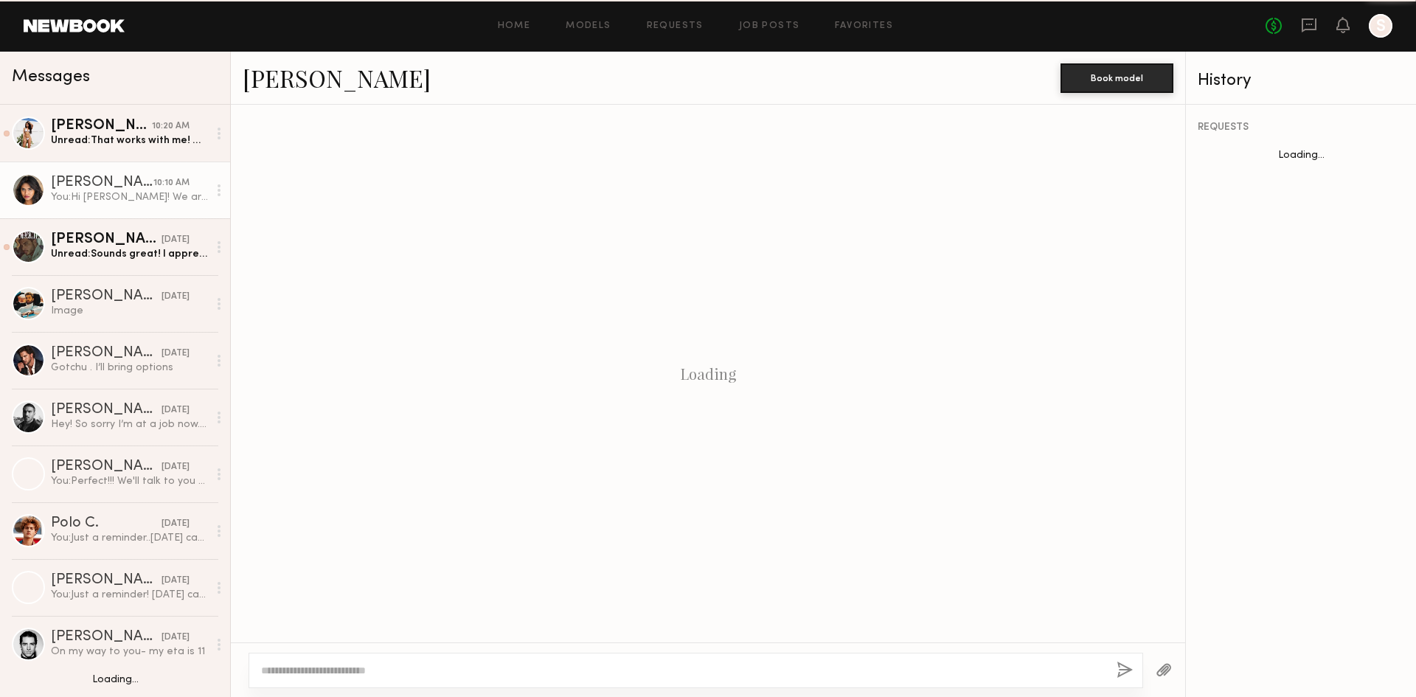
scroll to position [281, 0]
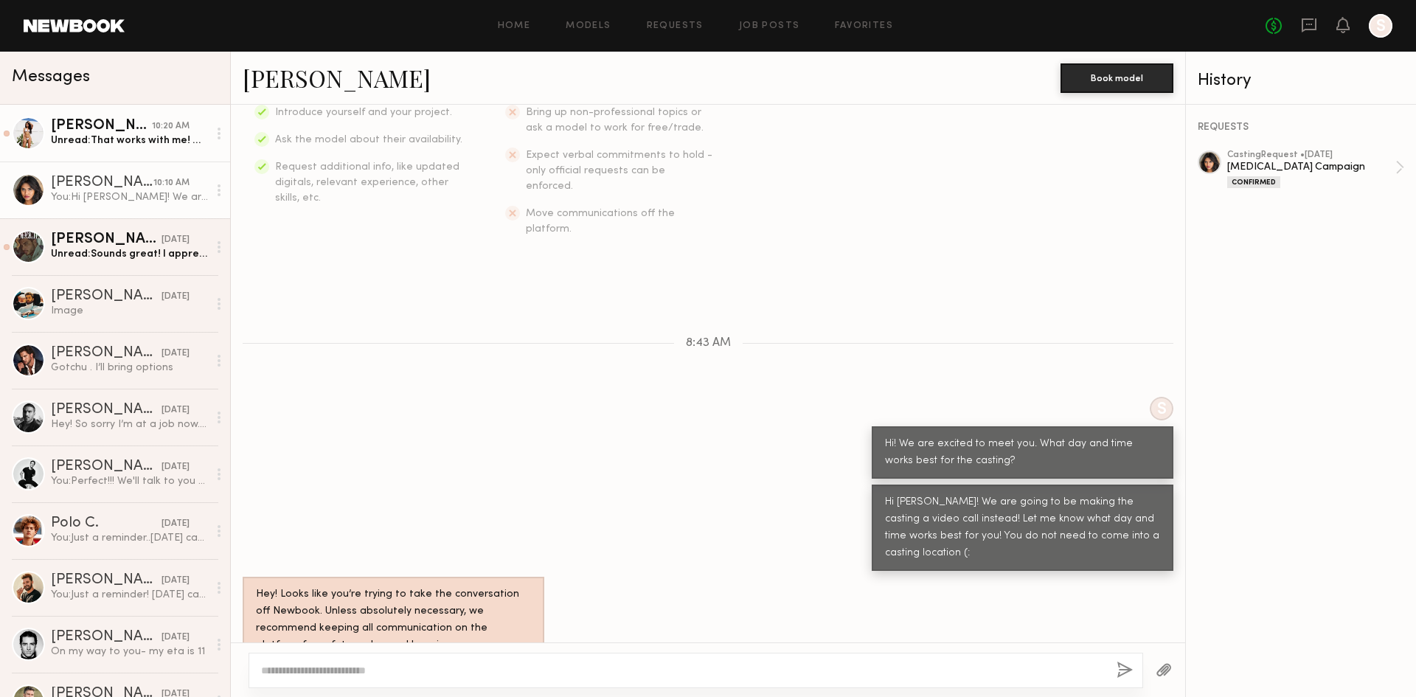
drag, startPoint x: 180, startPoint y: 142, endPoint x: 189, endPoint y: 148, distance: 11.1
click at [180, 142] on div "Unread: That works with me! Would you wanna do it at 1:30 still?" at bounding box center [129, 141] width 157 height 14
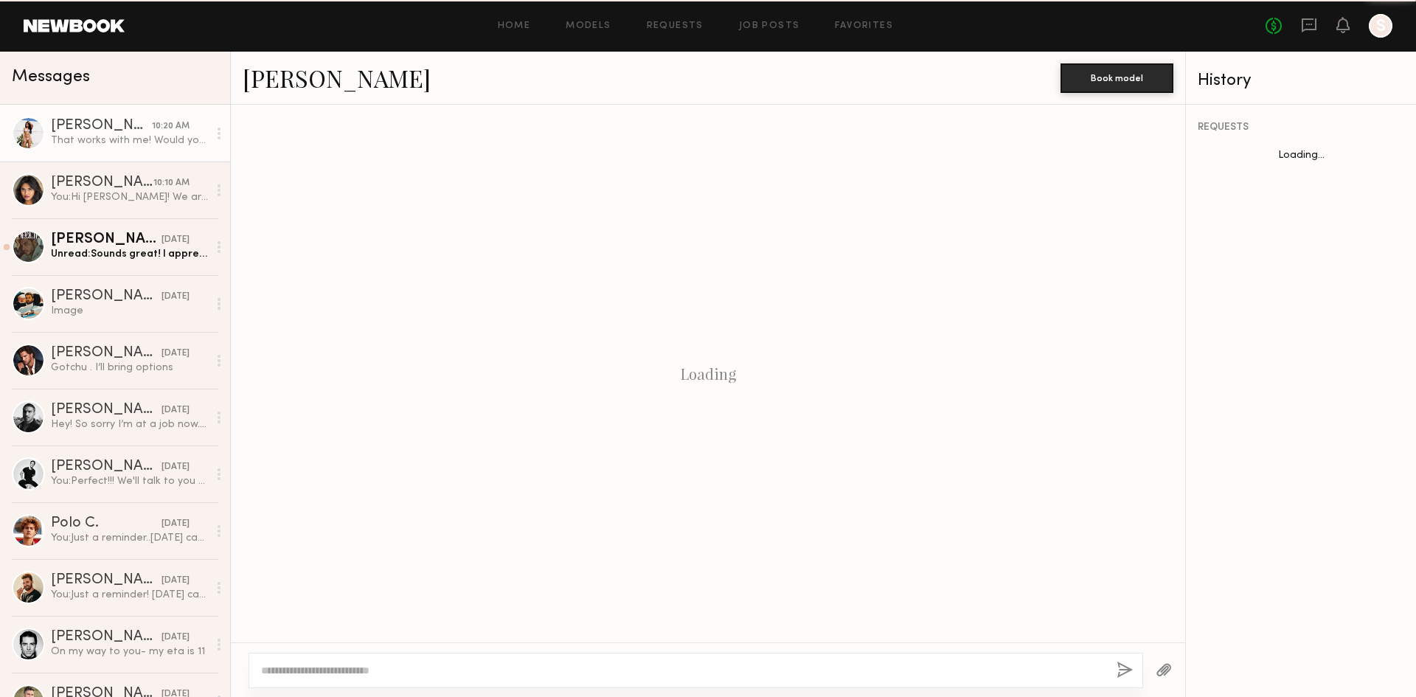
scroll to position [887, 0]
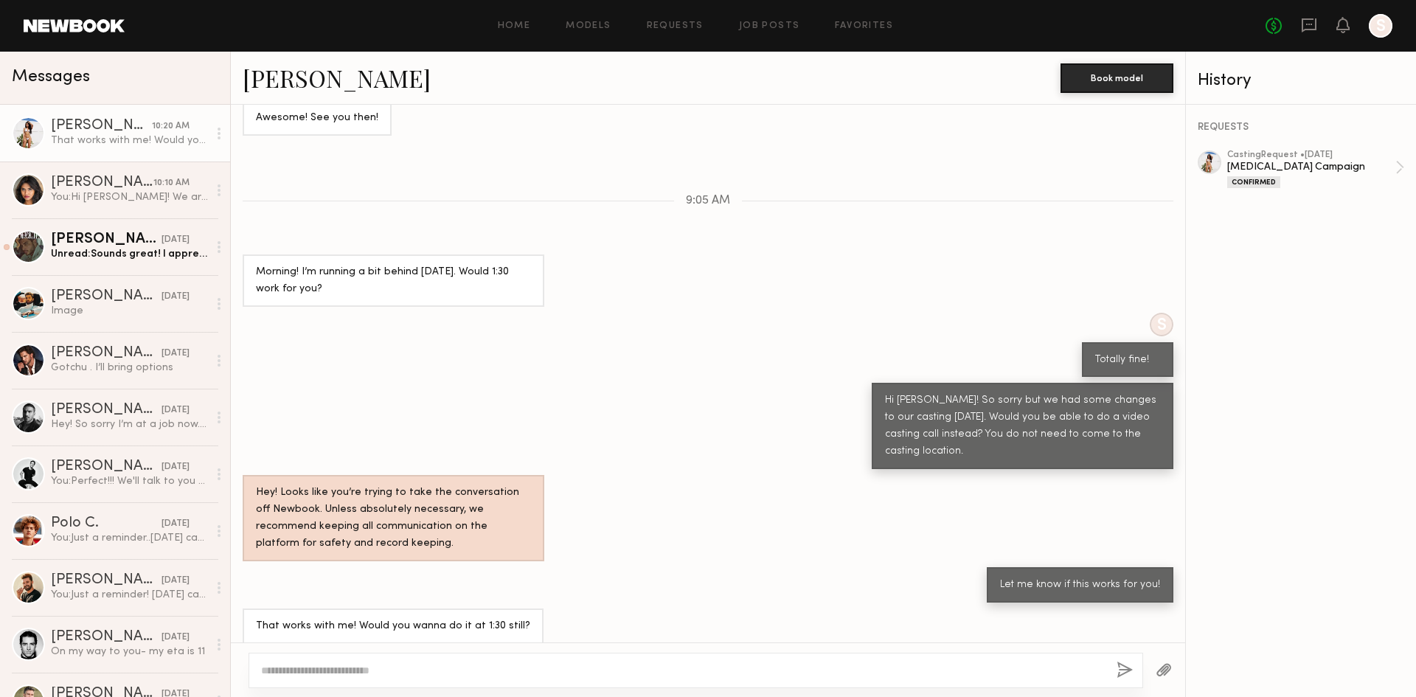
click at [473, 677] on textarea at bounding box center [683, 670] width 844 height 15
type textarea "**********"
click at [1127, 671] on button "button" at bounding box center [1125, 671] width 16 height 18
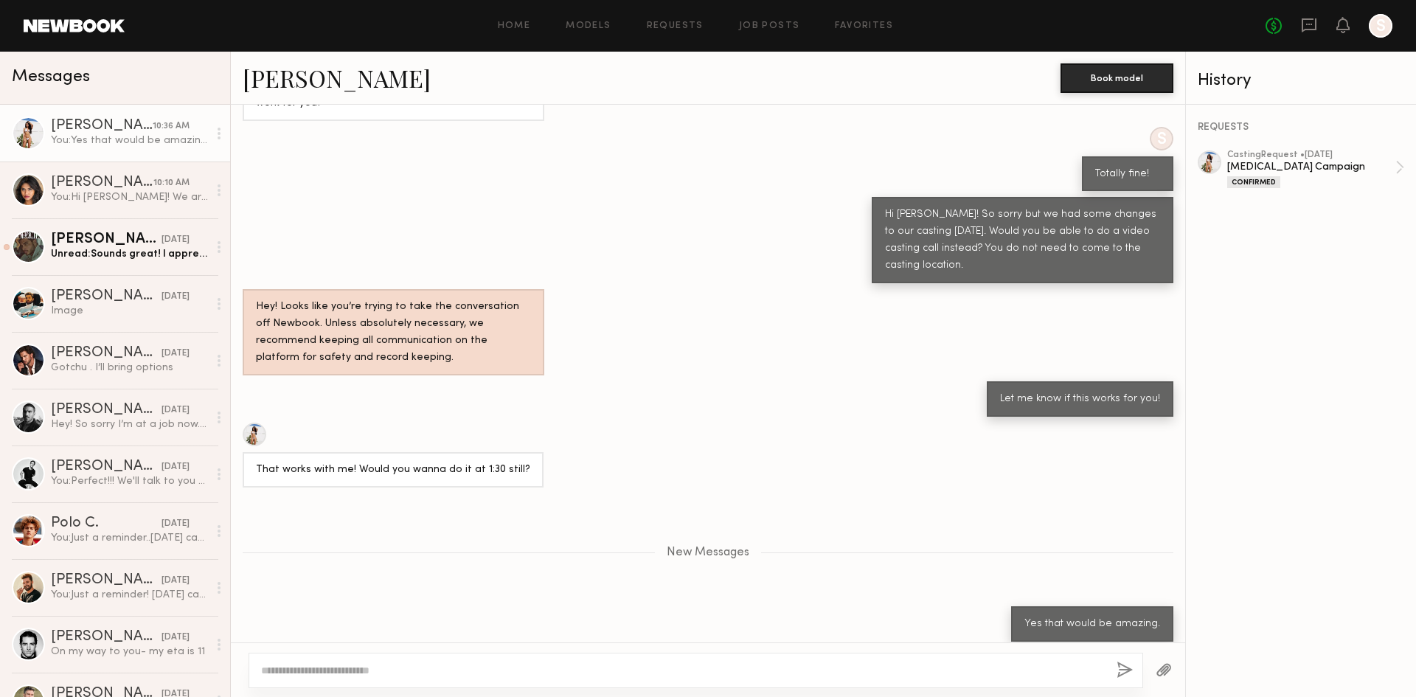
click at [406, 665] on textarea at bounding box center [683, 670] width 844 height 15
paste textarea "**********"
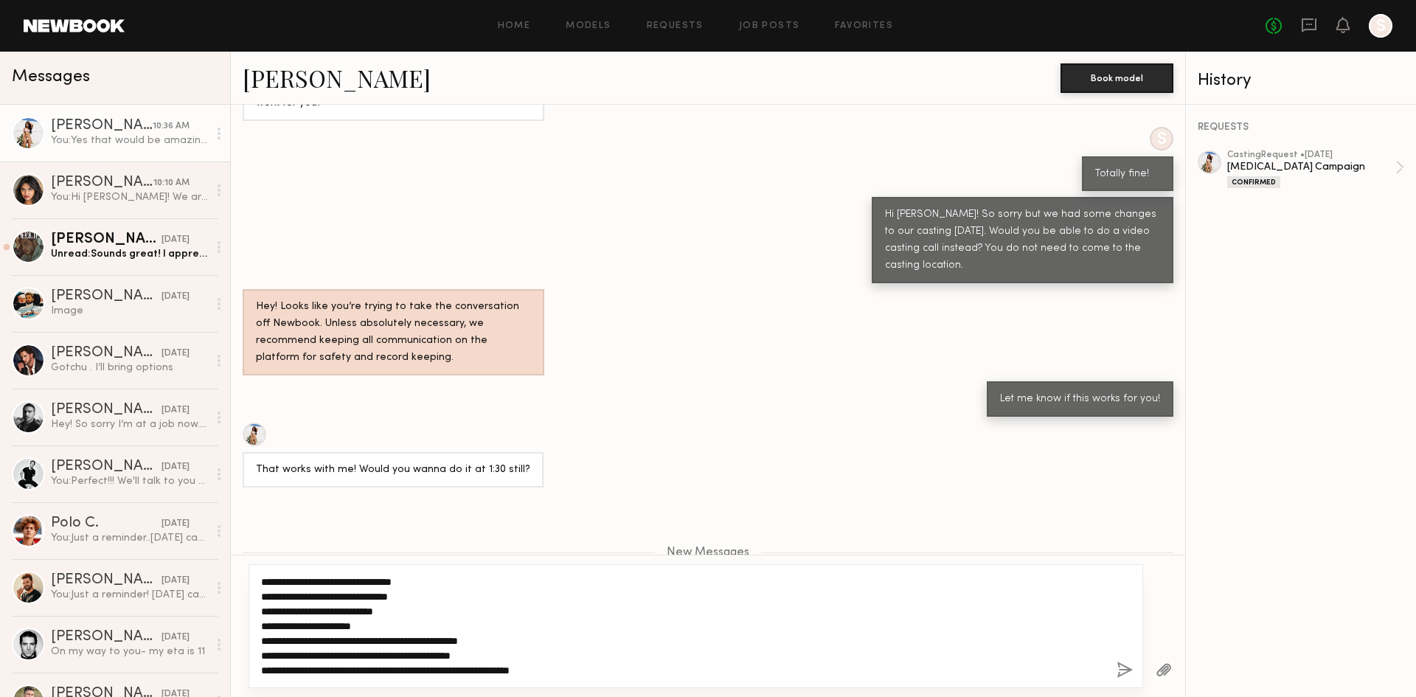
drag, startPoint x: 262, startPoint y: 612, endPoint x: 426, endPoint y: 614, distance: 163.8
click at [426, 614] on textarea "**********" at bounding box center [683, 626] width 844 height 103
drag, startPoint x: 614, startPoint y: 670, endPoint x: 226, endPoint y: 701, distance: 390.0
click at [226, 696] on html "Home Models Requests Job Posts Favorites Sign Out No fees up to $5,000 S Messag…" at bounding box center [708, 348] width 1416 height 697
drag, startPoint x: 490, startPoint y: 662, endPoint x: 252, endPoint y: 661, distance: 237.5
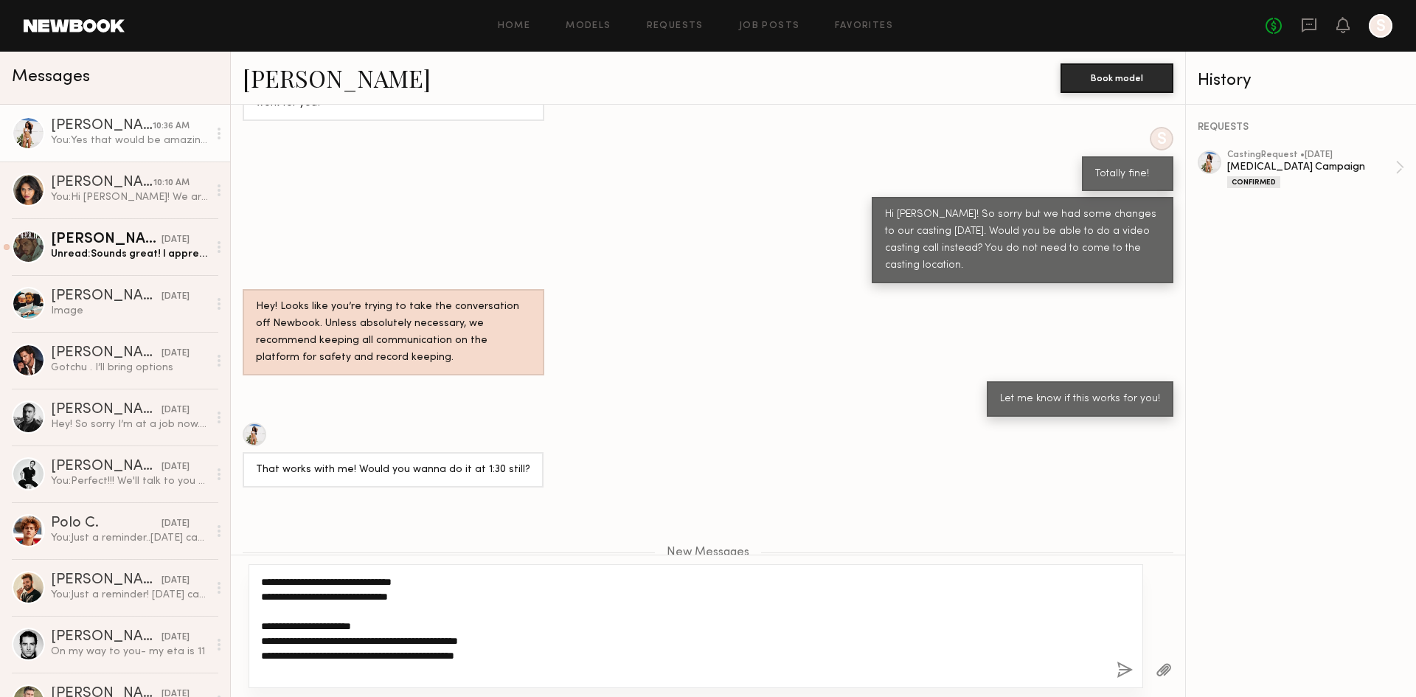
click at [252, 661] on div "**********" at bounding box center [696, 626] width 895 height 124
type textarea "**********"
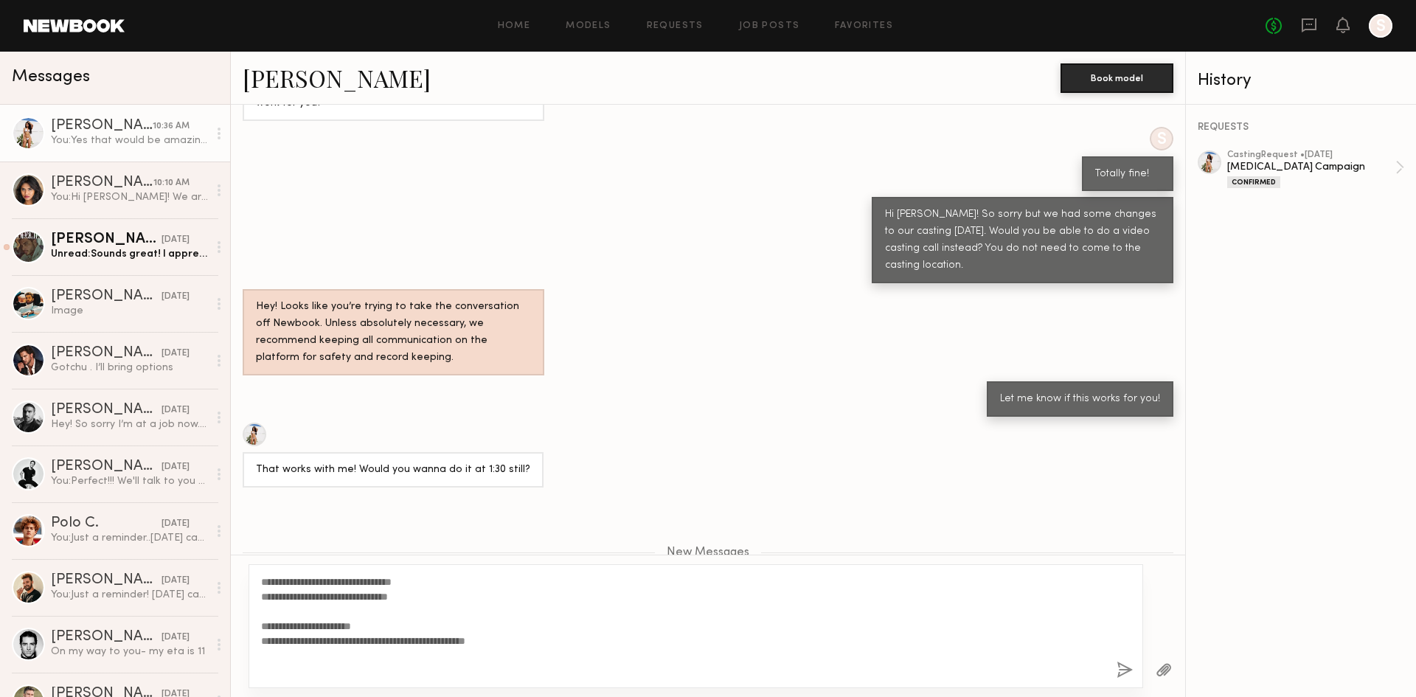
click at [1134, 674] on div "**********" at bounding box center [696, 626] width 895 height 124
click at [1129, 673] on button "button" at bounding box center [1125, 671] width 16 height 18
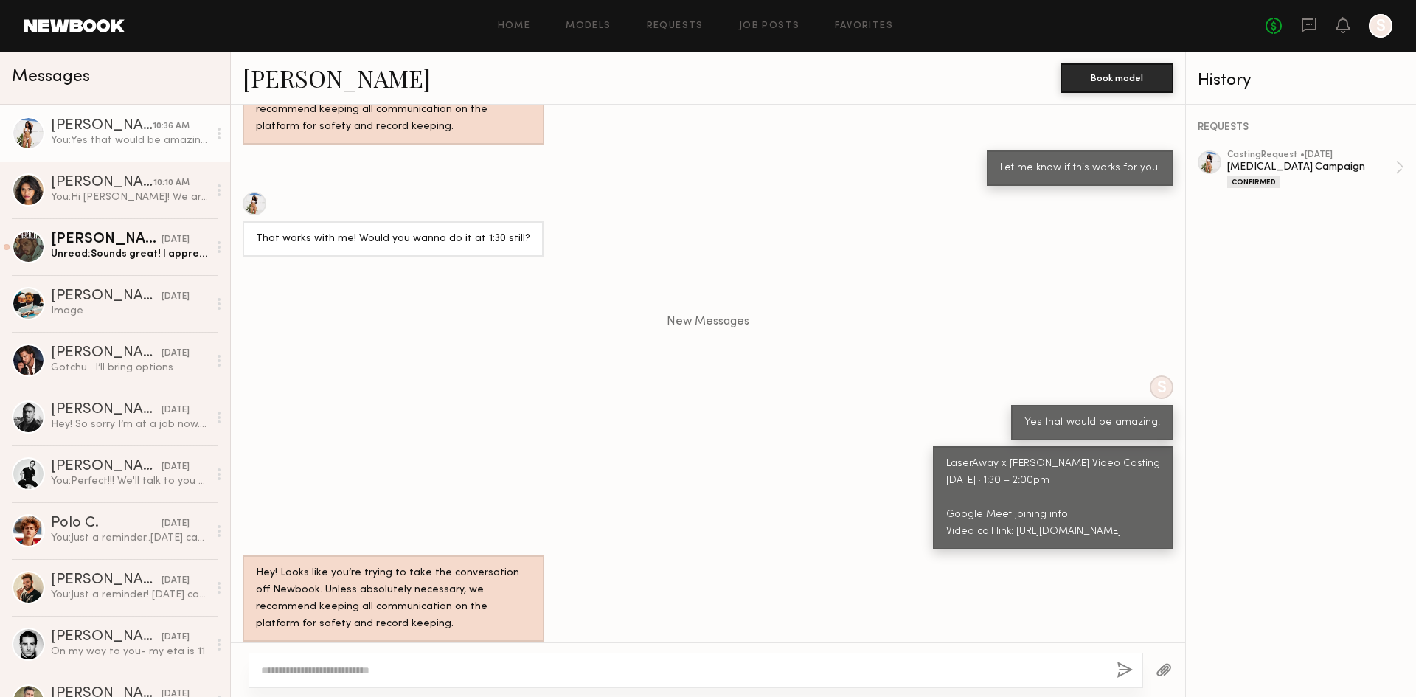
scroll to position [1304, 0]
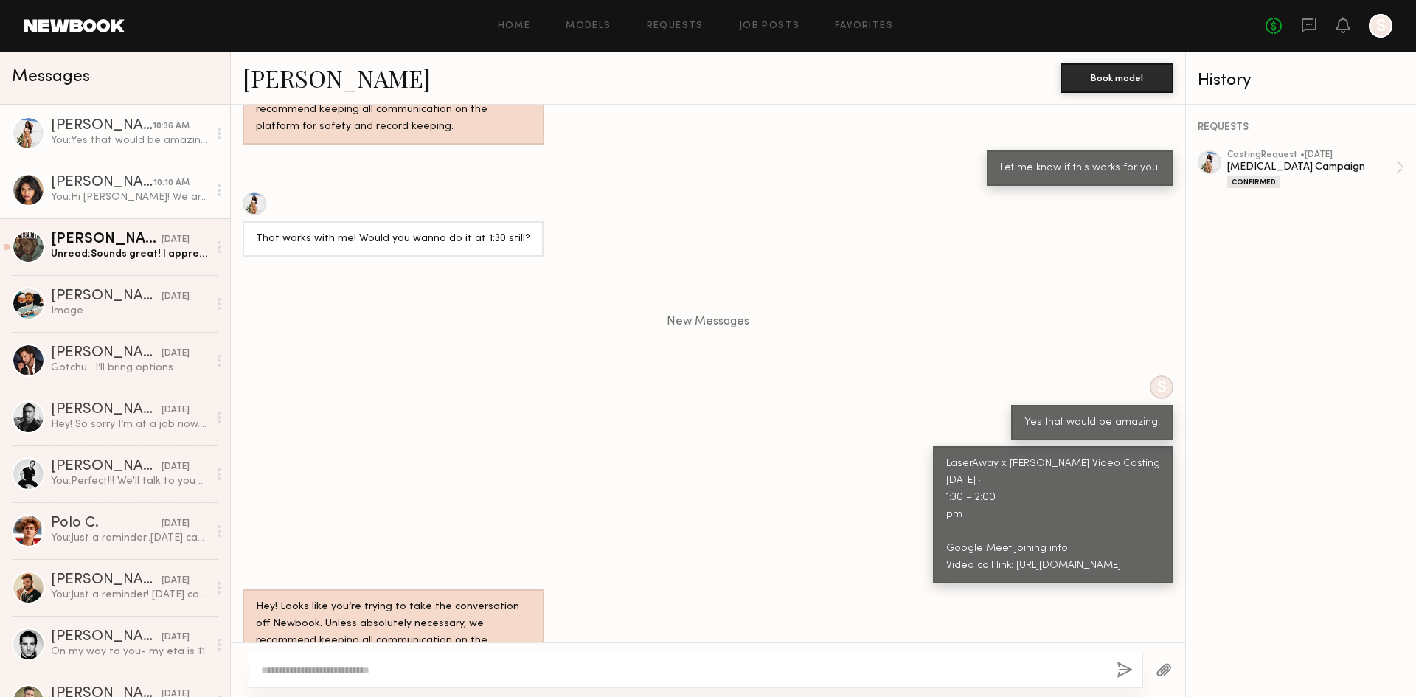
click at [153, 187] on div "10:10 AM" at bounding box center [171, 183] width 36 height 14
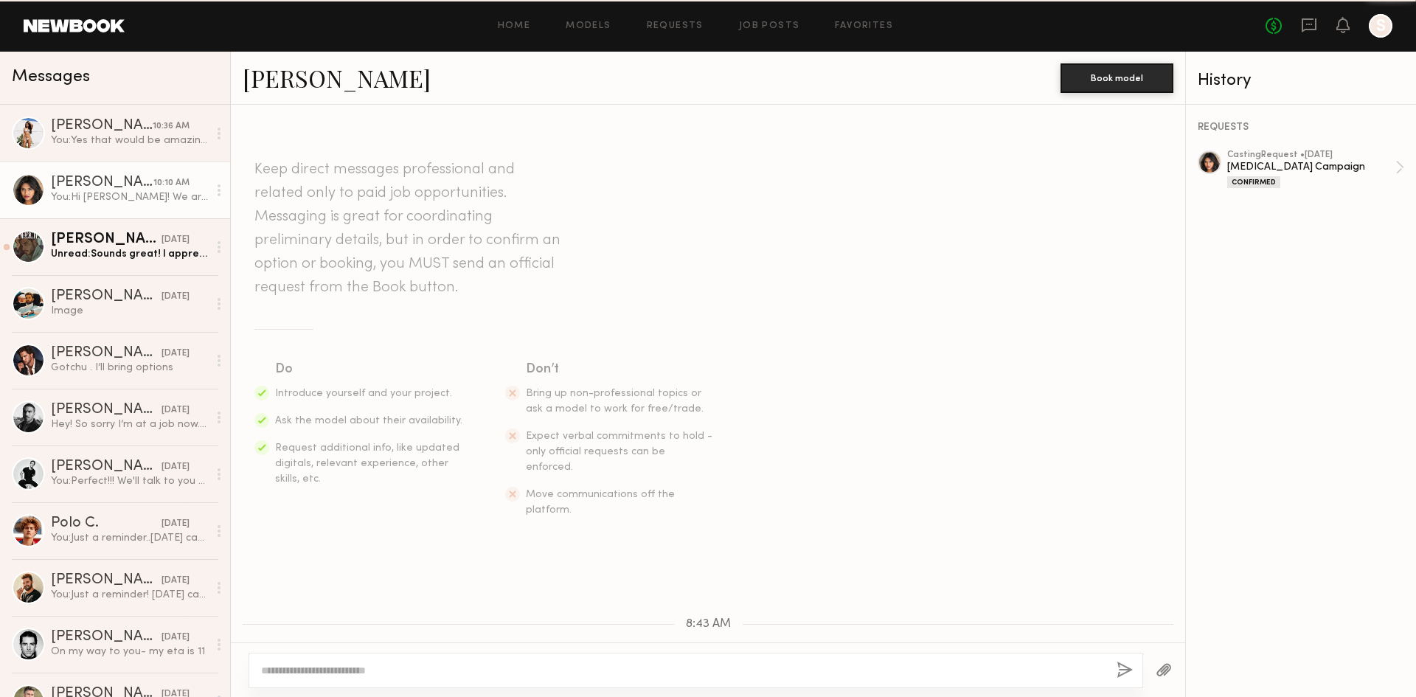
scroll to position [281, 0]
